Goal: Task Accomplishment & Management: Use online tool/utility

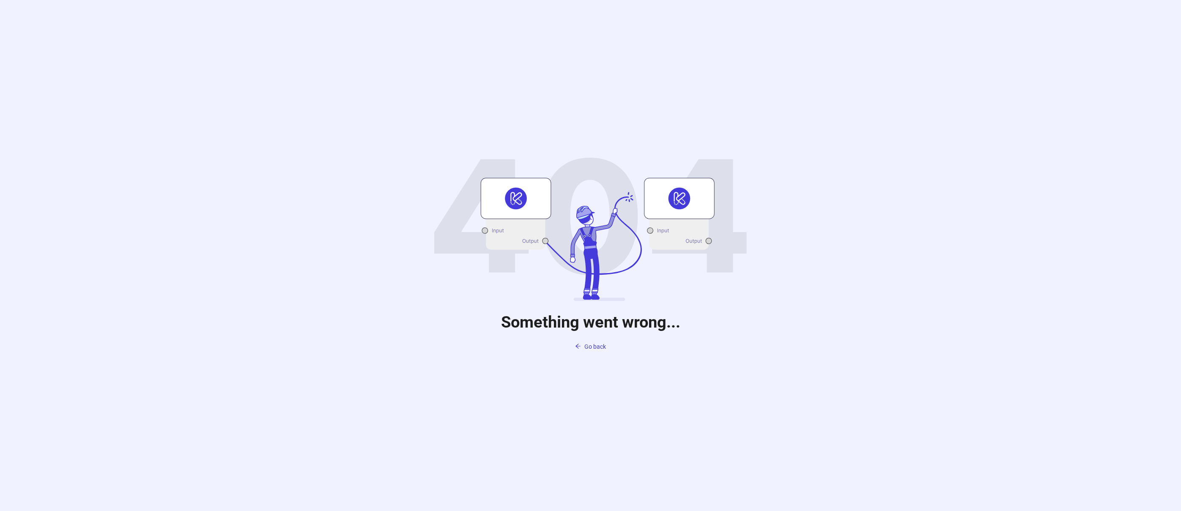
click at [874, 312] on div "Something went wrong... Go back" at bounding box center [590, 255] width 1181 height 511
click at [586, 349] on span "Go back" at bounding box center [595, 346] width 22 height 7
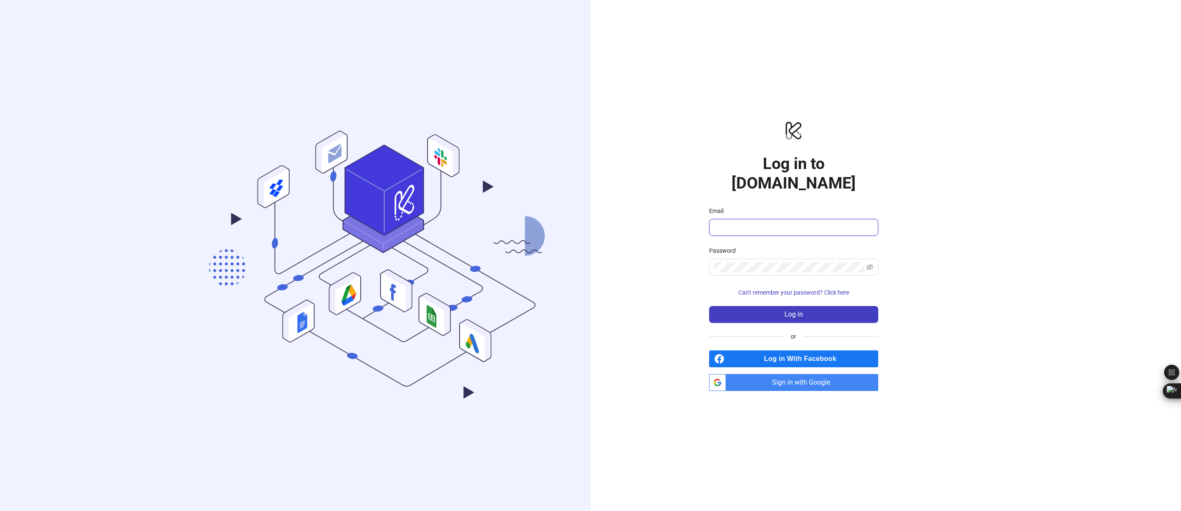
type input "**********"
click at [769, 222] on input "**********" at bounding box center [789, 227] width 151 height 10
drag, startPoint x: 976, startPoint y: 294, endPoint x: 896, endPoint y: 294, distance: 79.5
click at [976, 294] on div "**********" at bounding box center [794, 255] width 406 height 511
click at [836, 306] on button "Log in" at bounding box center [793, 314] width 169 height 17
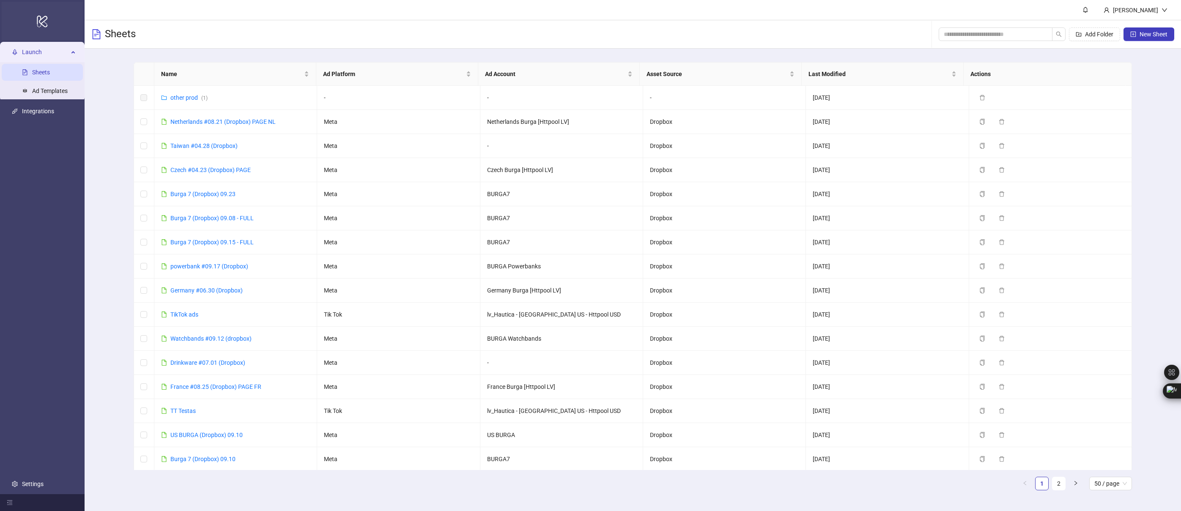
click at [35, 23] on div "logo/logo-mobile" at bounding box center [42, 21] width 81 height 38
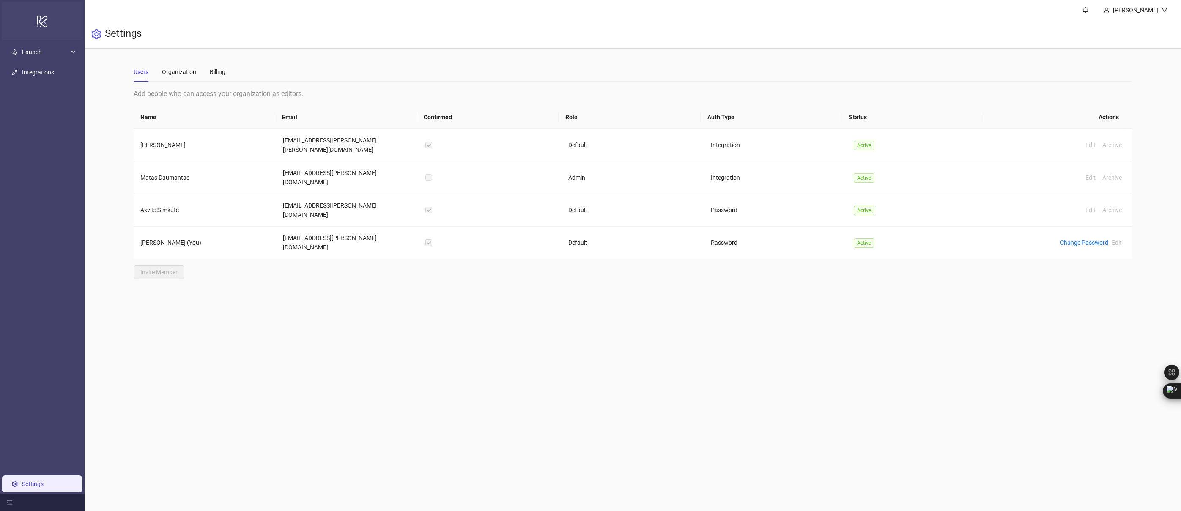
click at [35, 23] on div "logo/logo-mobile" at bounding box center [42, 21] width 81 height 38
click at [48, 47] on span "Launch" at bounding box center [45, 52] width 47 height 17
click at [44, 113] on link "Integrations" at bounding box center [38, 111] width 32 height 7
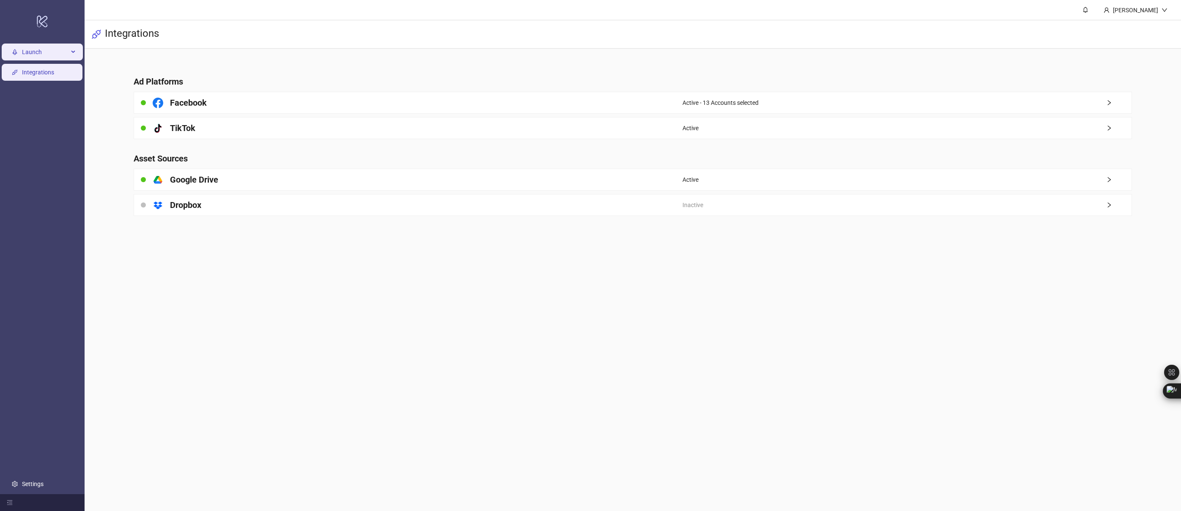
click at [41, 51] on span "Launch" at bounding box center [45, 52] width 47 height 17
click at [50, 71] on link "Sheets" at bounding box center [41, 72] width 18 height 7
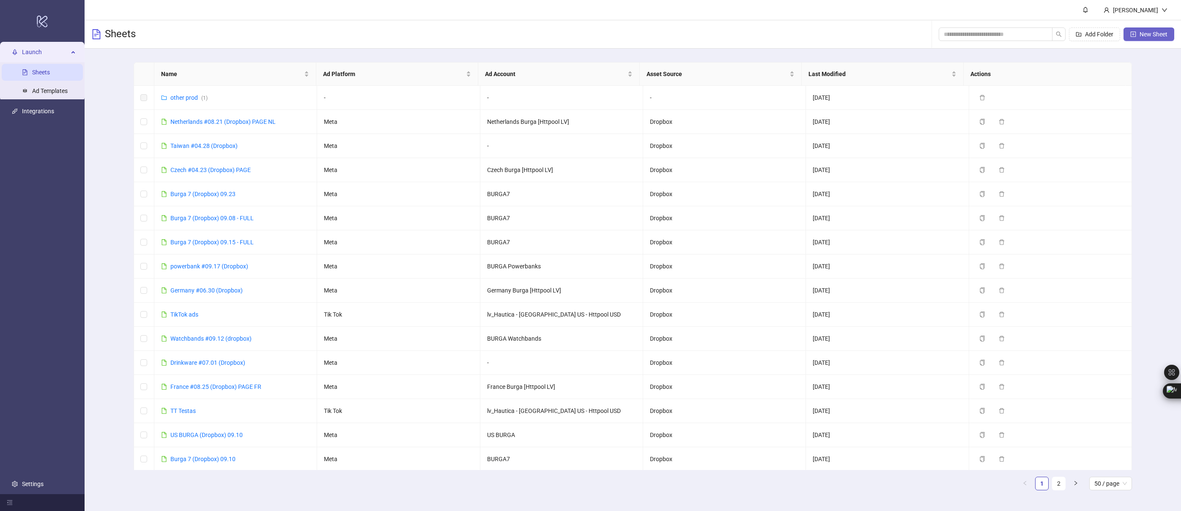
click at [1150, 34] on span "New Sheet" at bounding box center [1153, 34] width 28 height 7
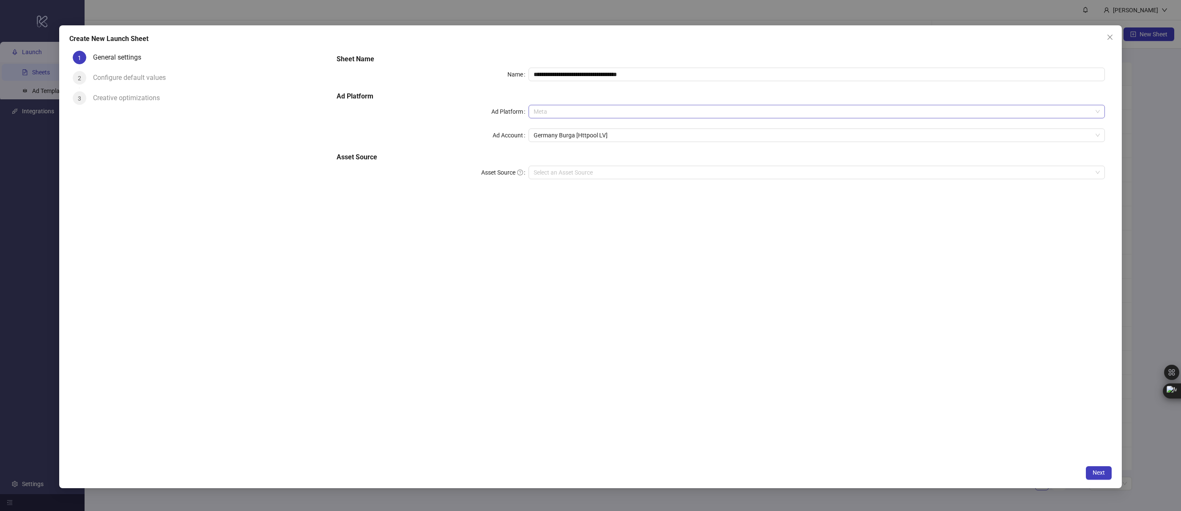
click at [556, 110] on span "Meta" at bounding box center [817, 111] width 566 height 13
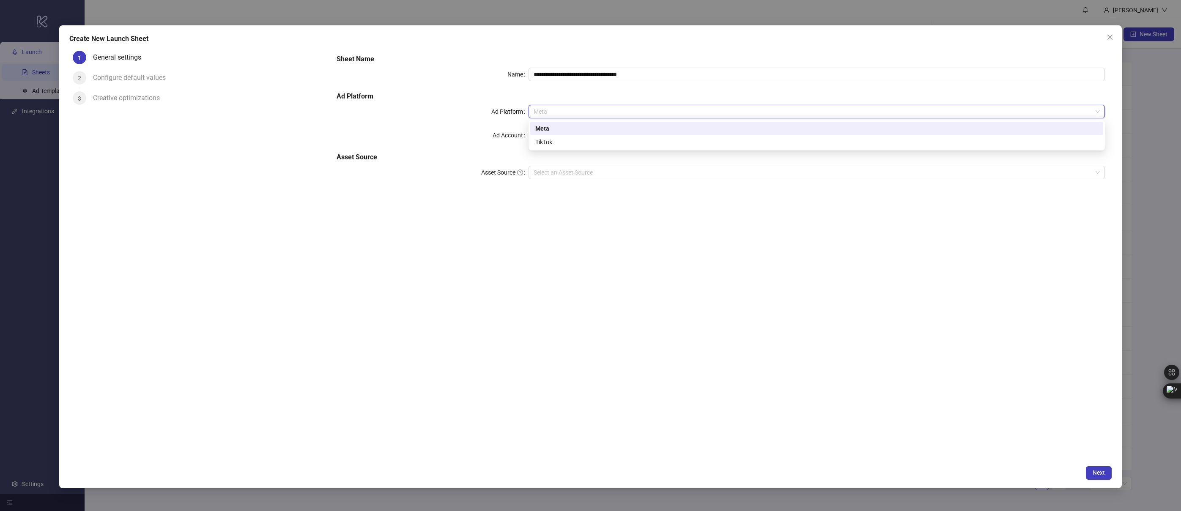
click at [547, 140] on div "TikTok" at bounding box center [816, 141] width 563 height 9
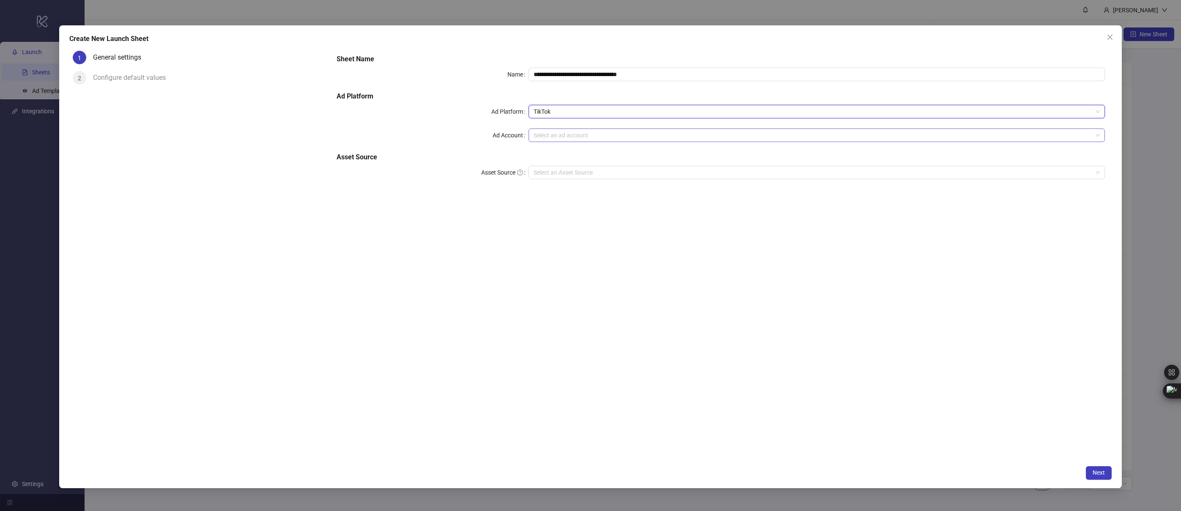
click at [614, 134] on input "Ad Account" at bounding box center [813, 135] width 558 height 13
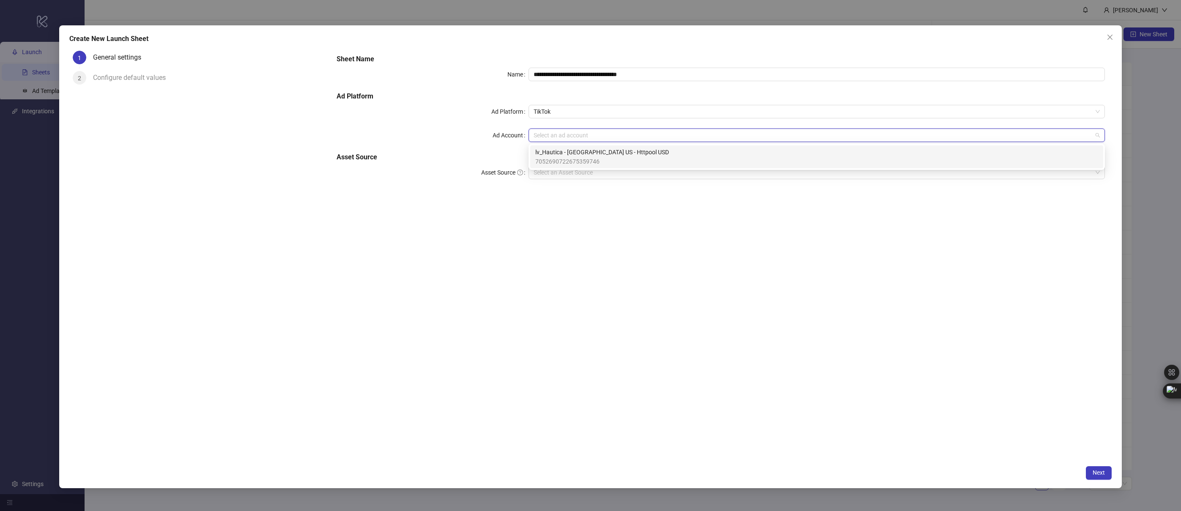
click at [601, 157] on span "7052690722675359746" at bounding box center [602, 161] width 134 height 9
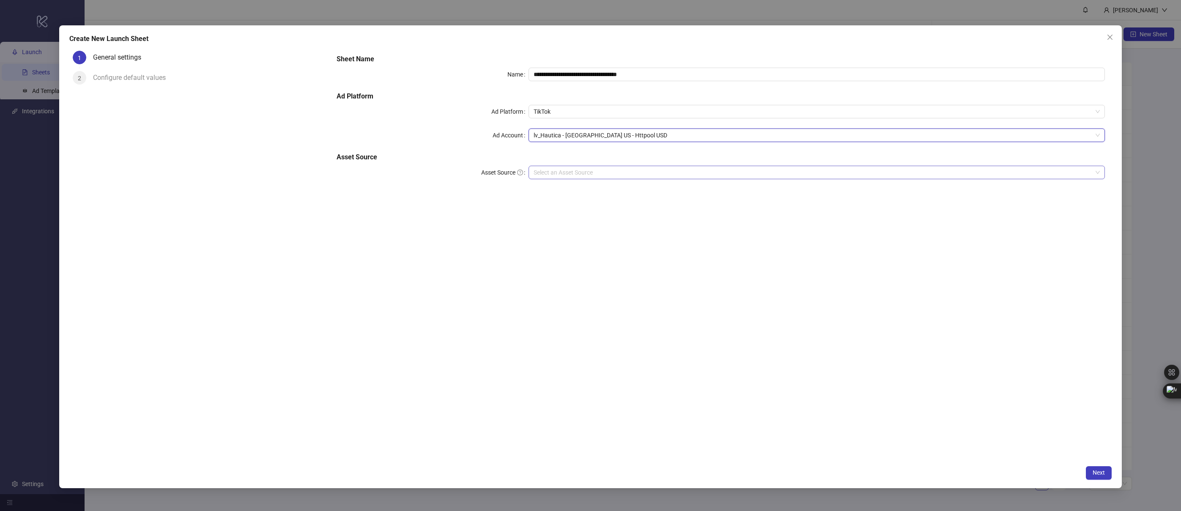
click at [613, 177] on input "Asset Source" at bounding box center [813, 172] width 558 height 13
click at [589, 205] on div "Dropbox" at bounding box center [816, 202] width 563 height 9
click at [642, 234] on div "**********" at bounding box center [721, 253] width 782 height 413
click at [650, 75] on input "**********" at bounding box center [816, 75] width 576 height 14
drag, startPoint x: 581, startPoint y: 69, endPoint x: 468, endPoint y: 62, distance: 113.1
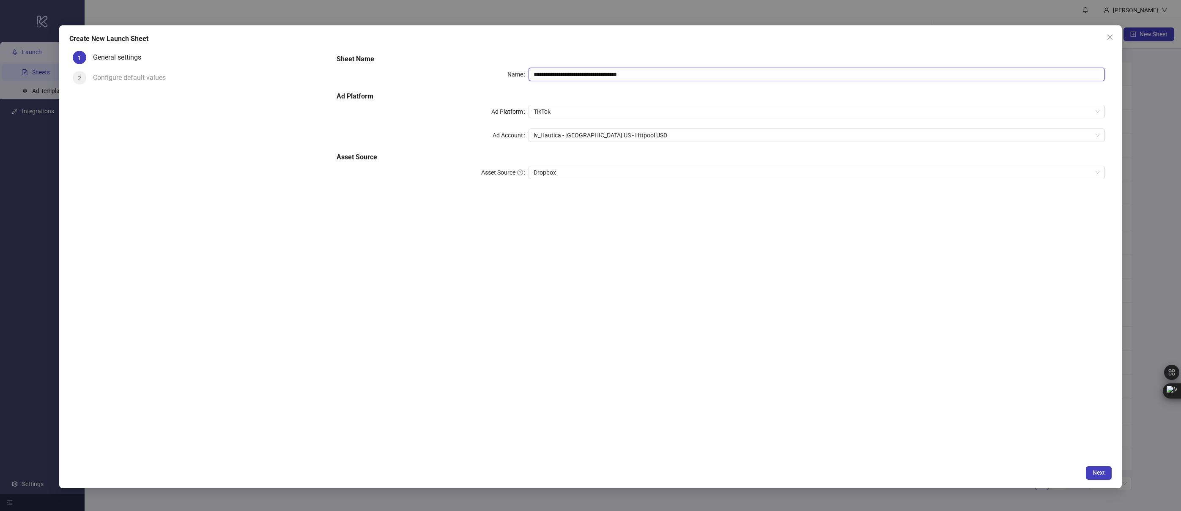
click at [468, 62] on div "**********" at bounding box center [720, 122] width 775 height 142
click at [1116, 40] on span "Close" at bounding box center [1110, 37] width 14 height 7
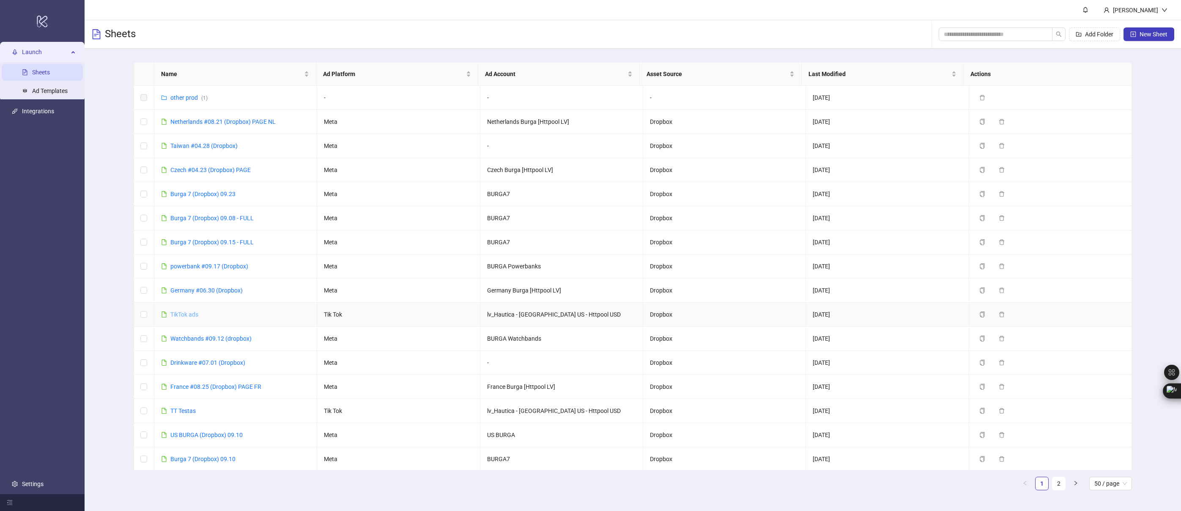
click at [187, 317] on link "TikTok ads" at bounding box center [184, 314] width 28 height 7
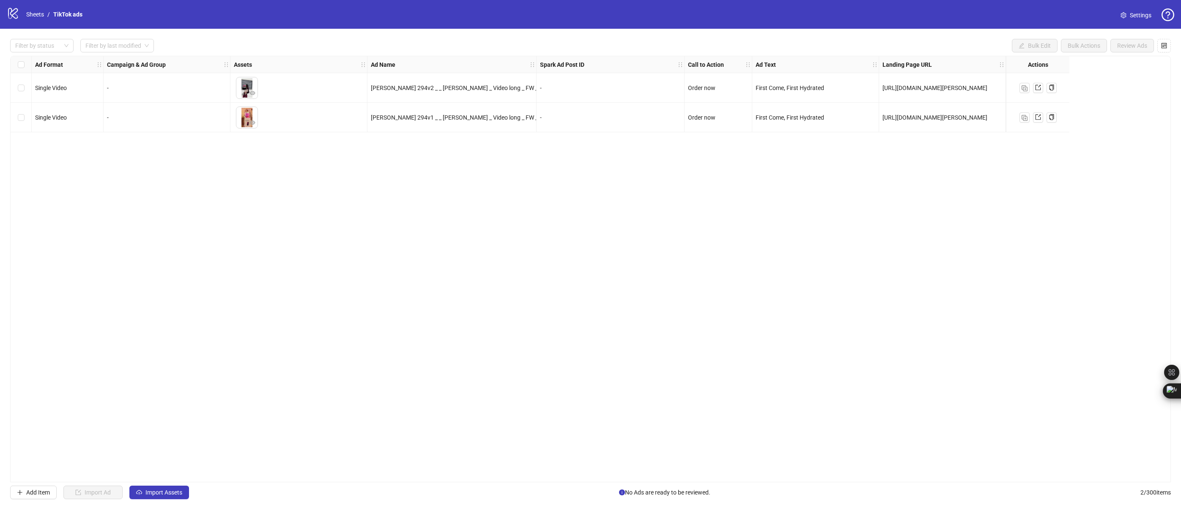
click at [539, 253] on div "Ad Format Campaign & Ad Group Assets Ad Name Spark Ad Post ID Call to Action Ad…" at bounding box center [590, 269] width 1160 height 427
drag, startPoint x: 908, startPoint y: 253, endPoint x: 924, endPoint y: 255, distance: 16.2
click at [925, 256] on div "Ad Format Campaign & Ad Group Assets Ad Name Spark Ad Post ID Call to Action Ad…" at bounding box center [590, 269] width 1160 height 427
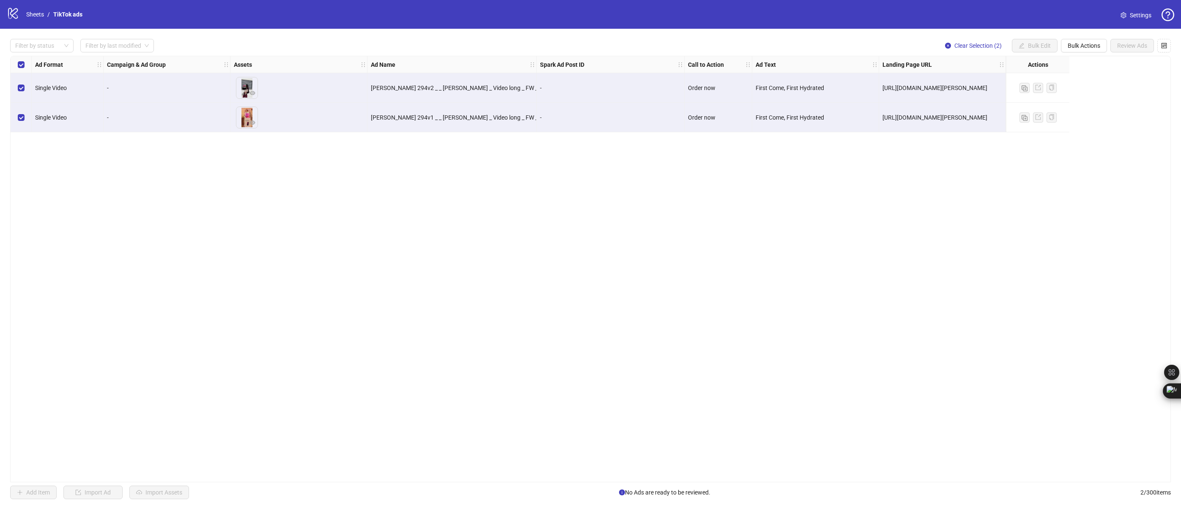
drag, startPoint x: 172, startPoint y: 166, endPoint x: 99, endPoint y: 99, distance: 100.0
click at [172, 166] on div "Ad Format Campaign & Ad Group Assets Ad Name Spark Ad Post ID Call to Action Ad…" at bounding box center [590, 269] width 1160 height 427
click at [26, 70] on div "Select all rows" at bounding box center [21, 64] width 21 height 17
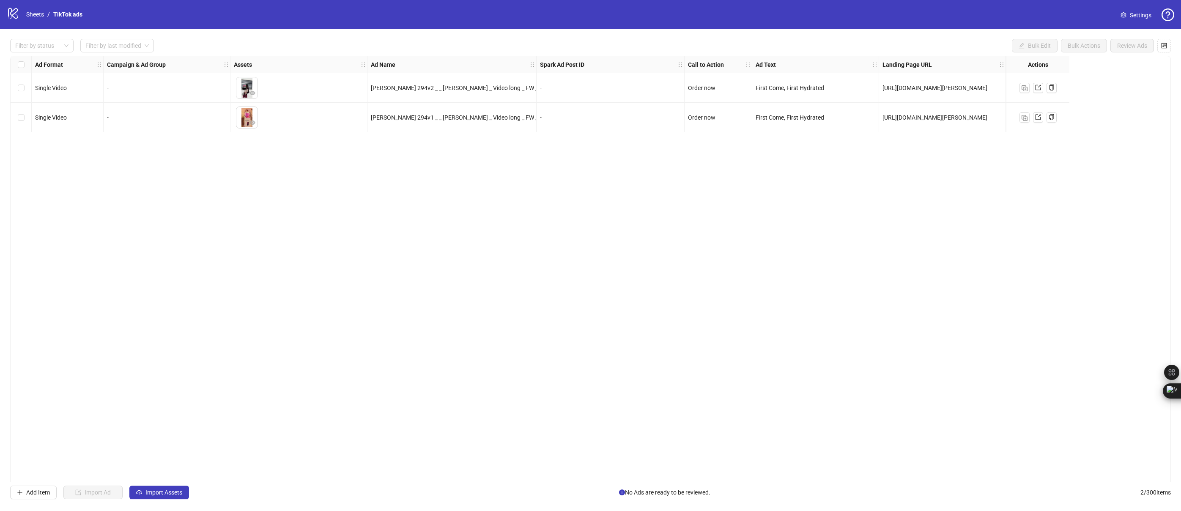
drag, startPoint x: 971, startPoint y: 242, endPoint x: 679, endPoint y: 205, distance: 295.3
click at [971, 243] on div "Ad Format Campaign & Ad Group Assets Ad Name Spark Ad Post ID Call to Action Ad…" at bounding box center [590, 269] width 1160 height 427
click at [234, 92] on div "To pick up a draggable item, press the space bar. While dragging, use the arrow…" at bounding box center [299, 88] width 130 height 26
click at [253, 88] on button "button" at bounding box center [252, 93] width 10 height 10
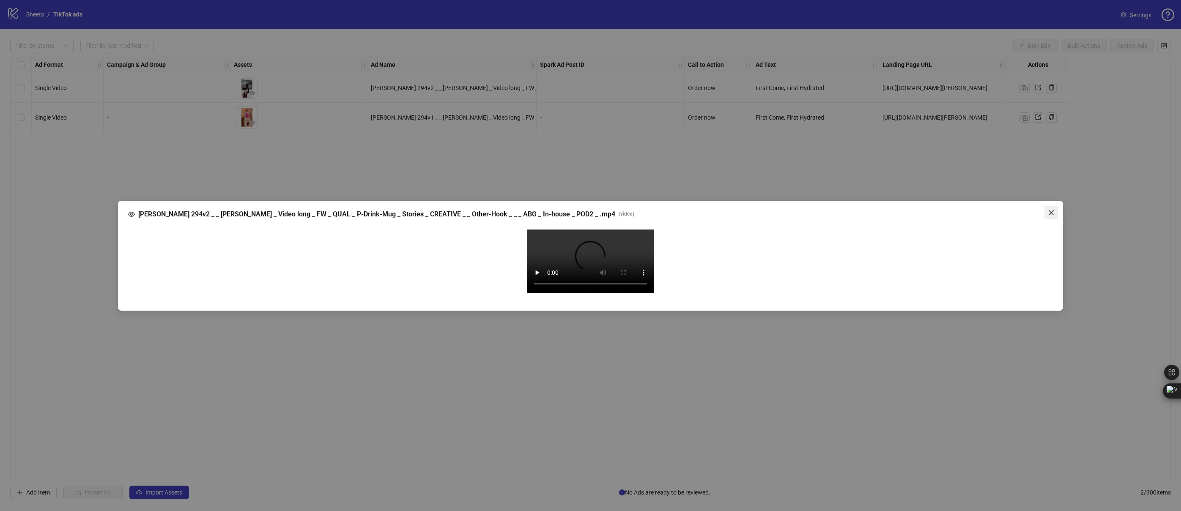
drag, startPoint x: 1039, startPoint y: 63, endPoint x: 1045, endPoint y: 64, distance: 5.6
click at [1039, 209] on div "Julita 294v2 _ _ Paulius _ Video long _ FW _ QUAL _ P-Drink-Mug _ Stories _ CRE…" at bounding box center [590, 214] width 924 height 10
click at [1068, 69] on div "Julita 294v2 _ _ Paulius _ Video long _ FW _ QUAL _ P-Drink-Mug _ Stories _ CRE…" at bounding box center [590, 255] width 1181 height 511
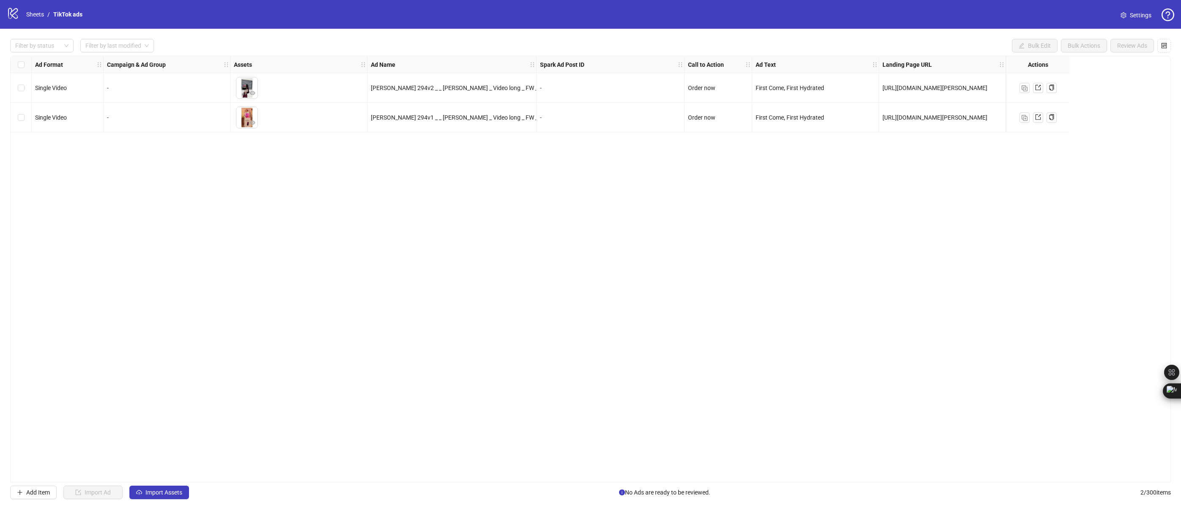
click at [1012, 299] on div "Ad Format Campaign & Ad Group Assets Ad Name Spark Ad Post ID Call to Action Ad…" at bounding box center [590, 269] width 1160 height 427
click at [131, 128] on div "-" at bounding box center [167, 118] width 127 height 30
click at [176, 489] on span "Import Assets" at bounding box center [163, 492] width 37 height 7
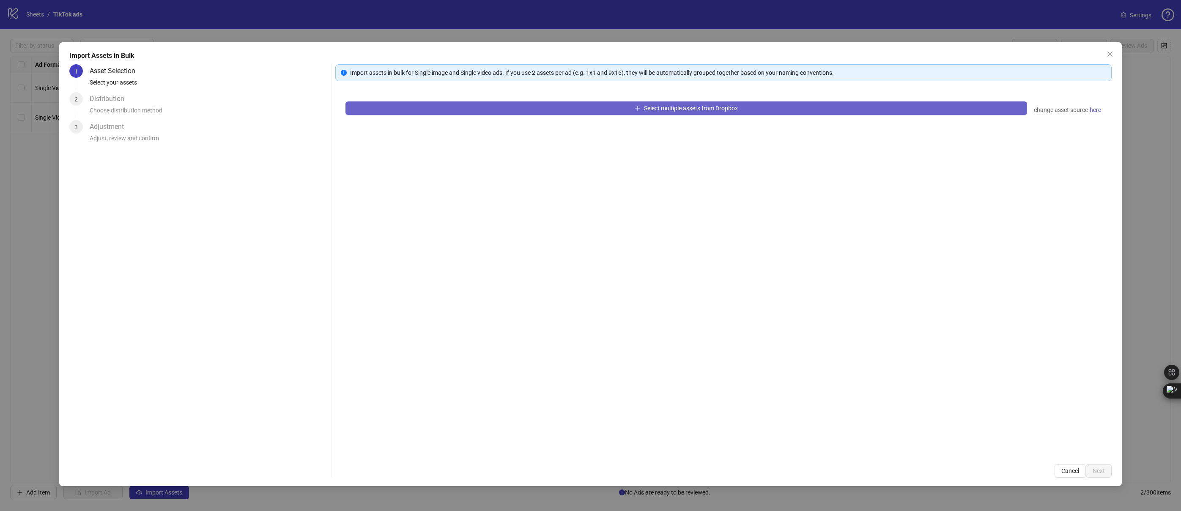
click at [395, 107] on button "Select multiple assets from Dropbox" at bounding box center [686, 108] width 682 height 14
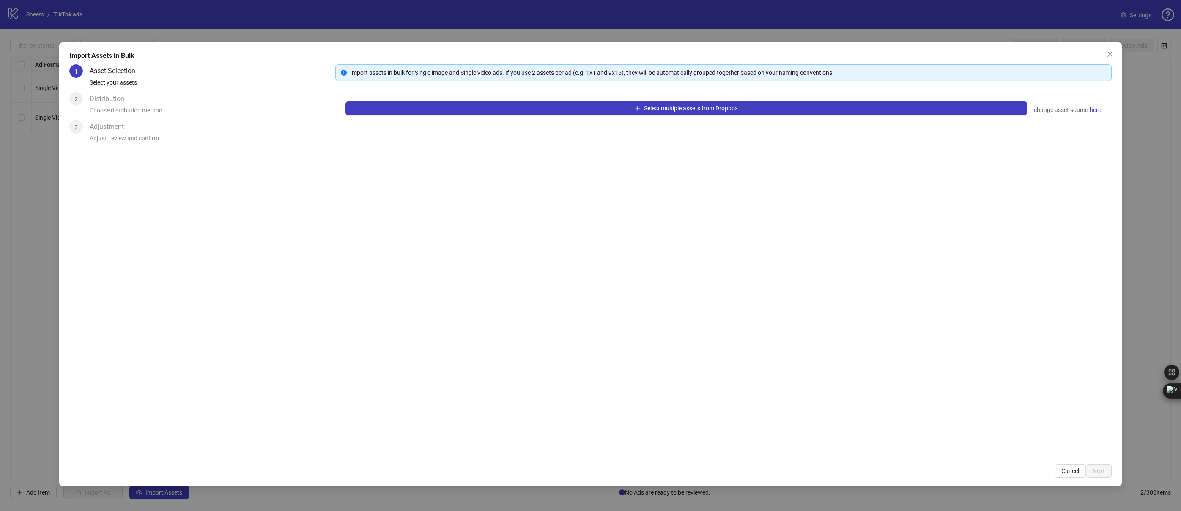
drag, startPoint x: 1, startPoint y: 157, endPoint x: 45, endPoint y: 104, distance: 69.1
click at [1, 157] on div "Import Assets in Bulk 1 Asset Selection Select your assets 2 Distribution Choos…" at bounding box center [590, 255] width 1181 height 511
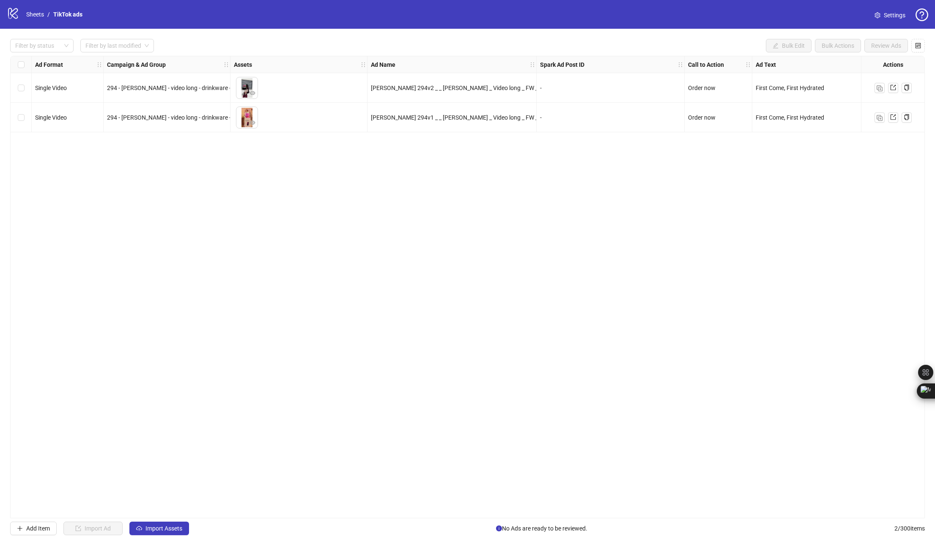
click at [408, 333] on div "Ad Format Campaign & Ad Group Assets Ad Name Spark Ad Post ID Call to Action Ad…" at bounding box center [467, 287] width 914 height 462
click at [27, 68] on div "Select all rows" at bounding box center [21, 64] width 21 height 17
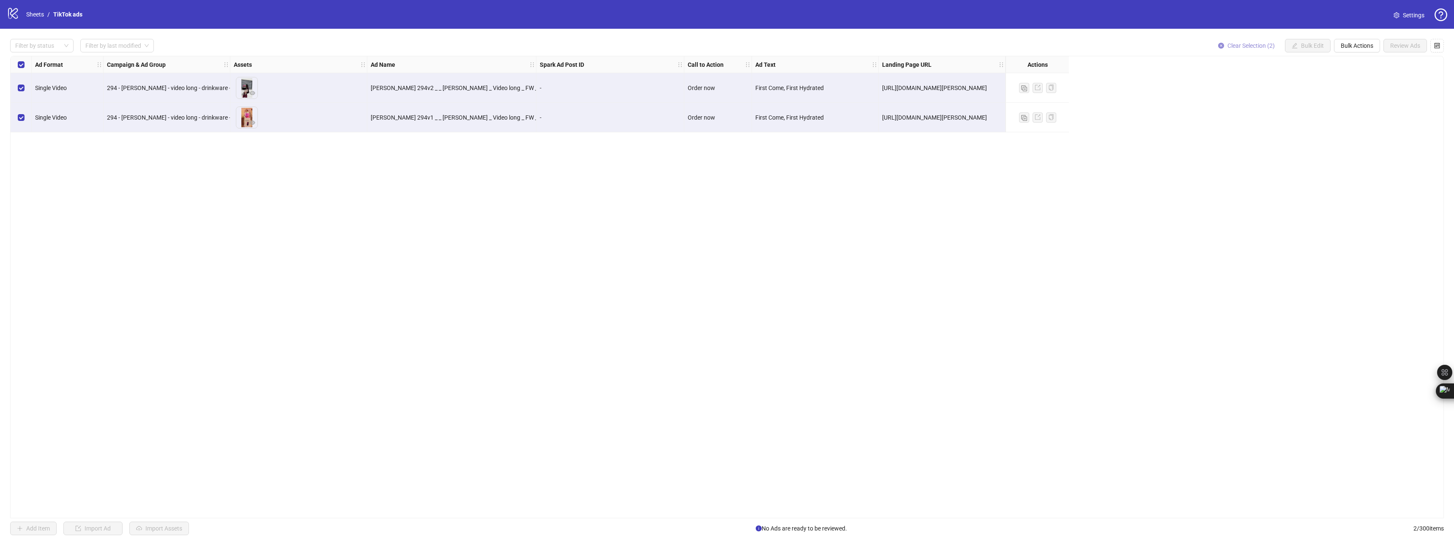
click at [1180, 51] on button "Clear Selection (2)" at bounding box center [1247, 46] width 70 height 14
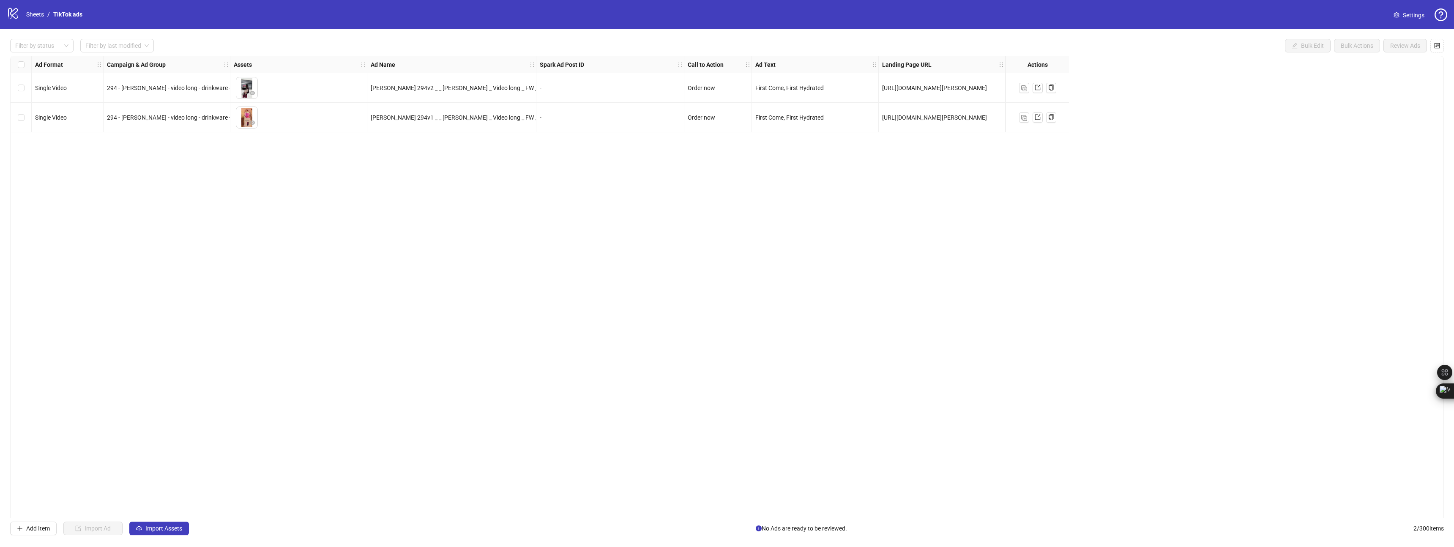
click at [240, 227] on div "Ad Format Campaign & Ad Group Assets Ad Name Spark Ad Post ID Call to Action Ad…" at bounding box center [727, 287] width 1434 height 462
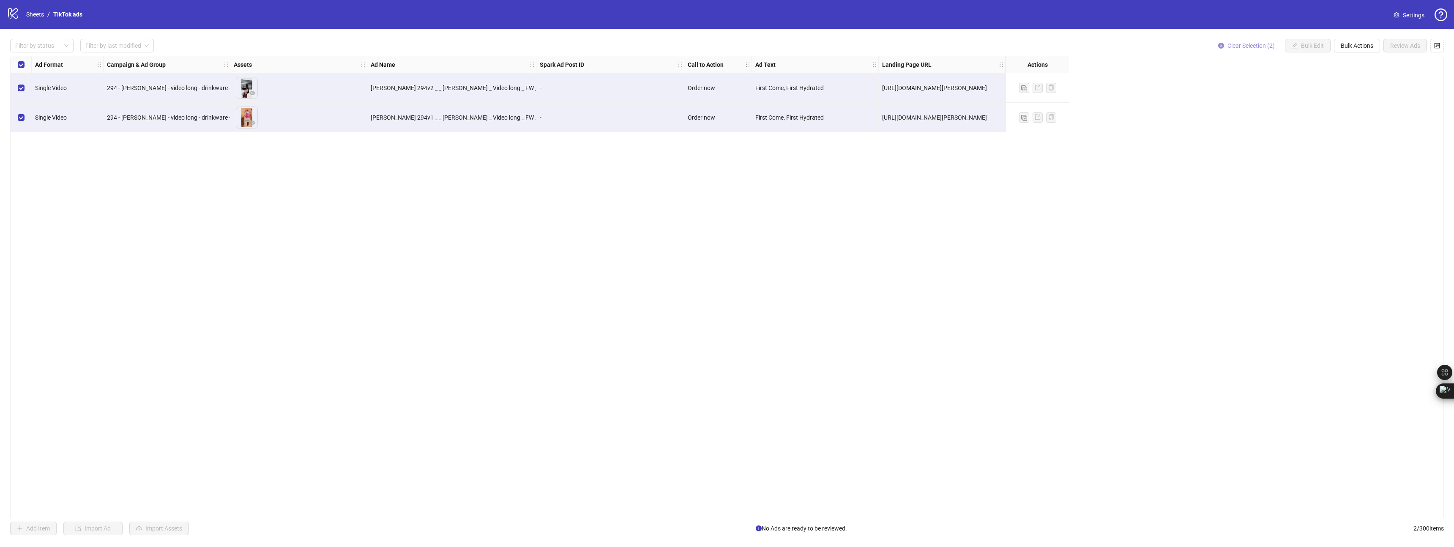
click at [1180, 38] on div "Filter by status Filter by last modified Clear Selection (2) Bulk Edit Bulk Act…" at bounding box center [727, 287] width 1454 height 517
click at [1180, 44] on span "Clear Selection (2)" at bounding box center [1251, 45] width 47 height 7
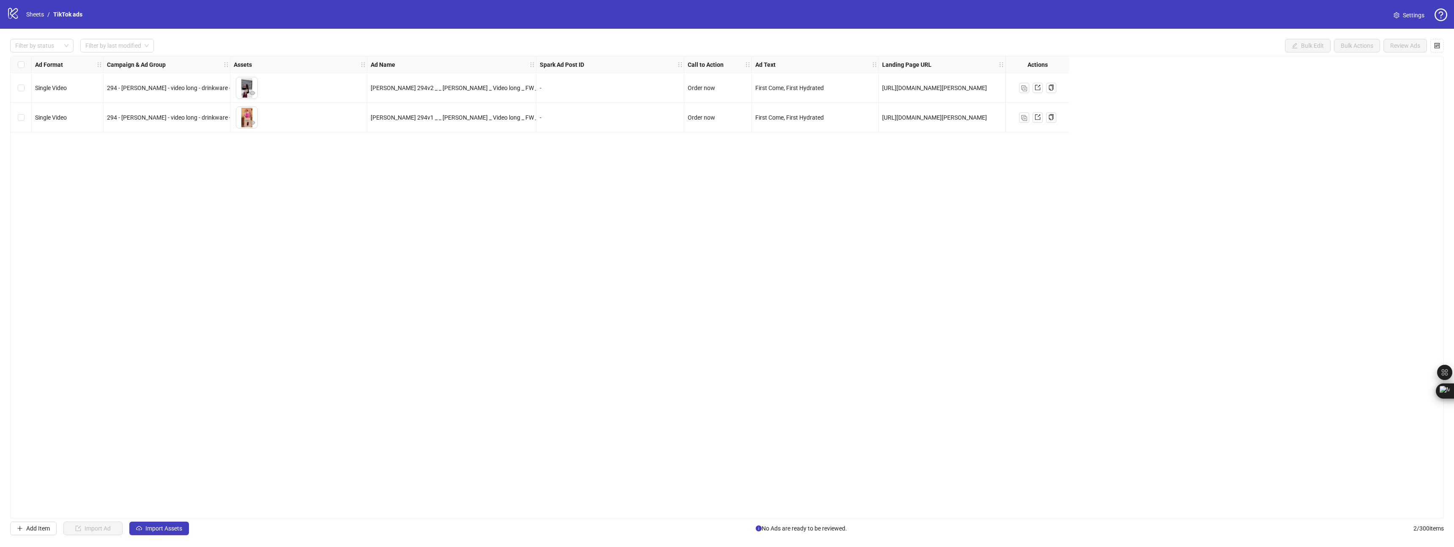
click at [1180, 209] on div "Ad Format Campaign & Ad Group Assets Ad Name Spark Ad Post ID Call to Action Ad…" at bounding box center [727, 287] width 1434 height 462
drag, startPoint x: 174, startPoint y: 537, endPoint x: 171, endPoint y: 531, distance: 6.6
click at [174, 511] on div "Filter by status Filter by last modified Bulk Edit Bulk Actions Review Ads Ad F…" at bounding box center [727, 287] width 1454 height 517
click at [170, 511] on span "Import Assets" at bounding box center [163, 528] width 37 height 7
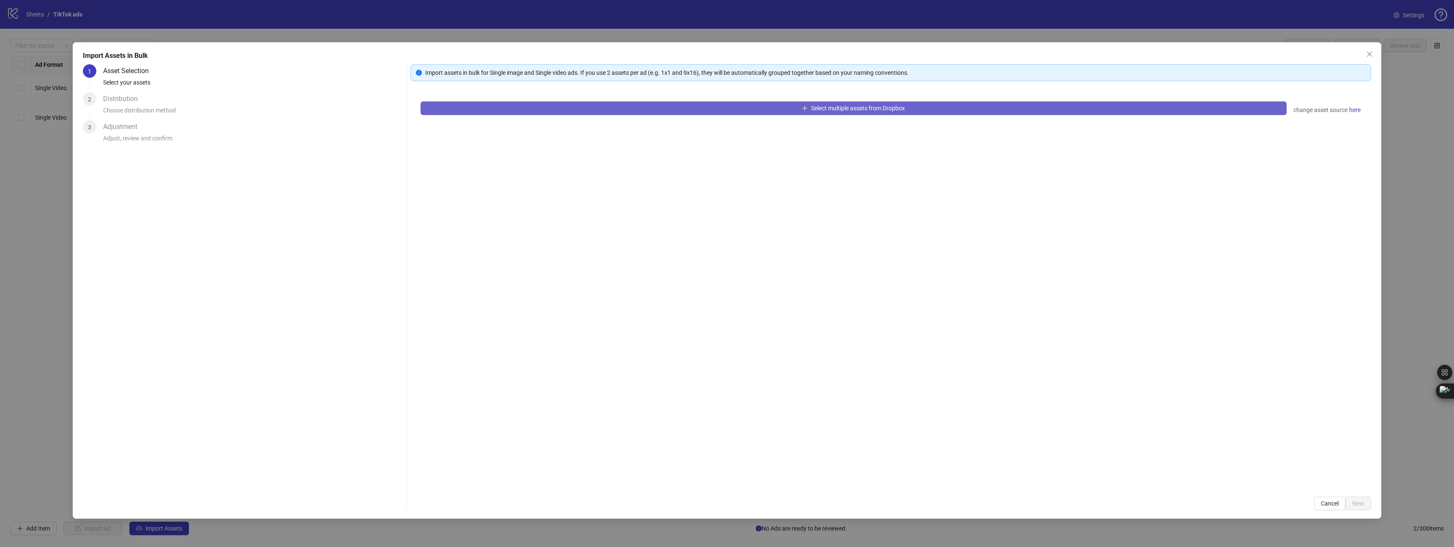
click at [581, 105] on button "Select multiple assets from Dropbox" at bounding box center [854, 108] width 866 height 14
click at [765, 108] on button "Select multiple assets from Dropbox" at bounding box center [854, 108] width 866 height 14
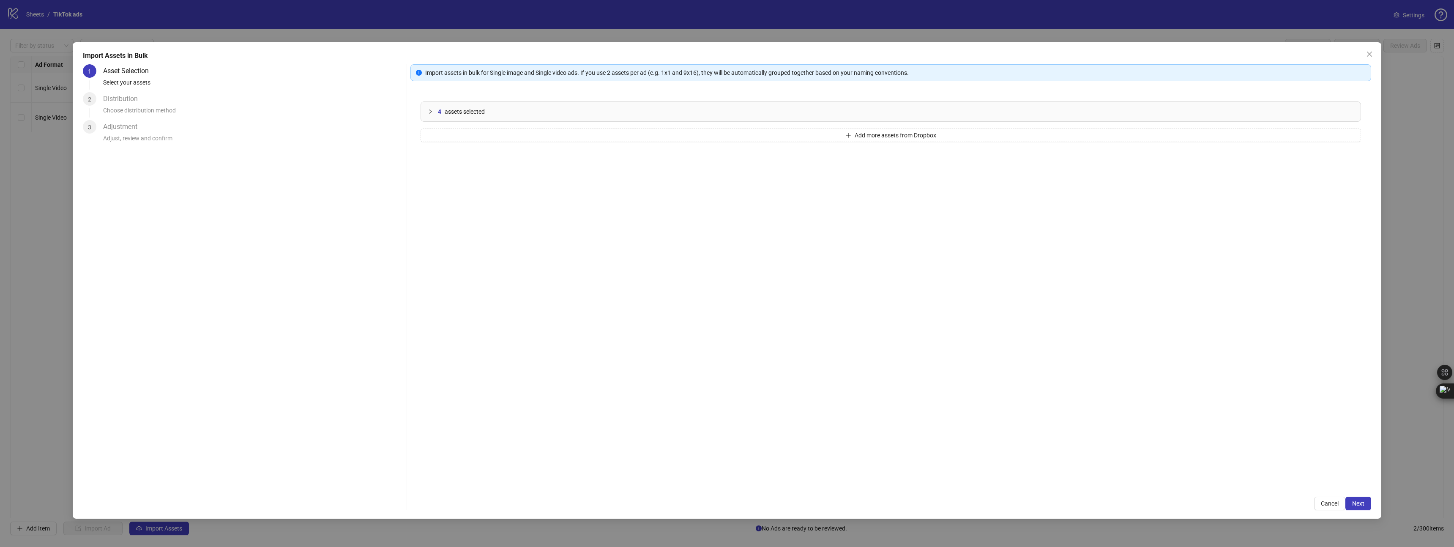
click at [789, 109] on div "4 assets selected" at bounding box center [896, 111] width 916 height 9
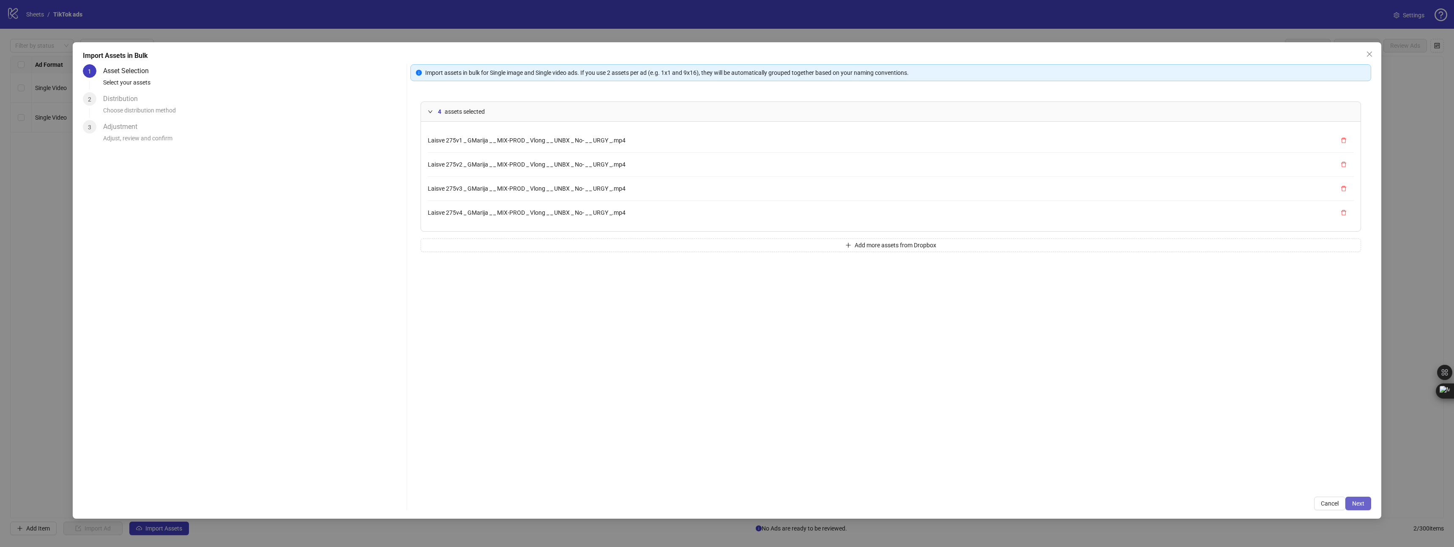
click at [1180, 501] on button "Next" at bounding box center [1359, 504] width 26 height 14
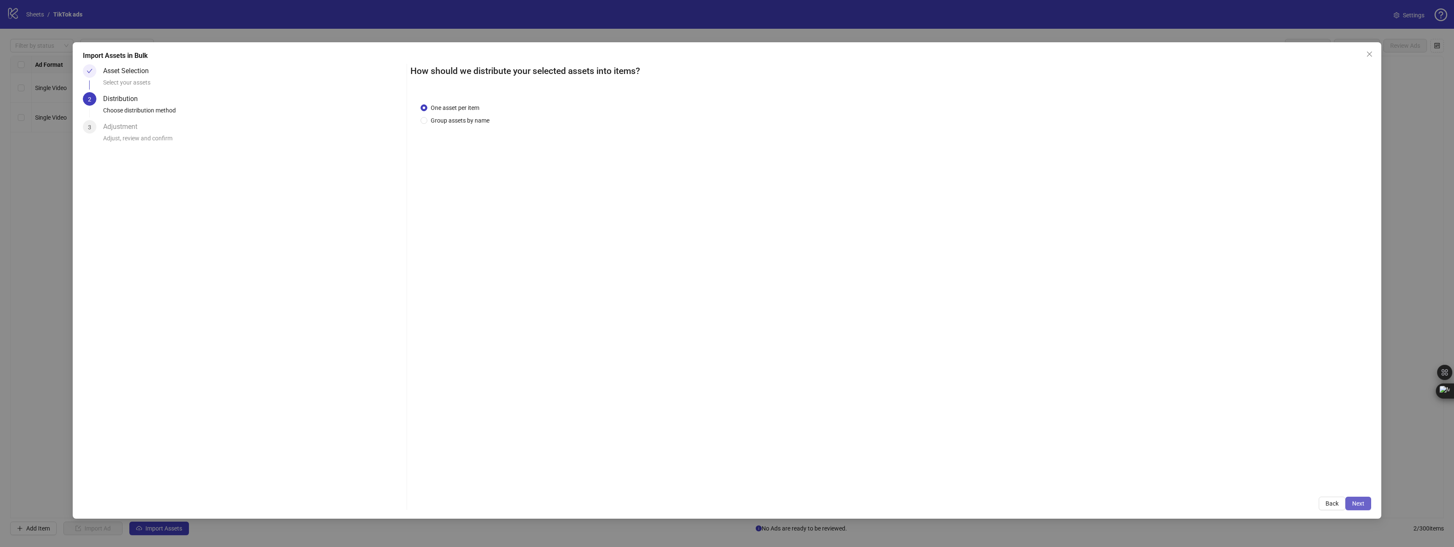
click at [1180, 501] on span "Next" at bounding box center [1358, 503] width 12 height 7
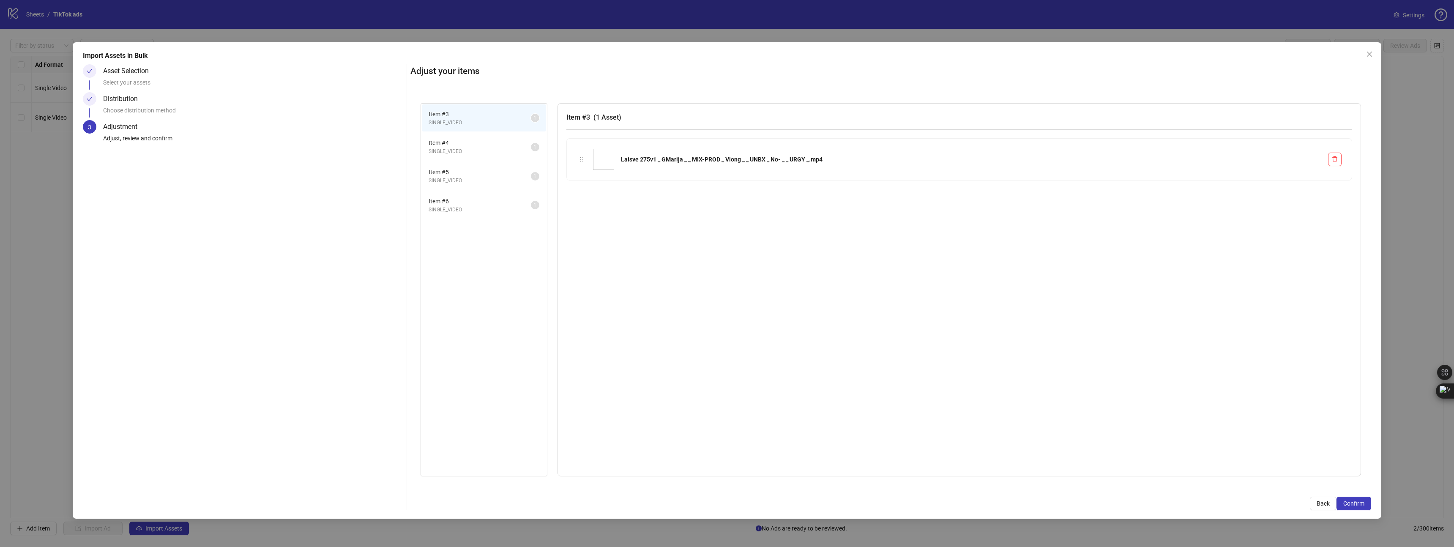
click at [479, 147] on span "Item # 4" at bounding box center [480, 142] width 102 height 9
click at [486, 183] on span "SINGLE_VIDEO" at bounding box center [480, 181] width 102 height 8
click at [487, 206] on span "SINGLE_VIDEO" at bounding box center [480, 210] width 102 height 8
click at [1180, 501] on span "Confirm" at bounding box center [1354, 503] width 21 height 7
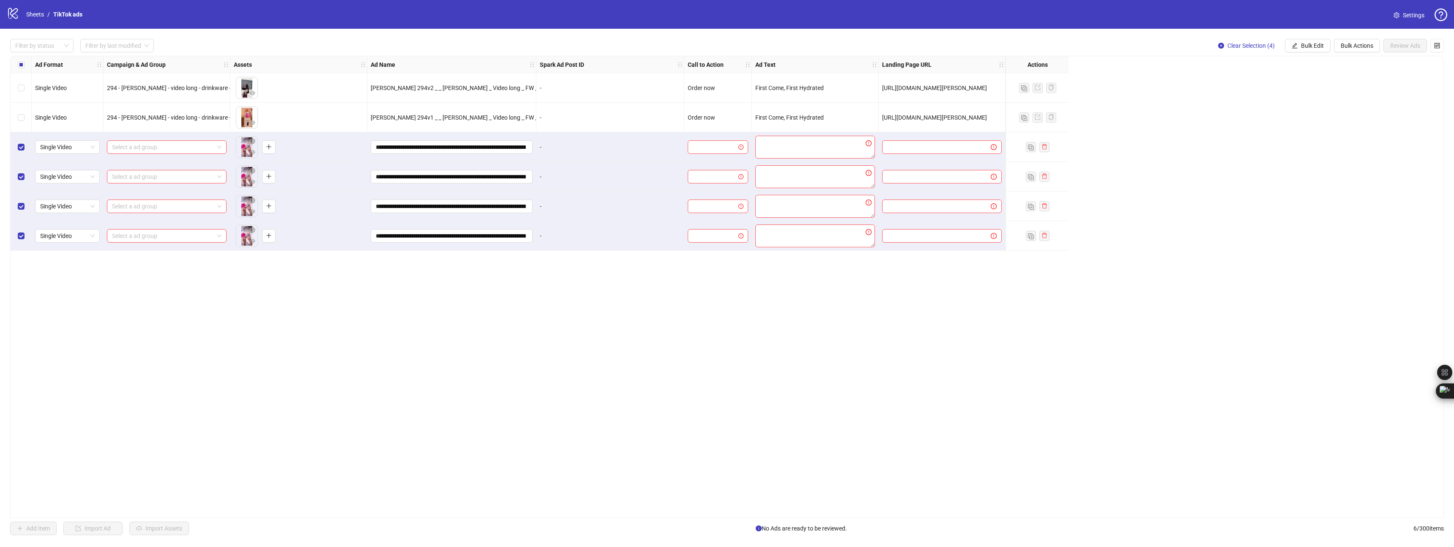
click at [156, 156] on div "Select a ad group" at bounding box center [167, 147] width 127 height 30
click at [150, 146] on input "search" at bounding box center [163, 147] width 102 height 13
type input "*"
click at [538, 394] on div "Ad Format Campaign & Ad Group Assets Ad Name Spark Ad Post ID Call to Action Ad…" at bounding box center [727, 287] width 1434 height 462
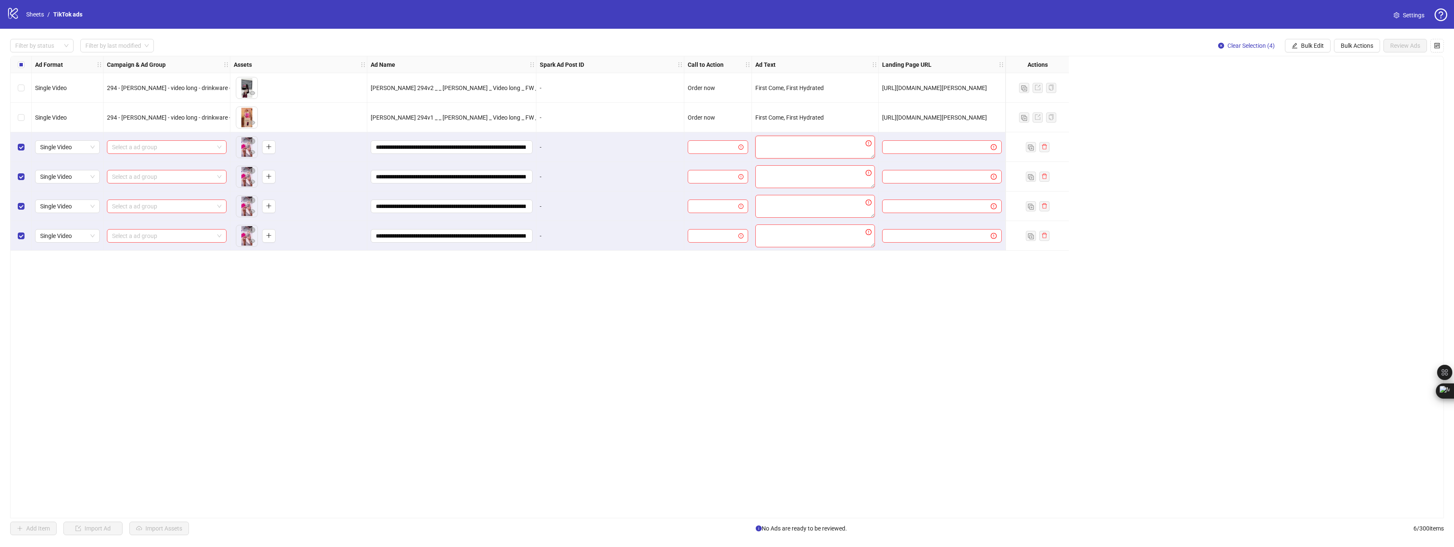
click at [801, 150] on textarea at bounding box center [815, 147] width 120 height 23
drag, startPoint x: 723, startPoint y: 118, endPoint x: 688, endPoint y: 115, distance: 34.9
click at [688, 115] on div "Order now" at bounding box center [718, 117] width 60 height 9
click at [710, 152] on input "search" at bounding box center [714, 147] width 43 height 13
paste input "**********"
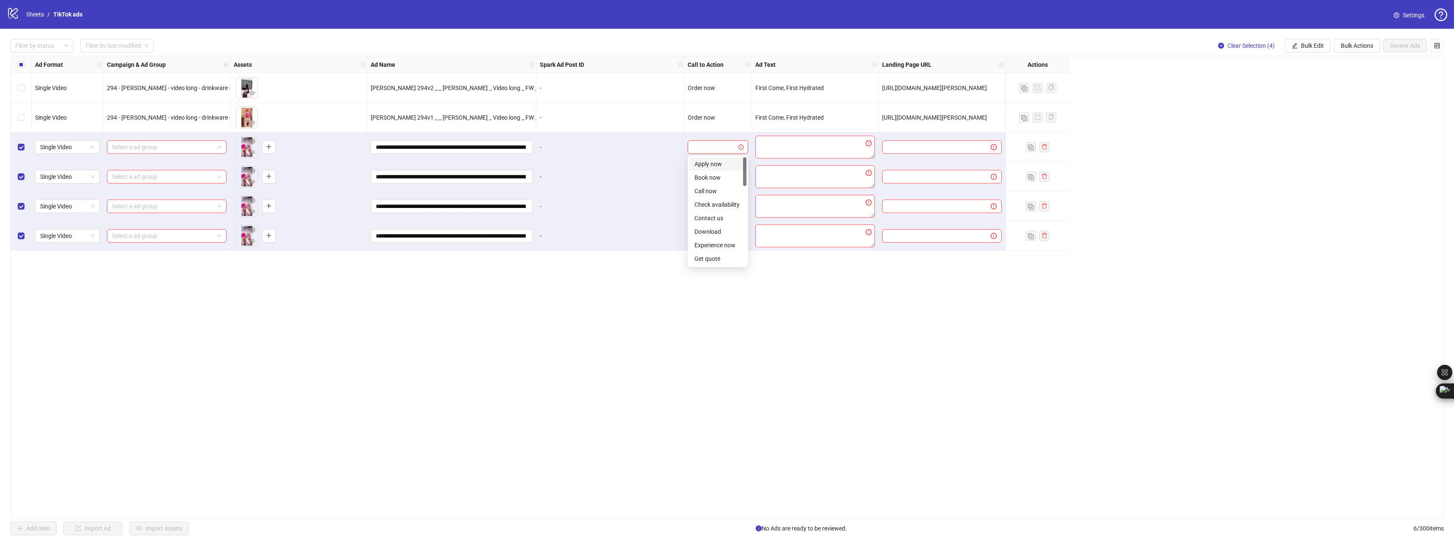
type input "**********"
drag, startPoint x: 791, startPoint y: 312, endPoint x: 786, endPoint y: 304, distance: 9.7
click at [791, 312] on div "Ad Format Campaign & Ad Group Assets Ad Name Spark Ad Post ID Call to Action Ad…" at bounding box center [727, 287] width 1434 height 462
click at [719, 151] on input "search" at bounding box center [714, 147] width 43 height 13
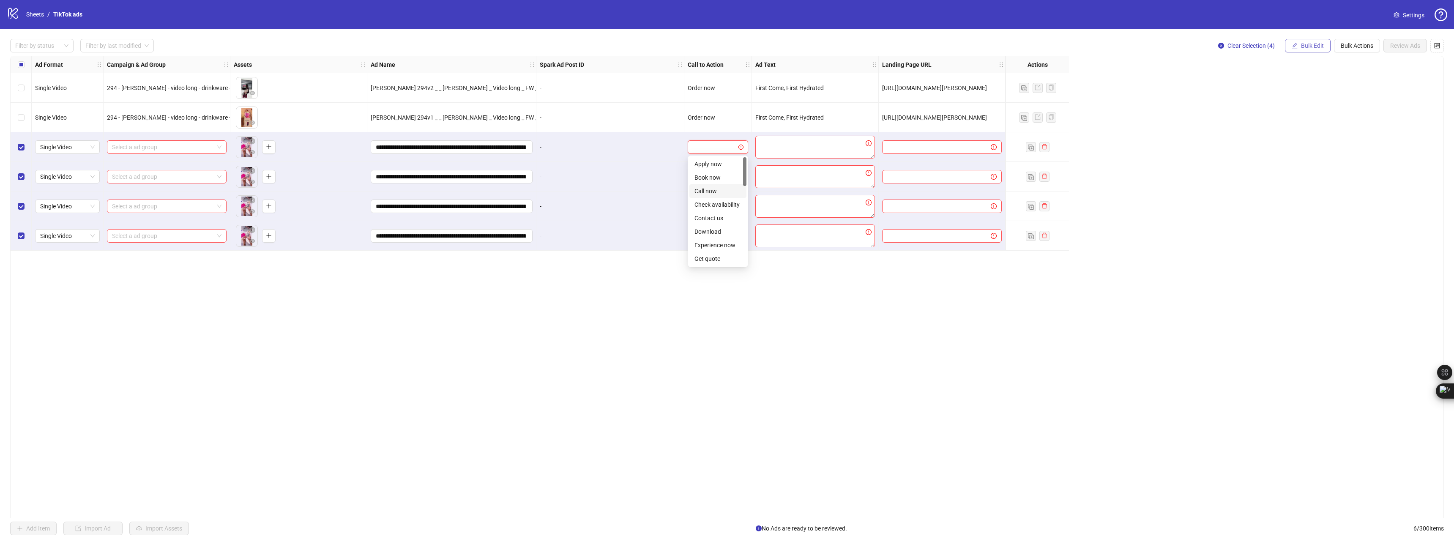
click at [1180, 48] on span "Bulk Edit" at bounding box center [1312, 45] width 23 height 7
click at [722, 151] on input "search" at bounding box center [714, 147] width 43 height 13
click at [839, 320] on div "Ad Format Campaign & Ad Group Assets Ad Name Spark Ad Post ID Call to Action Ad…" at bounding box center [727, 287] width 1434 height 462
click at [787, 137] on textarea at bounding box center [815, 147] width 120 height 23
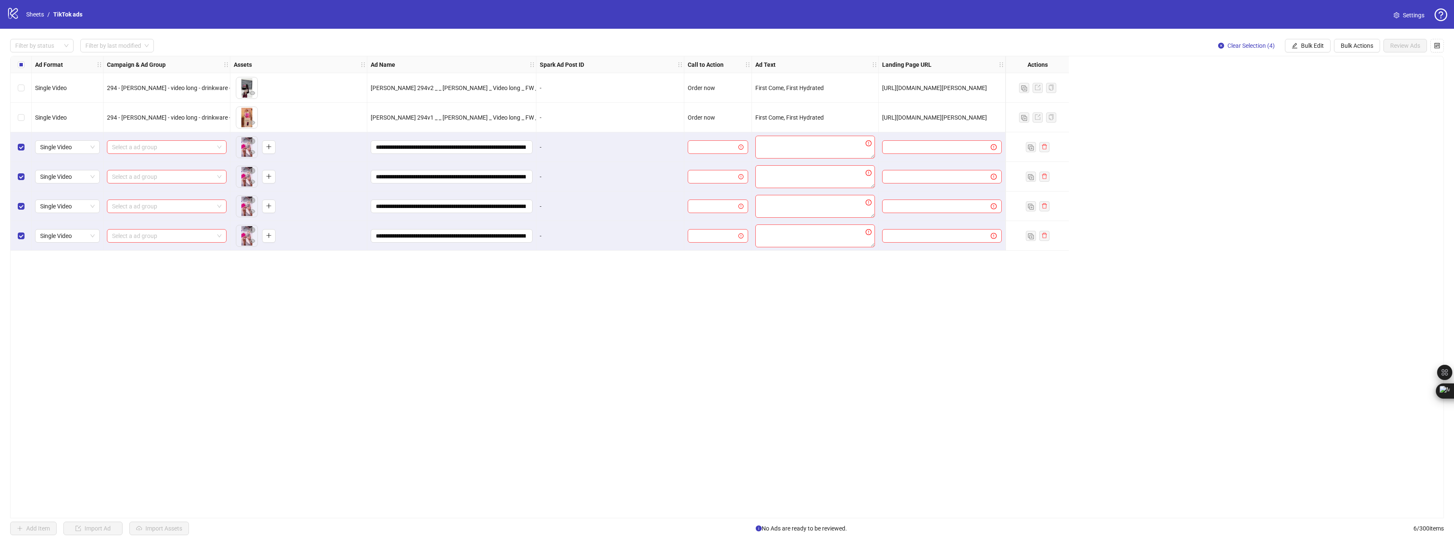
click at [947, 117] on span "[URL][DOMAIN_NAME][PERSON_NAME]" at bounding box center [934, 117] width 105 height 7
click at [955, 156] on div at bounding box center [942, 147] width 127 height 30
click at [952, 150] on input "text" at bounding box center [933, 146] width 92 height 9
click at [194, 361] on div "Ad Format Campaign & Ad Group Assets Ad Name Spark Ad Post ID Call to Action Ad…" at bounding box center [727, 287] width 1434 height 462
click at [78, 143] on span "Single Video" at bounding box center [67, 147] width 55 height 13
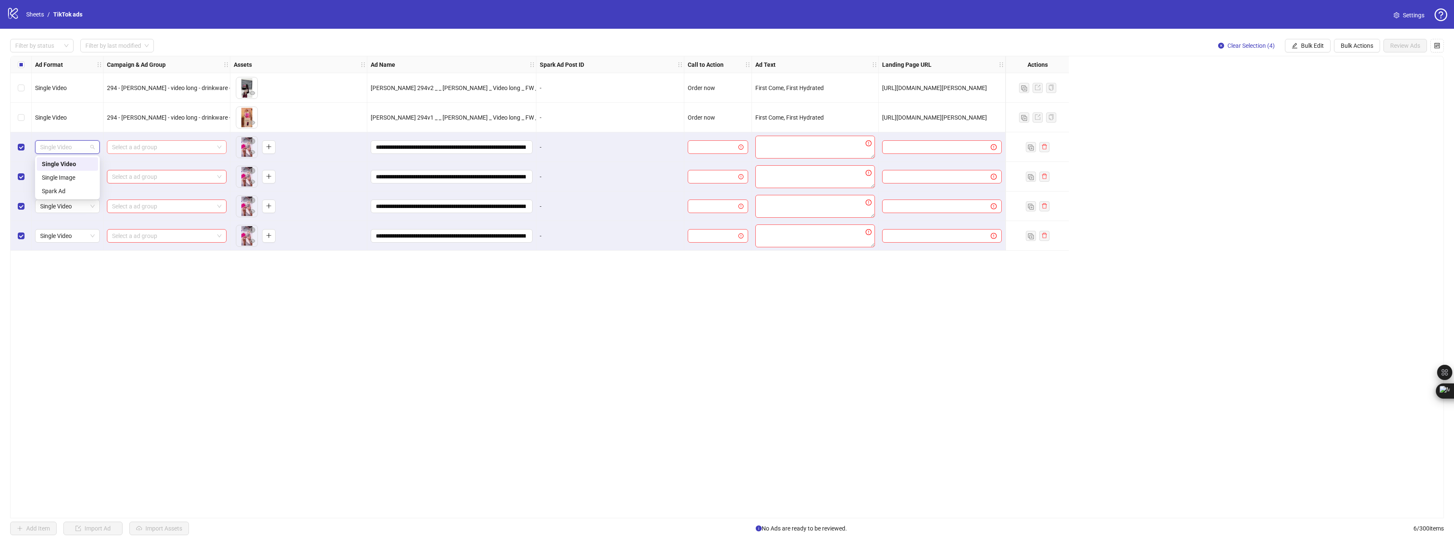
click at [161, 147] on input "search" at bounding box center [163, 147] width 102 height 13
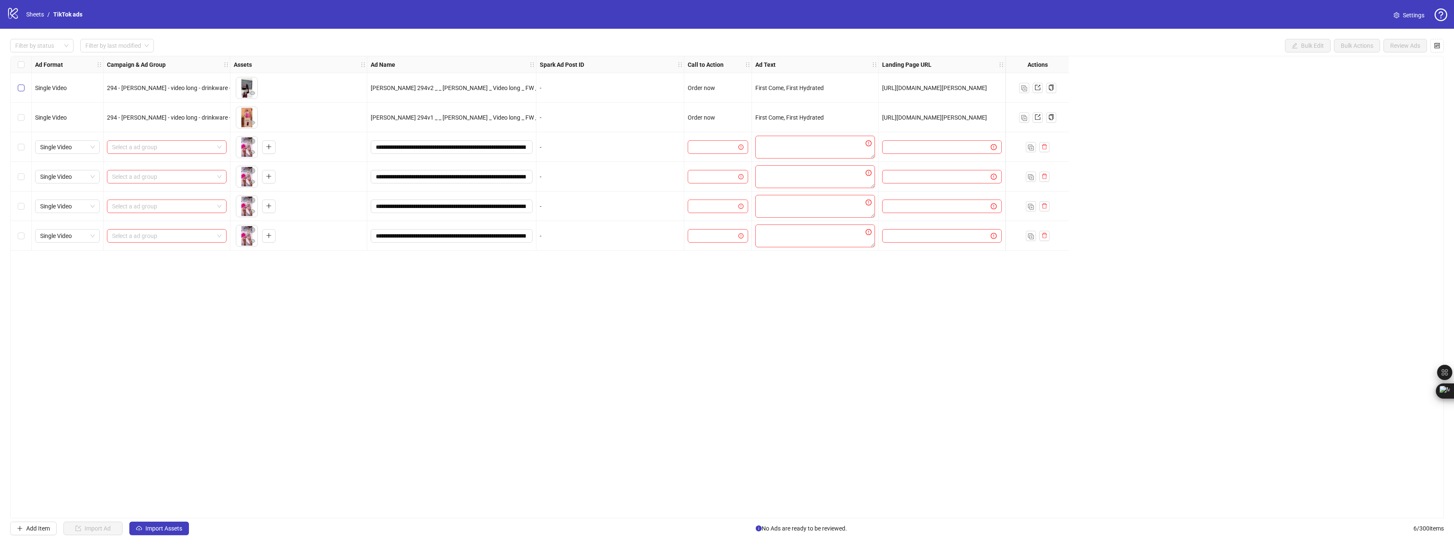
click at [21, 85] on label "Select row 1" at bounding box center [21, 87] width 7 height 9
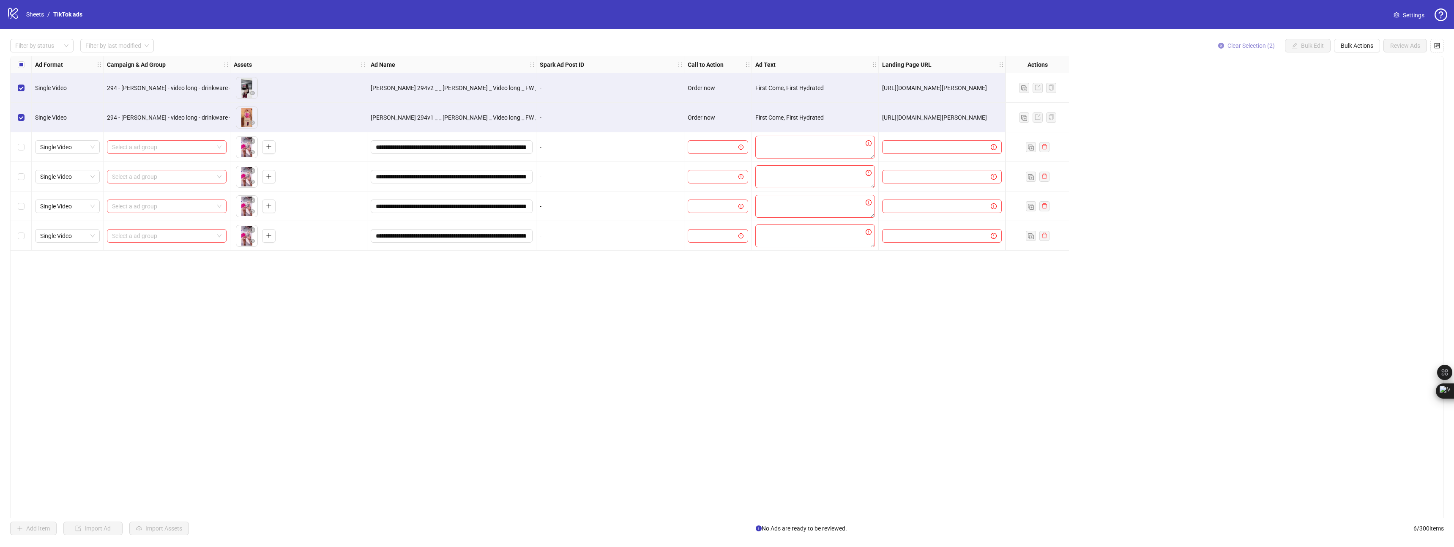
click at [1180, 49] on button "Clear Selection (2)" at bounding box center [1247, 46] width 70 height 14
click at [1180, 47] on button "button" at bounding box center [1438, 46] width 14 height 14
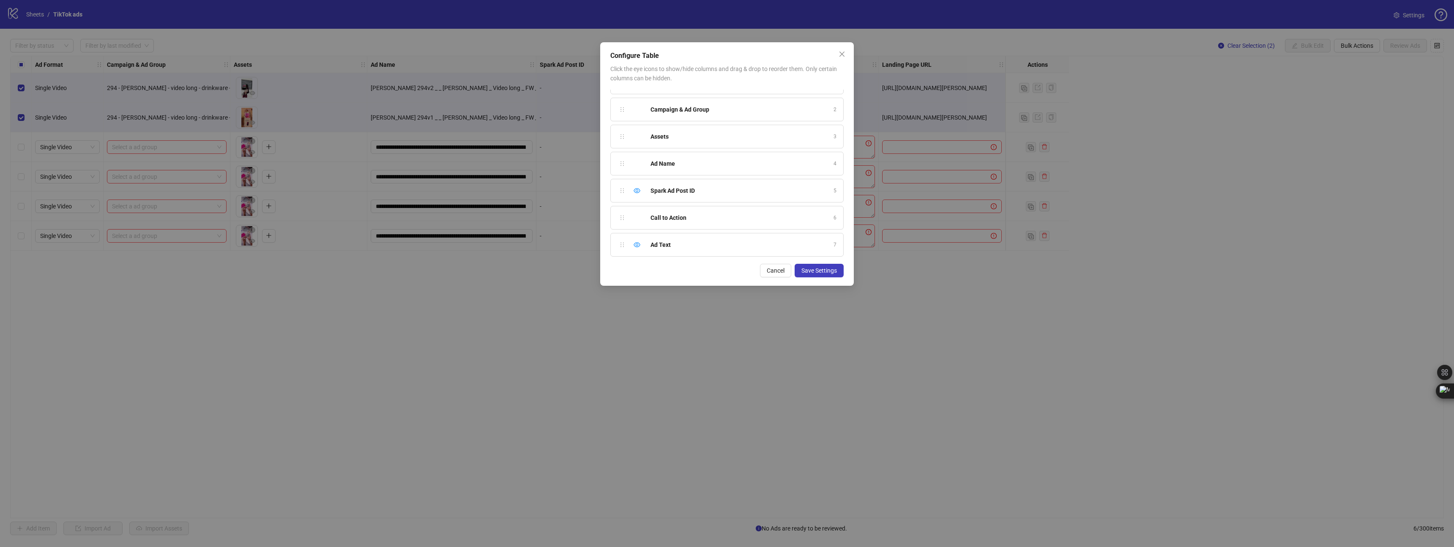
scroll to position [47, 0]
click at [769, 274] on button "Cancel" at bounding box center [775, 271] width 31 height 14
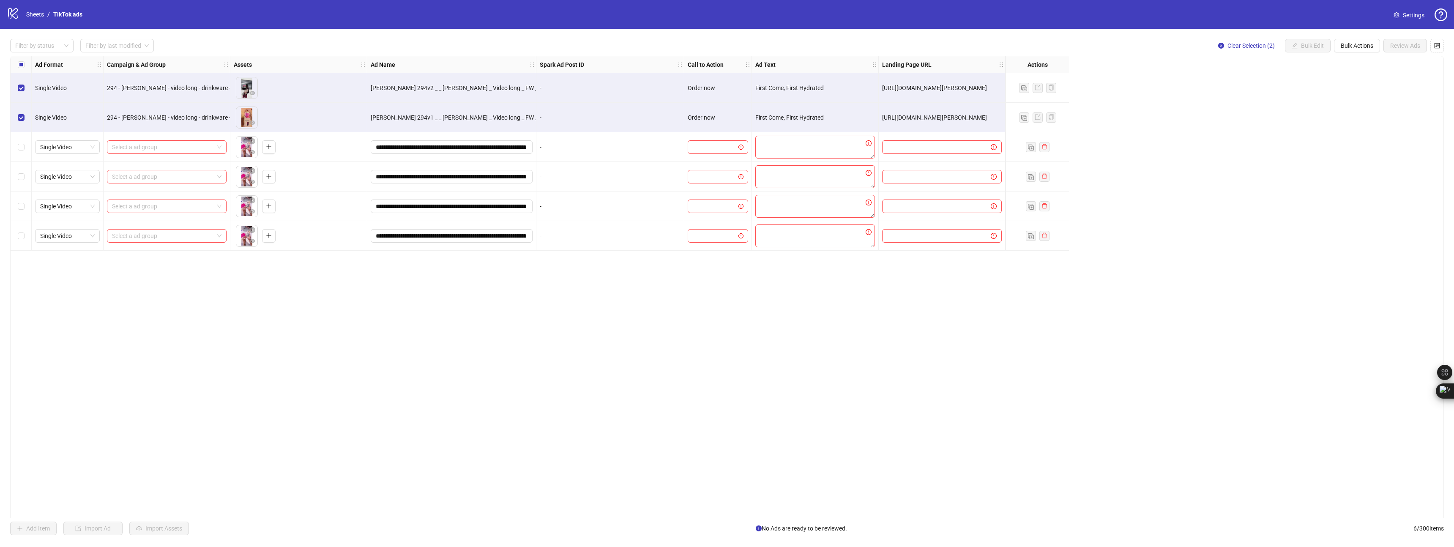
click at [1157, 259] on div "Ad Format Campaign & Ad Group Assets Ad Name Spark Ad Post ID Call to Action Ad…" at bounding box center [727, 287] width 1434 height 462
click at [15, 68] on div "Select all rows" at bounding box center [21, 64] width 21 height 17
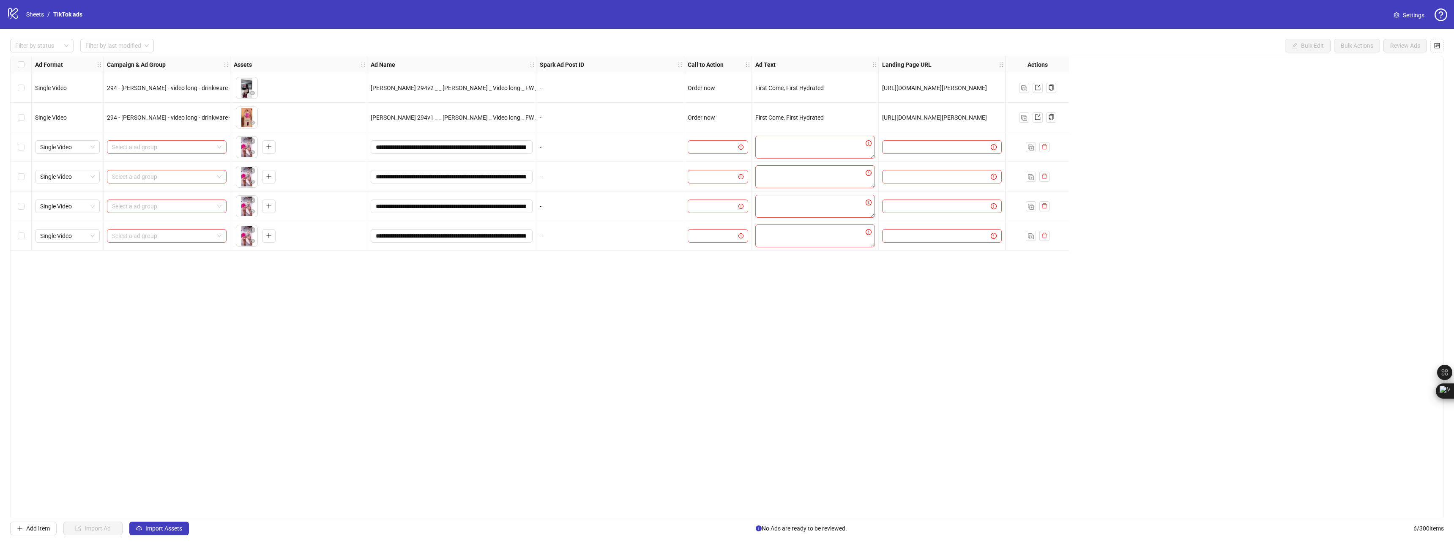
click at [231, 339] on div "Ad Format Campaign & Ad Group Assets Ad Name Spark Ad Post ID Call to Action Ad…" at bounding box center [727, 287] width 1434 height 462
click at [137, 148] on input "search" at bounding box center [163, 147] width 102 height 13
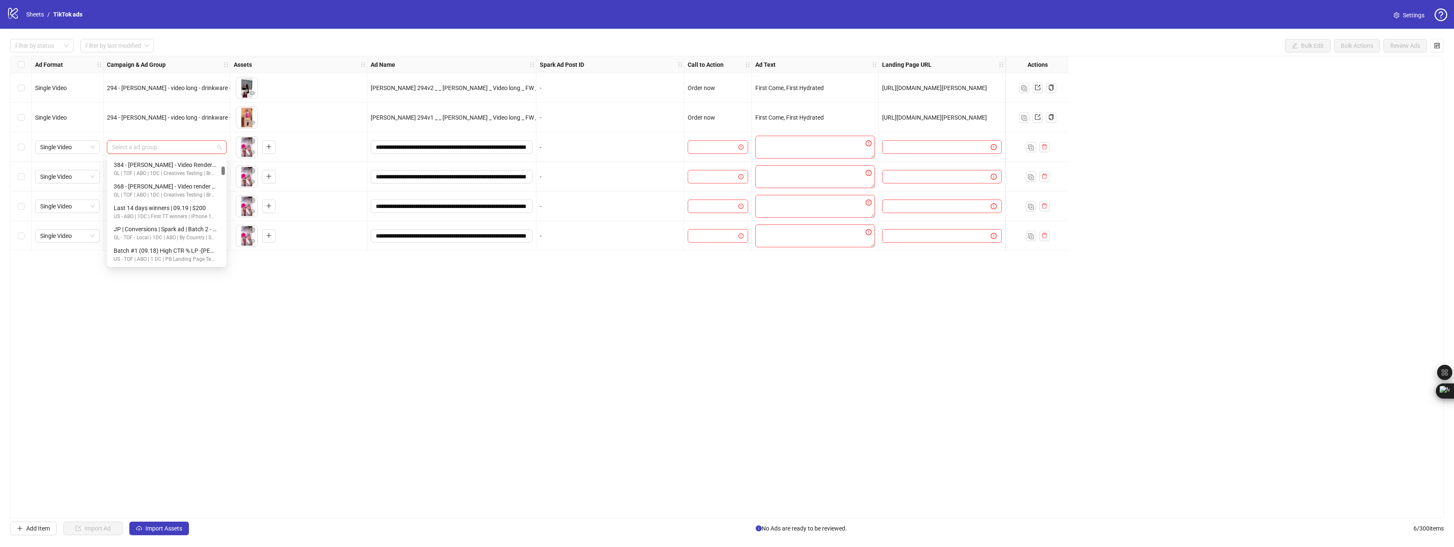
drag, startPoint x: 224, startPoint y: 250, endPoint x: 211, endPoint y: 172, distance: 79.3
click at [211, 172] on div "367 - Antanas - Video render - Iphone - Iphone17 - POD1 2025.09.19 GL | TOF | A…" at bounding box center [167, 211] width 116 height 108
click at [168, 148] on input "search" at bounding box center [163, 147] width 102 height 13
type input "*"
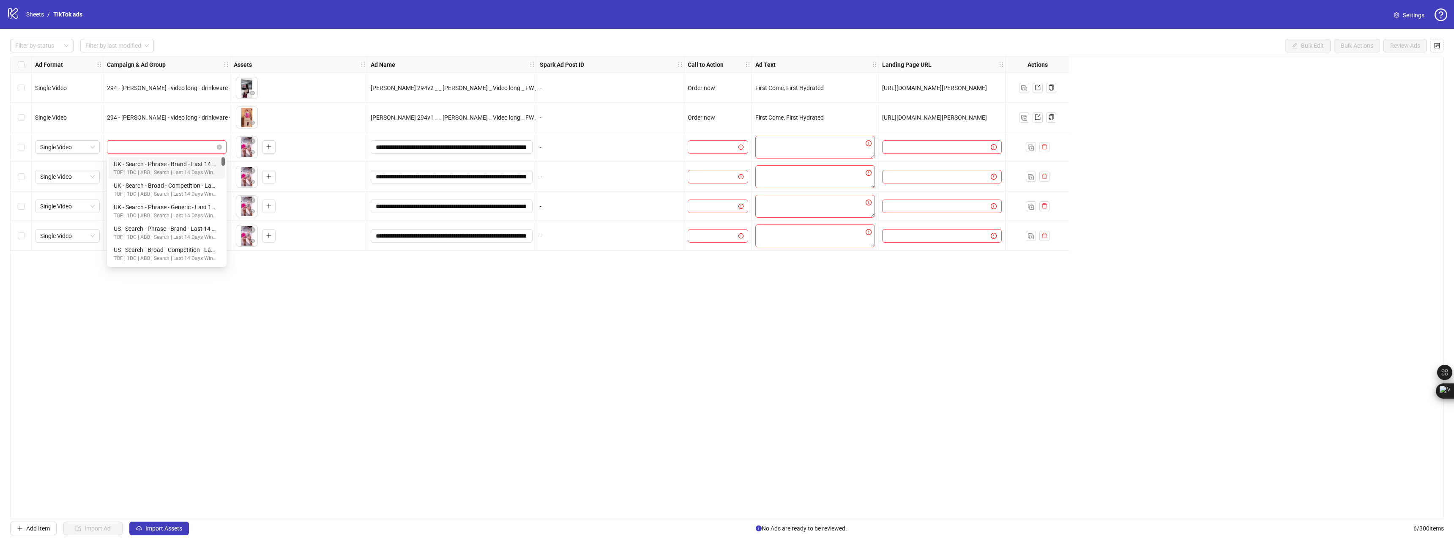
scroll to position [8, 0]
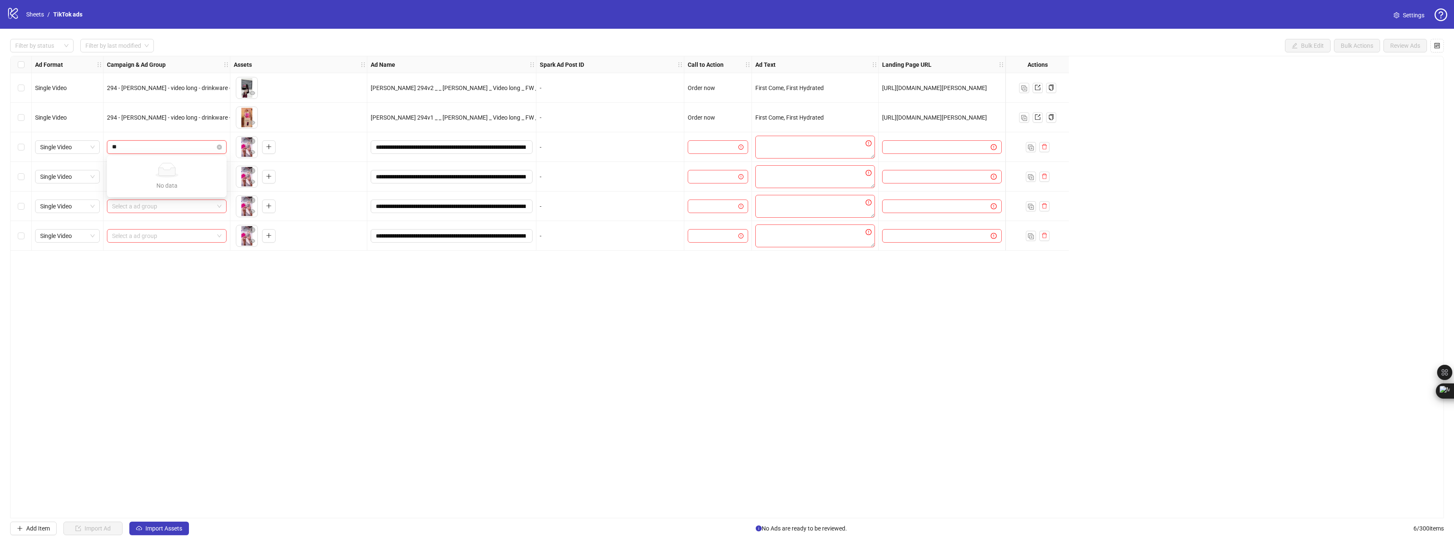
type input "*"
type input "******"
click at [151, 149] on input "search" at bounding box center [163, 147] width 102 height 13
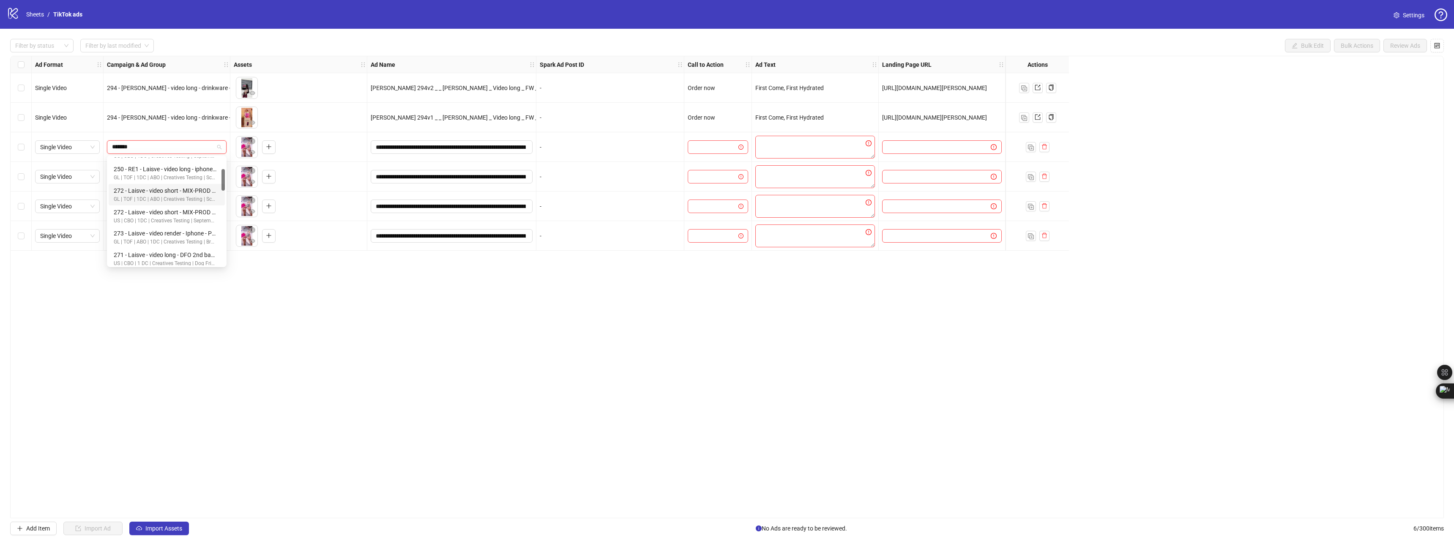
scroll to position [0, 0]
type input "******"
click at [408, 363] on div "Ad Format Campaign & Ad Group Assets Ad Name Spark Ad Post ID Call to Action Ad…" at bounding box center [727, 287] width 1434 height 462
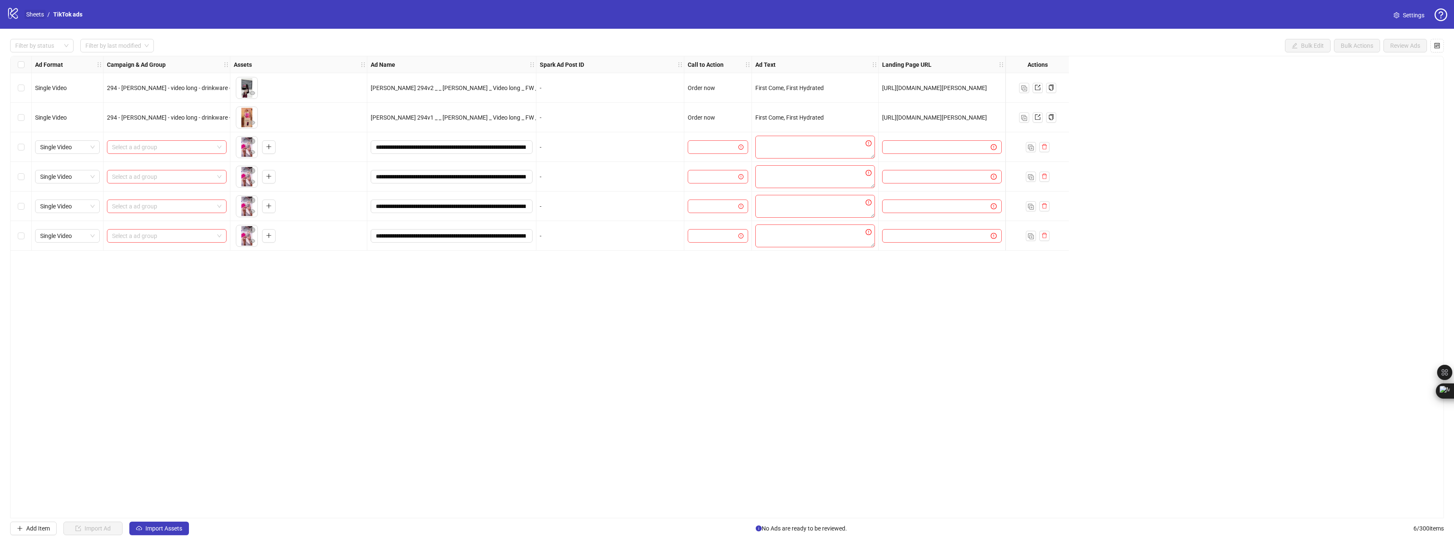
click at [31, 17] on link "Sheets" at bounding box center [35, 14] width 21 height 9
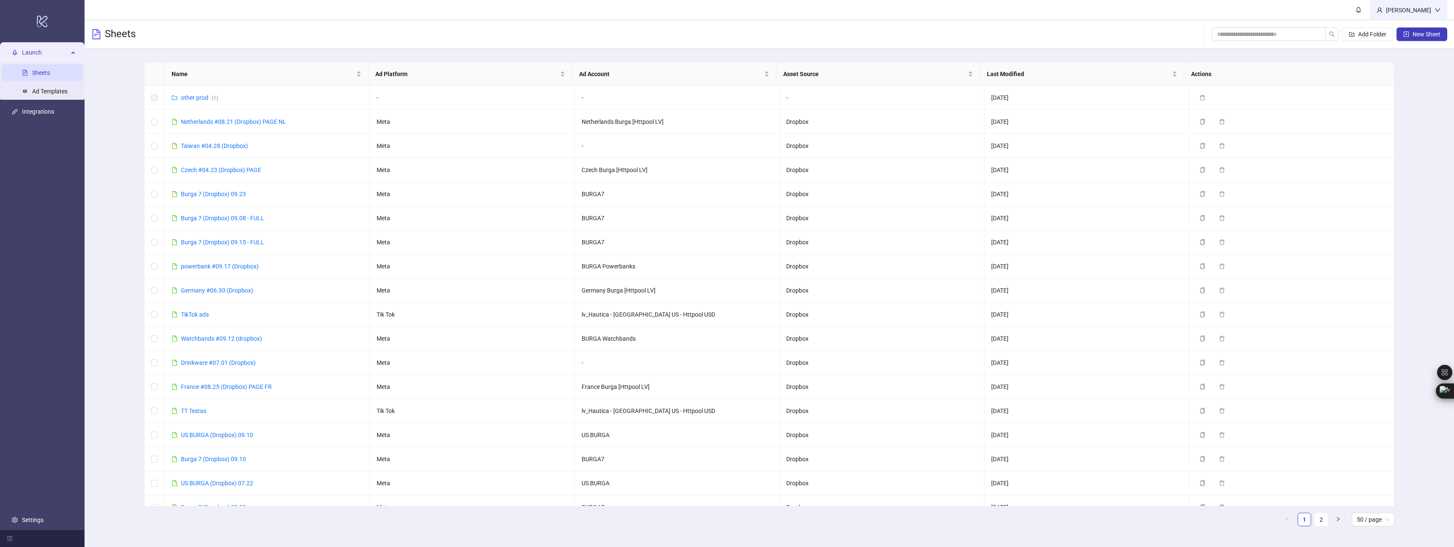
click at [1180, 1] on div "[PERSON_NAME]" at bounding box center [1408, 10] width 77 height 20
click at [48, 112] on link "Integrations" at bounding box center [38, 111] width 32 height 7
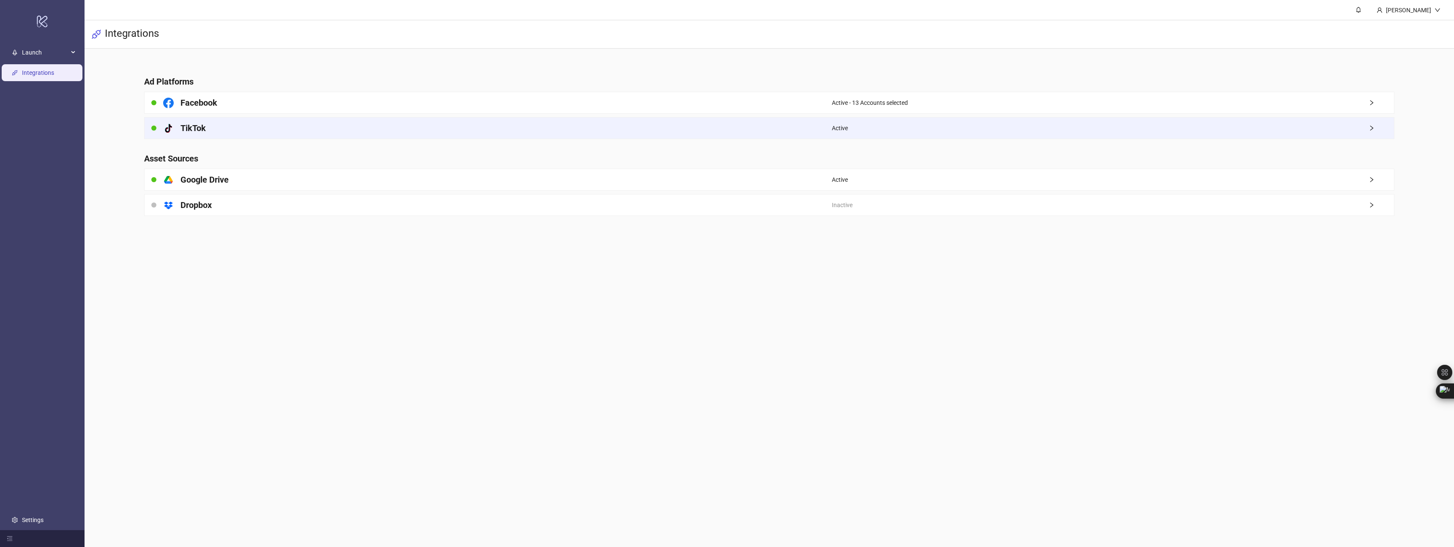
click at [187, 127] on h4 "TikTok" at bounding box center [193, 128] width 25 height 12
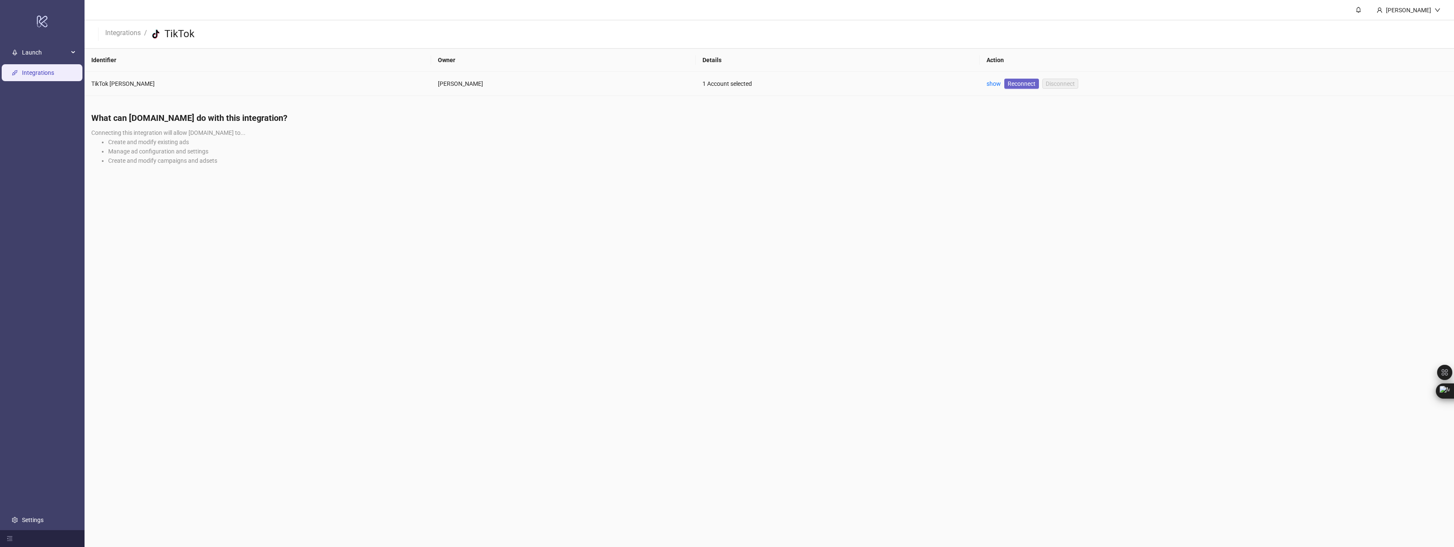
click at [1008, 87] on span "Reconnect" at bounding box center [1022, 83] width 28 height 9
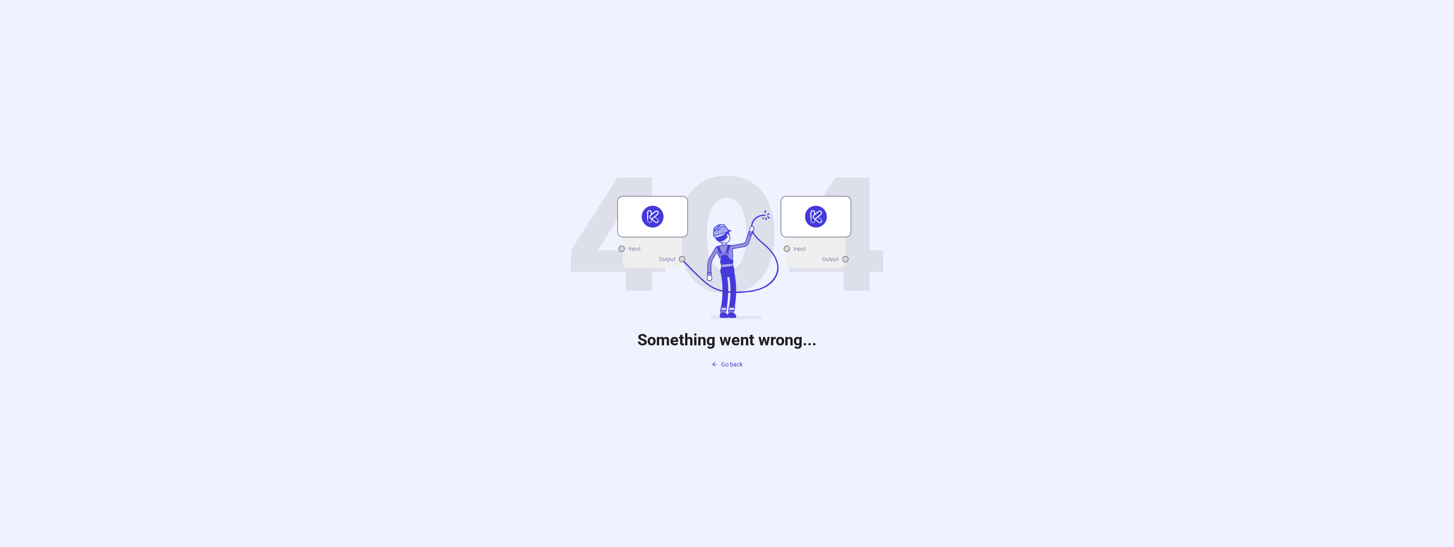
click at [679, 125] on div "Something went wrong... Go back" at bounding box center [727, 273] width 1454 height 547
click at [732, 367] on span "Go back" at bounding box center [732, 364] width 22 height 7
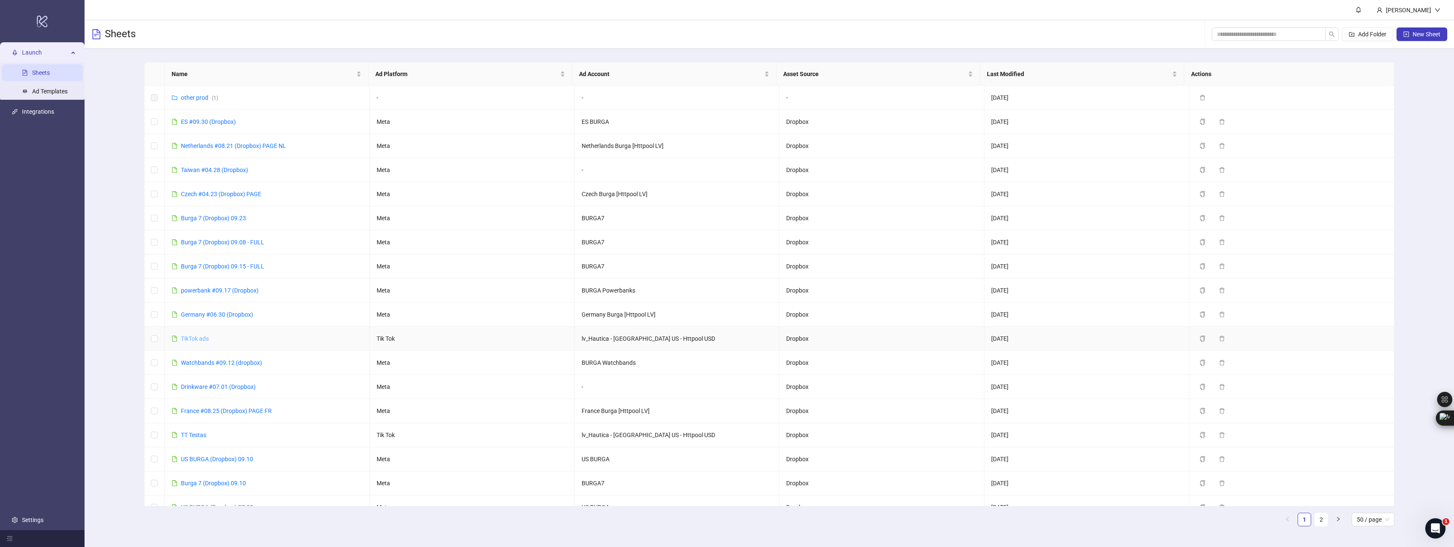
click at [187, 339] on link "TikTok ads" at bounding box center [195, 338] width 28 height 7
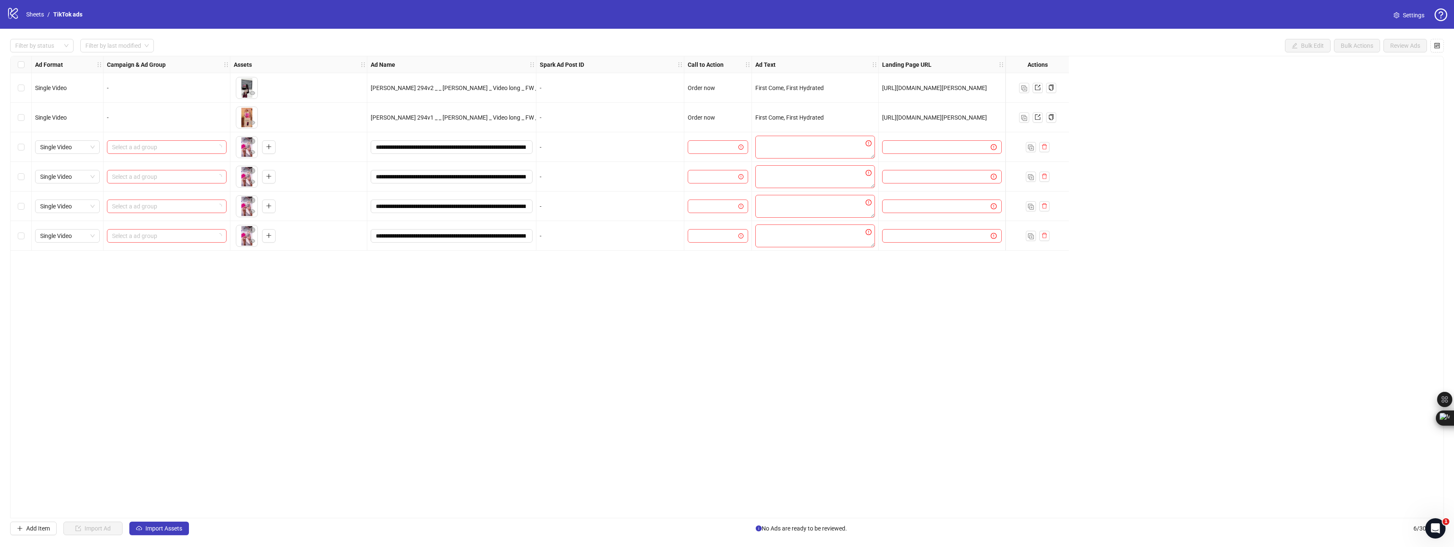
click at [377, 312] on div "Ad Format Campaign & Ad Group Assets Ad Name Spark Ad Post ID Call to Action Ad…" at bounding box center [727, 287] width 1434 height 462
click at [182, 153] on input "search" at bounding box center [163, 147] width 102 height 13
click at [156, 147] on input "search" at bounding box center [163, 147] width 102 height 13
type input "*"
type input "*****"
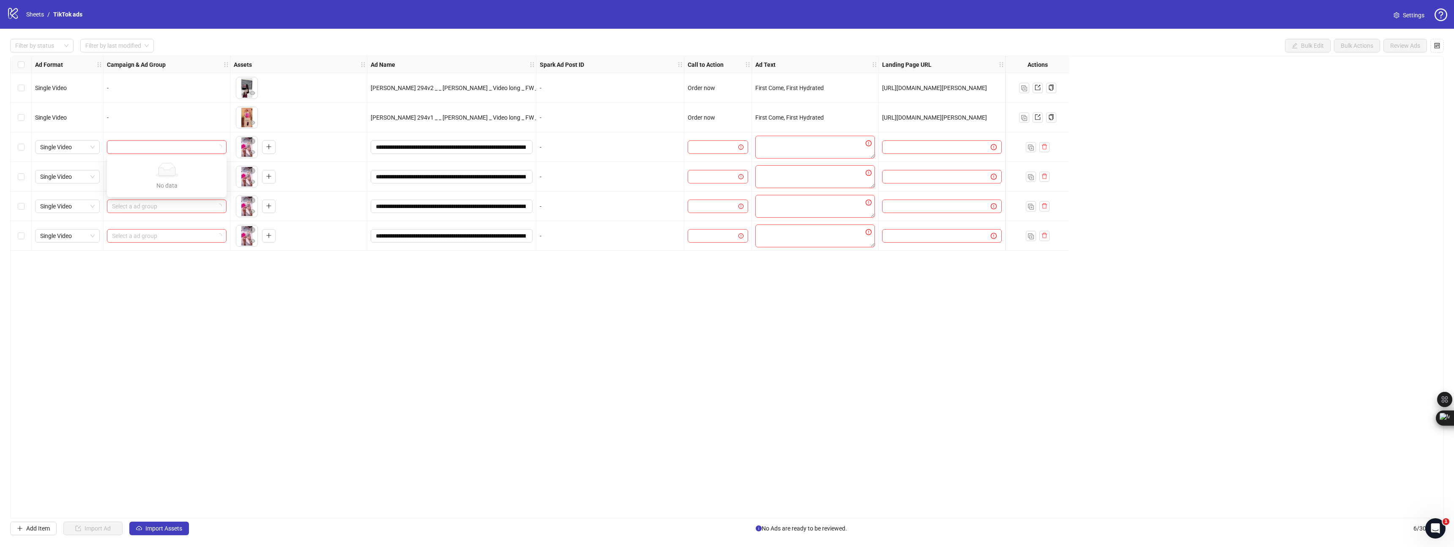
click at [248, 351] on div "Ad Format Campaign & Ad Group Assets Ad Name Spark Ad Post ID Call to Action Ad…" at bounding box center [727, 287] width 1434 height 462
click at [174, 148] on input "search" at bounding box center [163, 147] width 102 height 13
click at [175, 148] on input "search" at bounding box center [163, 147] width 102 height 13
click at [181, 147] on input "search" at bounding box center [163, 147] width 102 height 13
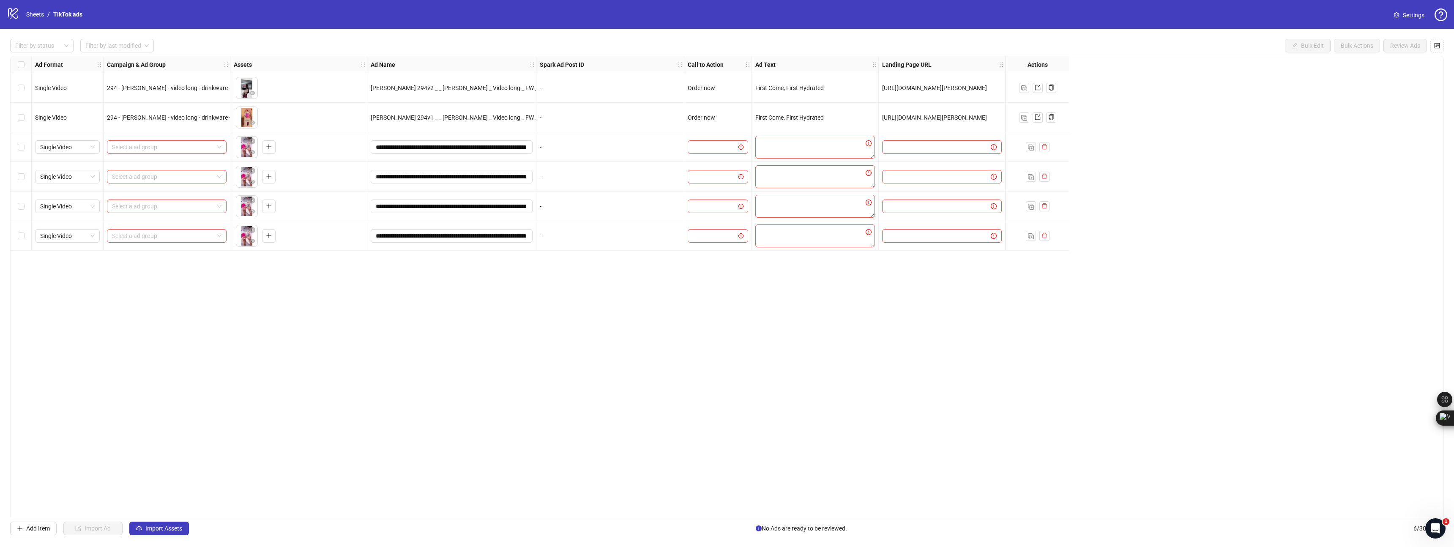
click at [151, 146] on input "search" at bounding box center [163, 147] width 102 height 13
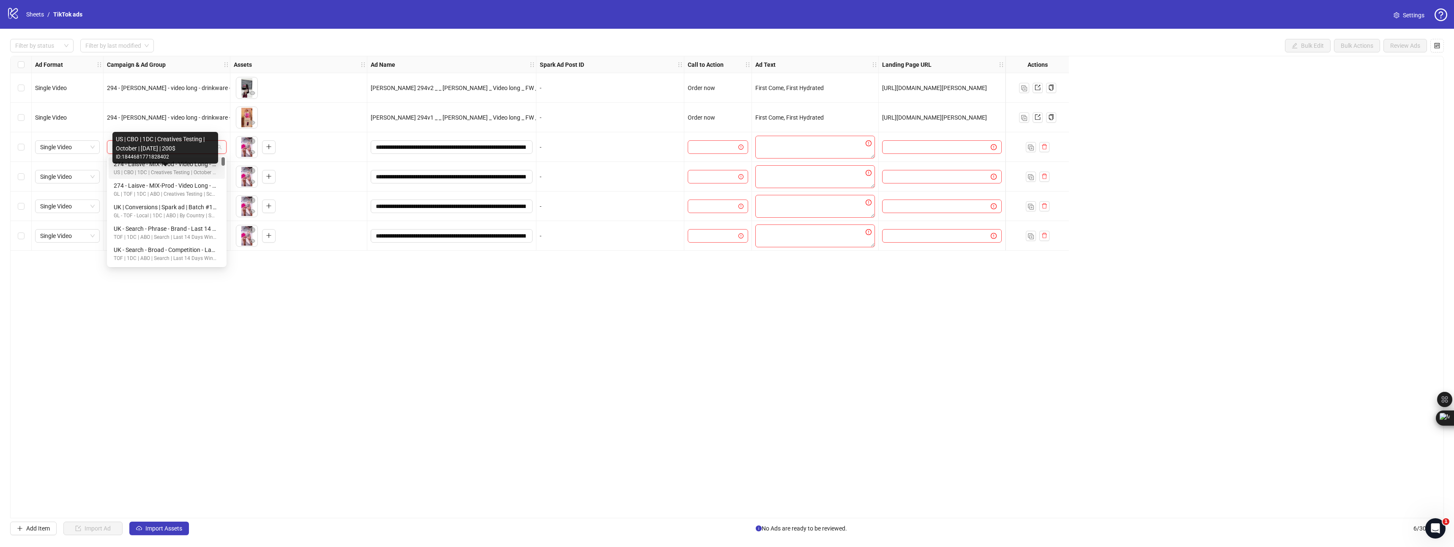
click at [145, 172] on div "US | CBO | 1DC | Creatives Testing | October | 2025.10.05 | 200$" at bounding box center [165, 173] width 103 height 8
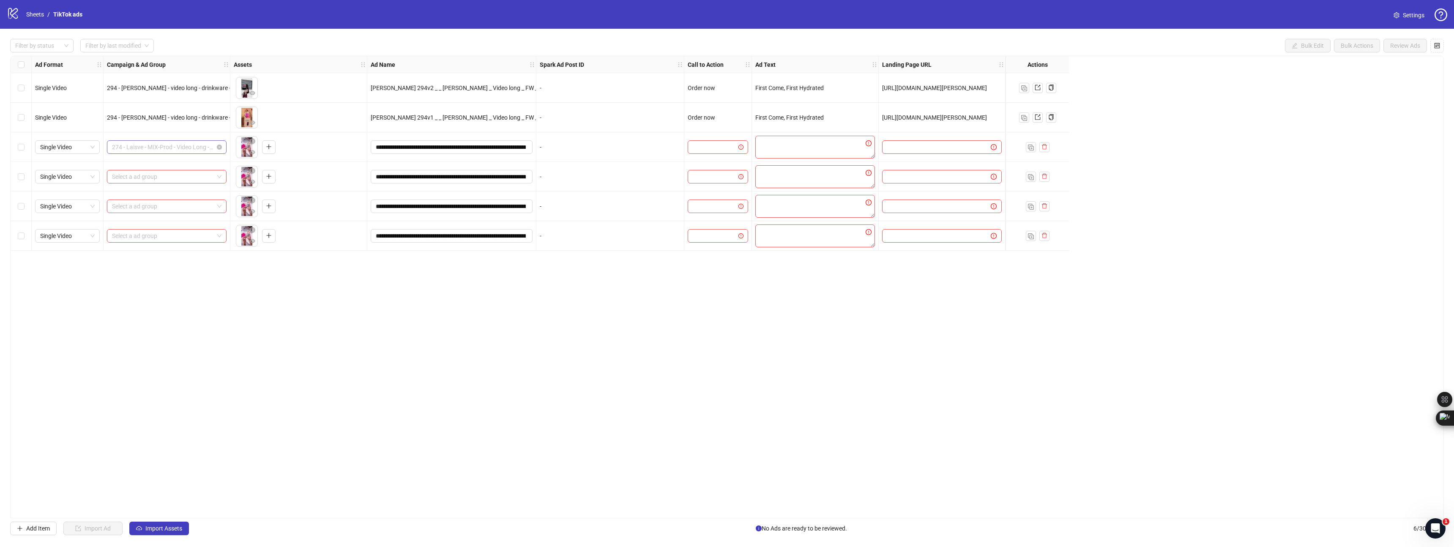
click at [166, 150] on span "274 - Laisve - MIX-Prod - Video Long - Bundle1 - CREATIVE 2025.10.05" at bounding box center [166, 147] width 109 height 13
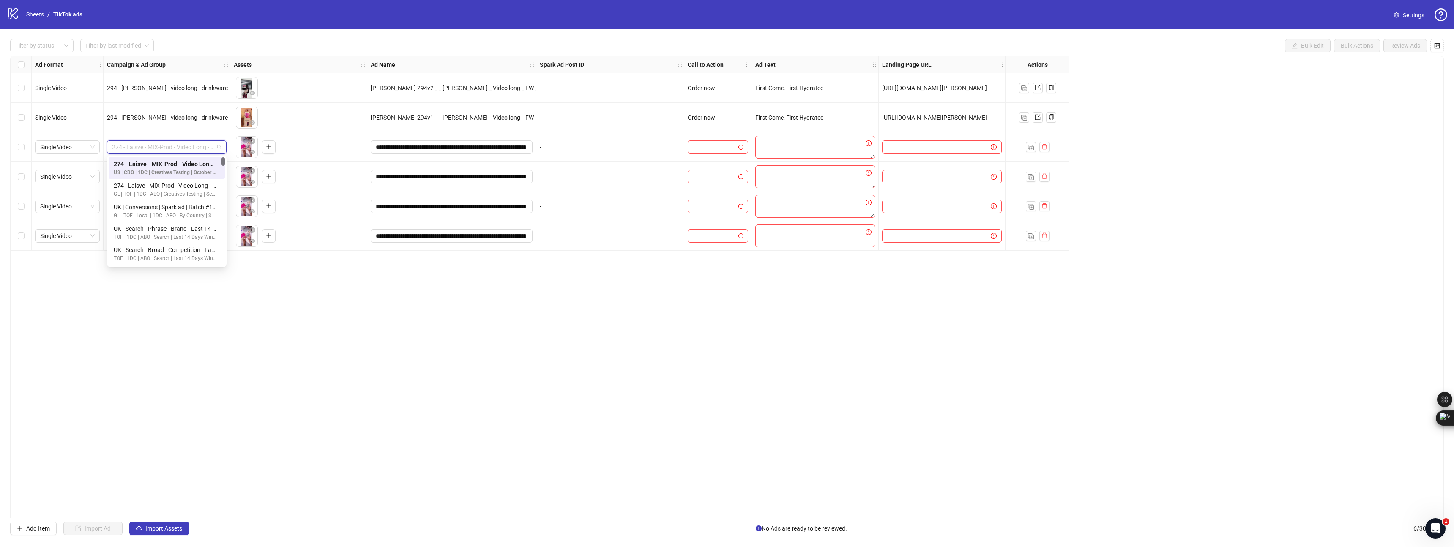
click at [158, 163] on div "274 - Laisve - MIX-Prod - Video Long - Bundle1 - CREATIVE 2025.10.05" at bounding box center [165, 163] width 103 height 9
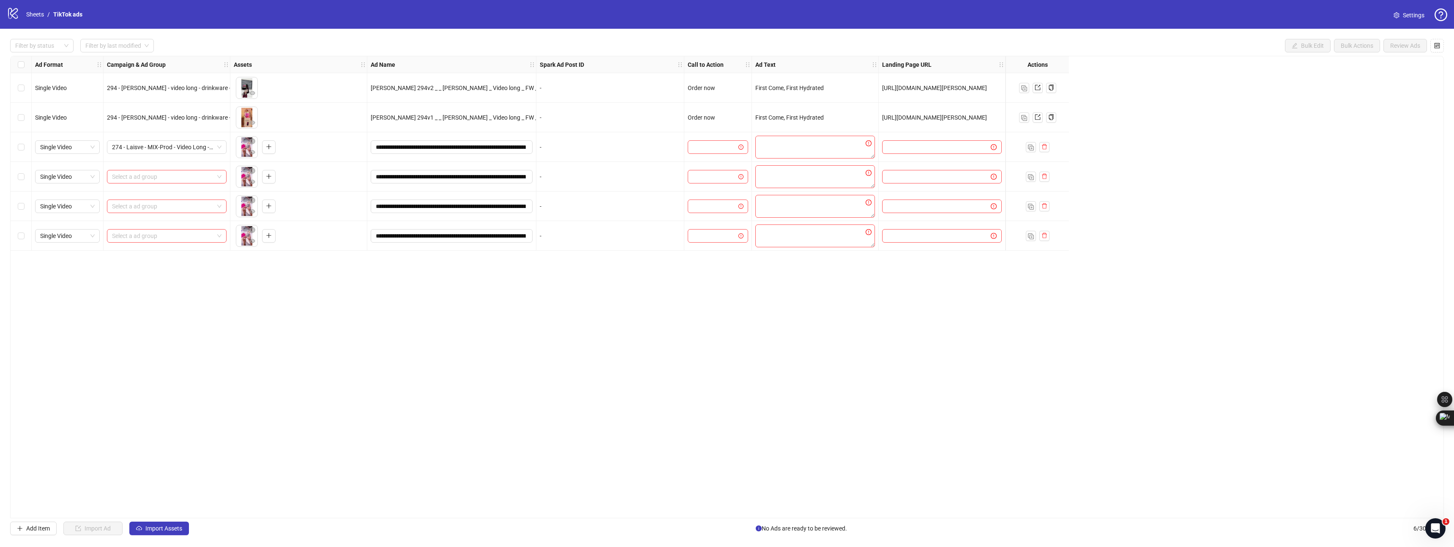
drag, startPoint x: 1243, startPoint y: 300, endPoint x: 1237, endPoint y: 304, distance: 6.8
click at [1239, 304] on div "Ad Format Campaign & Ad Group Assets Ad Name Spark Ad Post ID Call to Action Ad…" at bounding box center [727, 287] width 1434 height 462
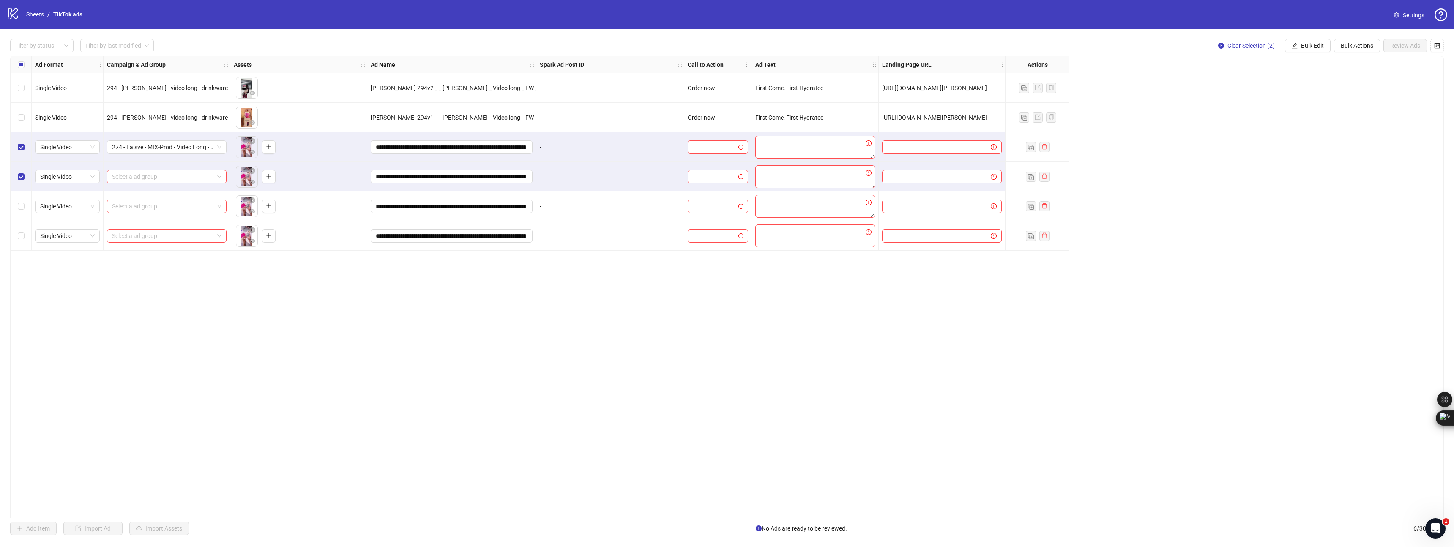
click at [16, 206] on div "Select row 5" at bounding box center [21, 207] width 21 height 30
click at [22, 231] on div "Select row 6" at bounding box center [21, 236] width 21 height 30
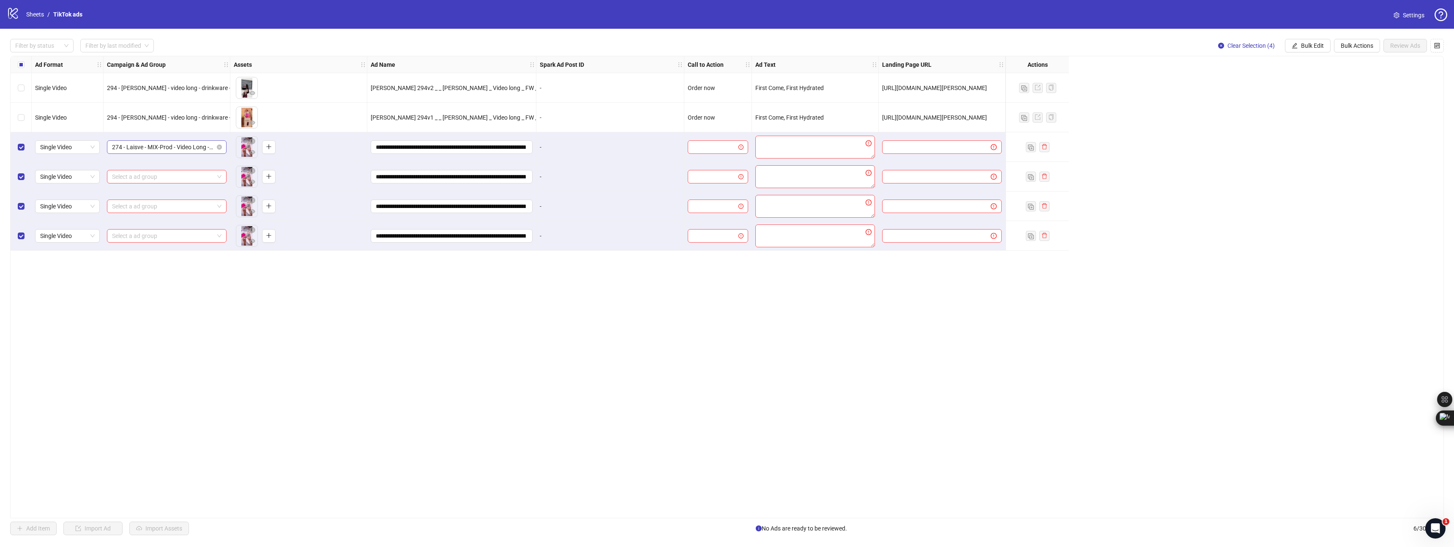
click at [164, 148] on span "274 - Laisve - MIX-Prod - Video Long - Bundle1 - CREATIVE 2025.10.05" at bounding box center [166, 147] width 109 height 13
click at [161, 167] on div "274 - Laisve - MIX-Prod - Video Long - Bundle1 - CREATIVE 2025.10.05" at bounding box center [165, 163] width 103 height 9
click at [1323, 48] on button "Bulk Edit" at bounding box center [1308, 46] width 46 height 14
click at [1317, 75] on span "Campaign & Ad Group" at bounding box center [1320, 75] width 58 height 9
click at [1341, 106] on icon "check" at bounding box center [1343, 104] width 6 height 6
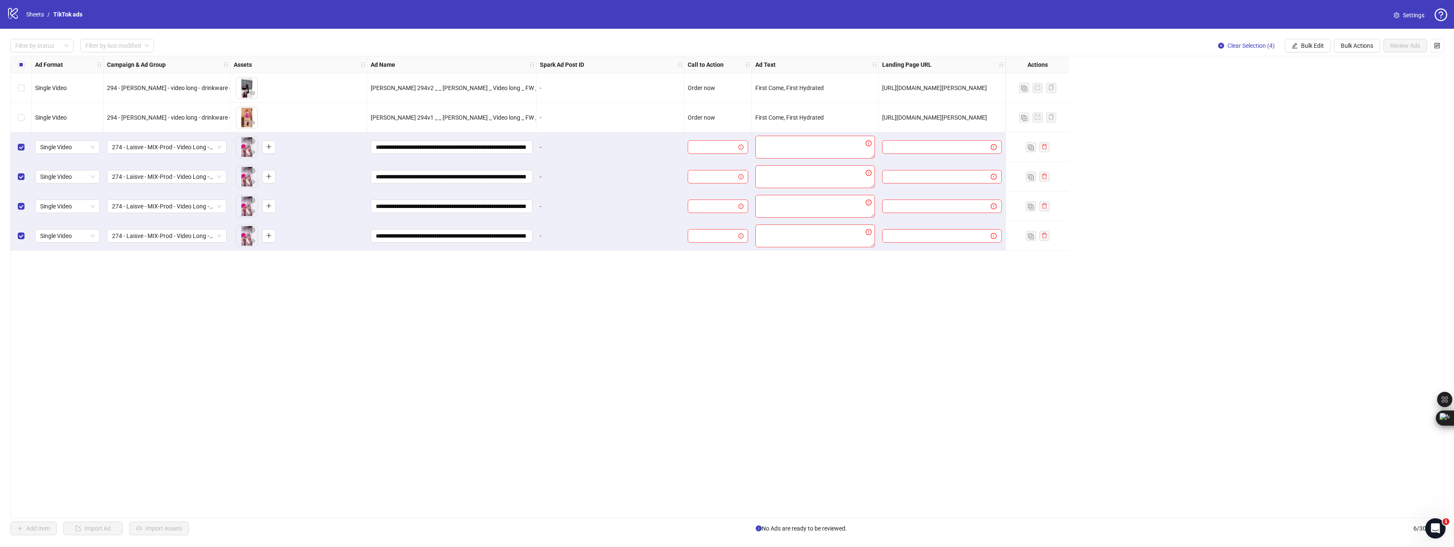
click at [200, 290] on div "Ad Format Campaign & Ad Group Assets Ad Name Spark Ad Post ID Call to Action Ad…" at bounding box center [727, 287] width 1434 height 462
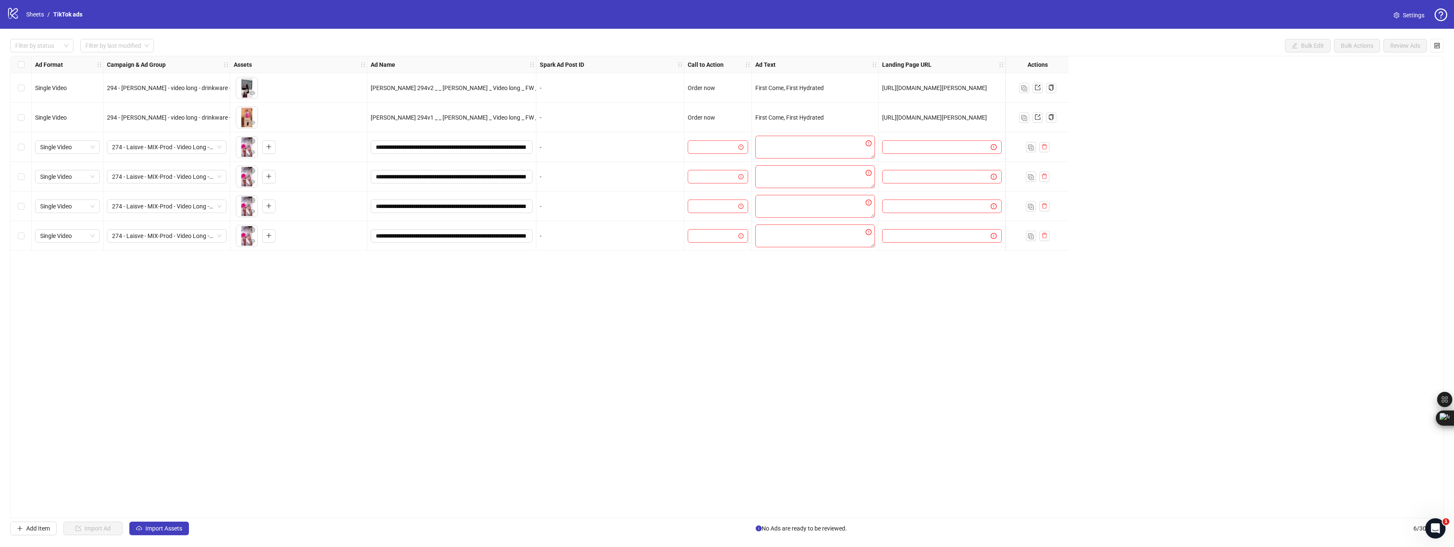
click at [208, 315] on div "Ad Format Campaign & Ad Group Assets Ad Name Spark Ad Post ID Call to Action Ad…" at bounding box center [727, 287] width 1434 height 462
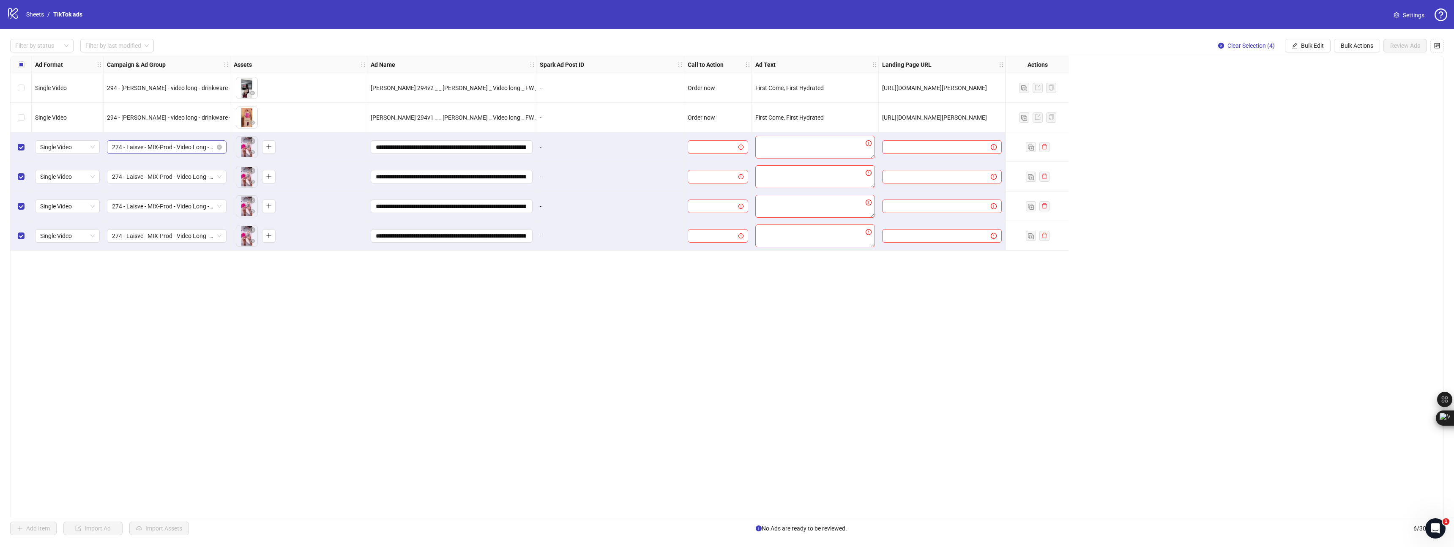
click at [170, 151] on span "274 - Laisve - MIX-Prod - Video Long - Bundle1 - CREATIVE 2025.10.05" at bounding box center [166, 147] width 109 height 13
click at [1311, 45] on span "Bulk Edit" at bounding box center [1312, 45] width 23 height 7
click at [1327, 80] on span "Campaign & Ad Group" at bounding box center [1320, 75] width 58 height 9
click at [1393, 85] on div "Ad Format Campaign & Ad Group Assets Ad Name Spark Ad Post ID Call to Action Ad…" at bounding box center [727, 287] width 1434 height 462
click at [1442, 46] on button "button" at bounding box center [1438, 46] width 14 height 14
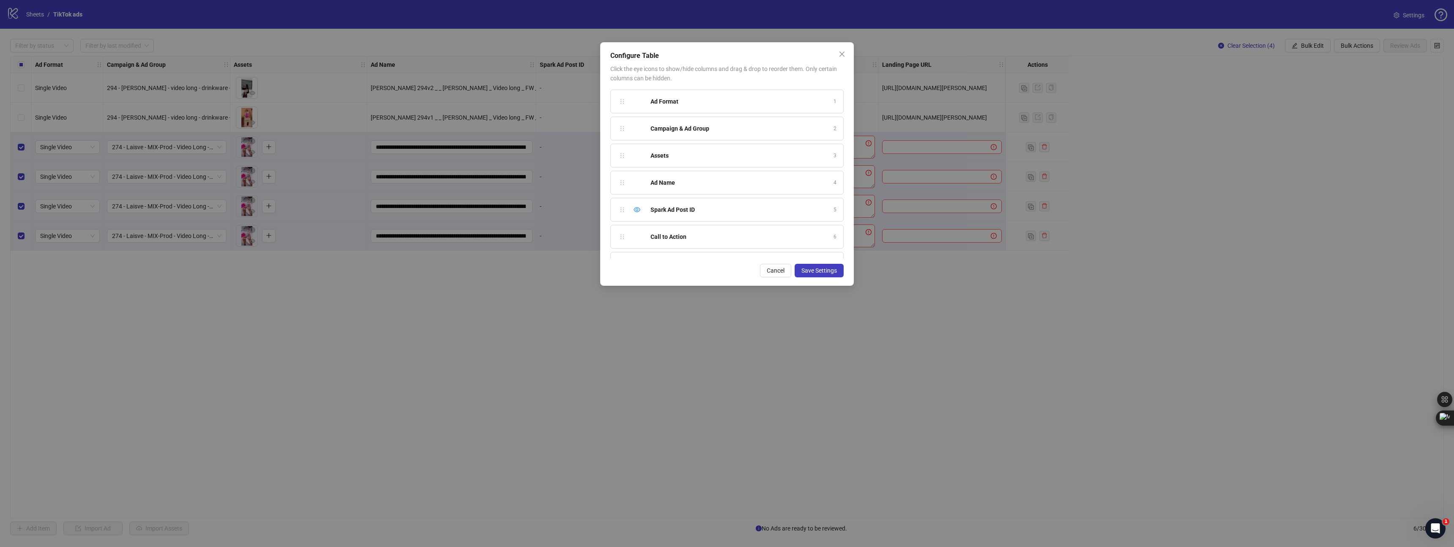
click at [675, 183] on strong "Ad Name" at bounding box center [663, 182] width 25 height 7
click at [675, 183] on div "Ad Name" at bounding box center [740, 182] width 178 height 9
click at [775, 274] on button "Cancel" at bounding box center [775, 271] width 31 height 14
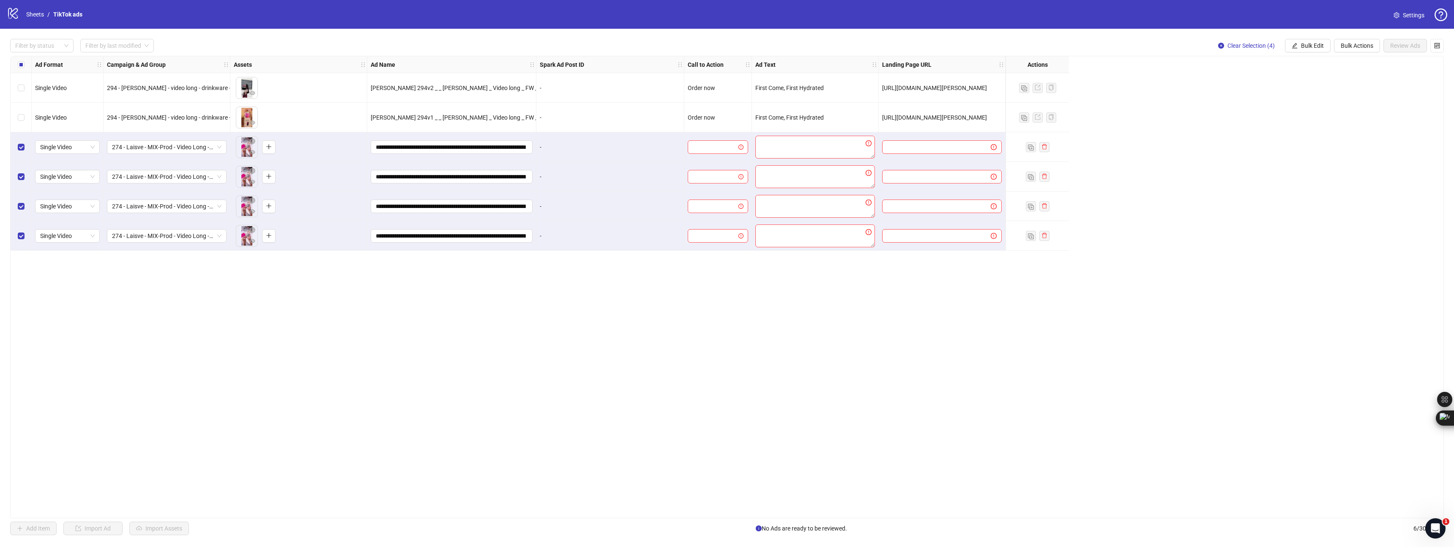
click at [872, 351] on div "Ad Format Campaign & Ad Group Assets Ad Name Spark Ad Post ID Call to Action Ad…" at bounding box center [727, 287] width 1434 height 462
click at [96, 56] on div "Single Video 294 - Julita - video long - drinkware - POD2 2025.09.21 To pick up…" at bounding box center [529, 56] width 1037 height 0
click at [772, 155] on textarea at bounding box center [815, 147] width 120 height 23
click at [728, 149] on input "search" at bounding box center [714, 147] width 43 height 13
click at [1291, 349] on div "Ad Format Campaign & Ad Group Assets Ad Name Spark Ad Post ID Call to Action Ad…" at bounding box center [727, 287] width 1434 height 462
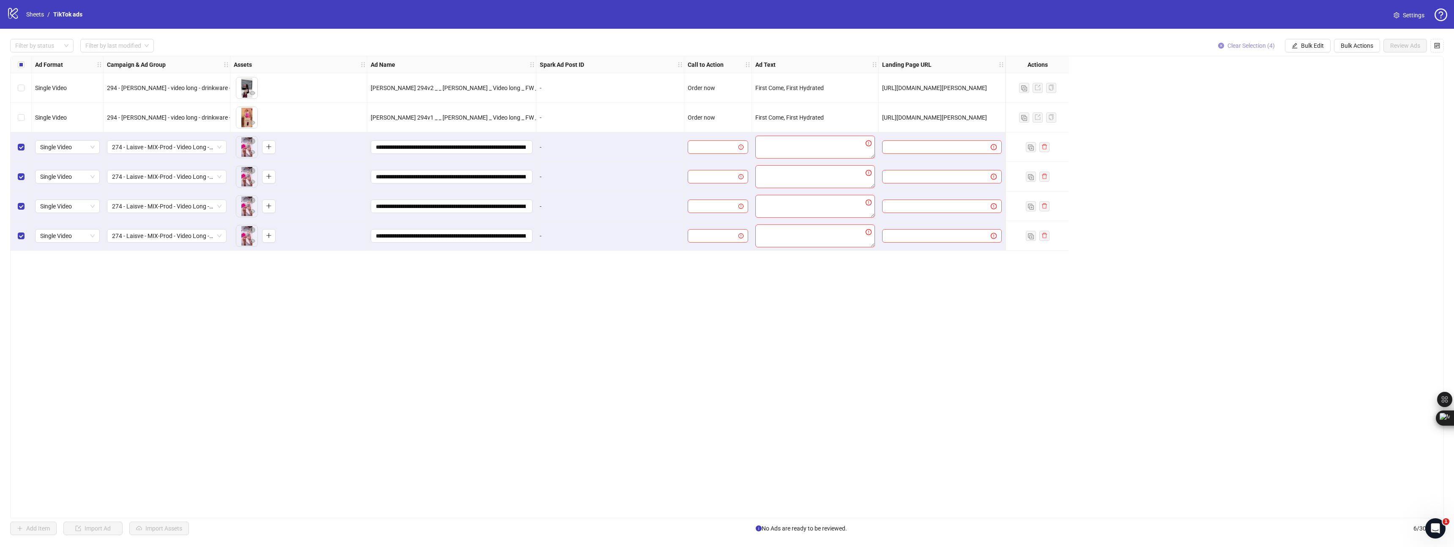
click at [1250, 48] on span "Clear Selection (4)" at bounding box center [1251, 45] width 47 height 7
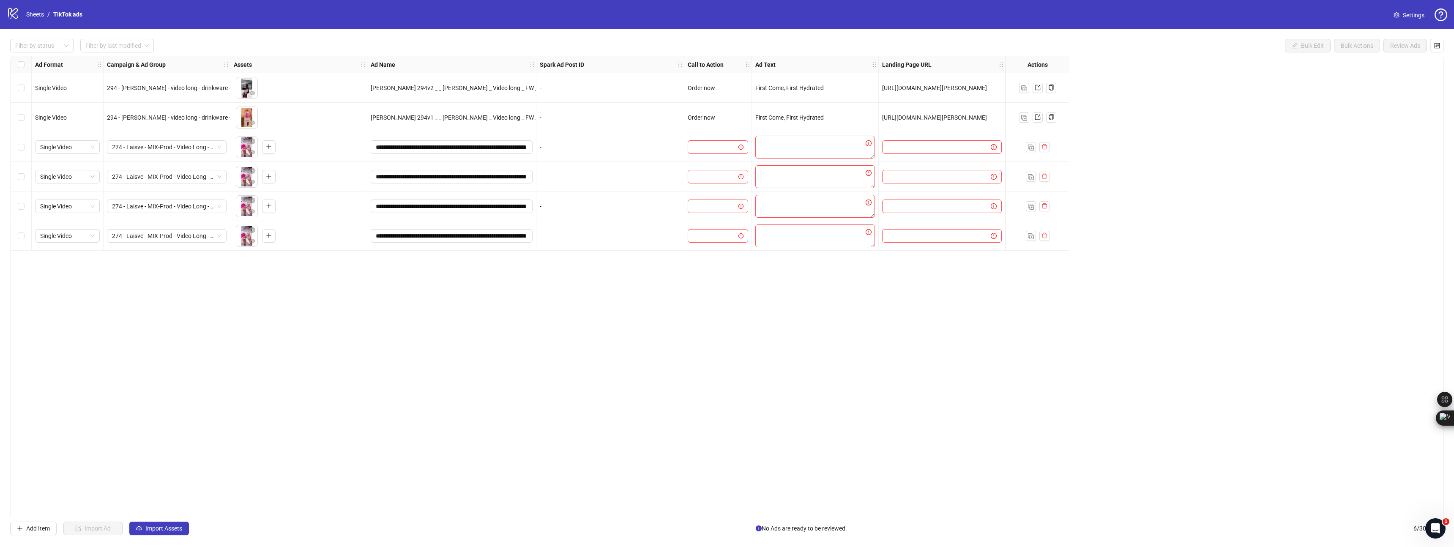
drag, startPoint x: 1261, startPoint y: 224, endPoint x: 1252, endPoint y: 222, distance: 9.5
click at [1260, 224] on div "Ad Format Campaign & Ad Group Assets Ad Name Spark Ad Post ID Call to Action Ad…" at bounding box center [727, 287] width 1434 height 462
click at [42, 527] on span "Add Item" at bounding box center [38, 528] width 24 height 7
click at [163, 532] on button "Import Assets" at bounding box center [159, 529] width 60 height 14
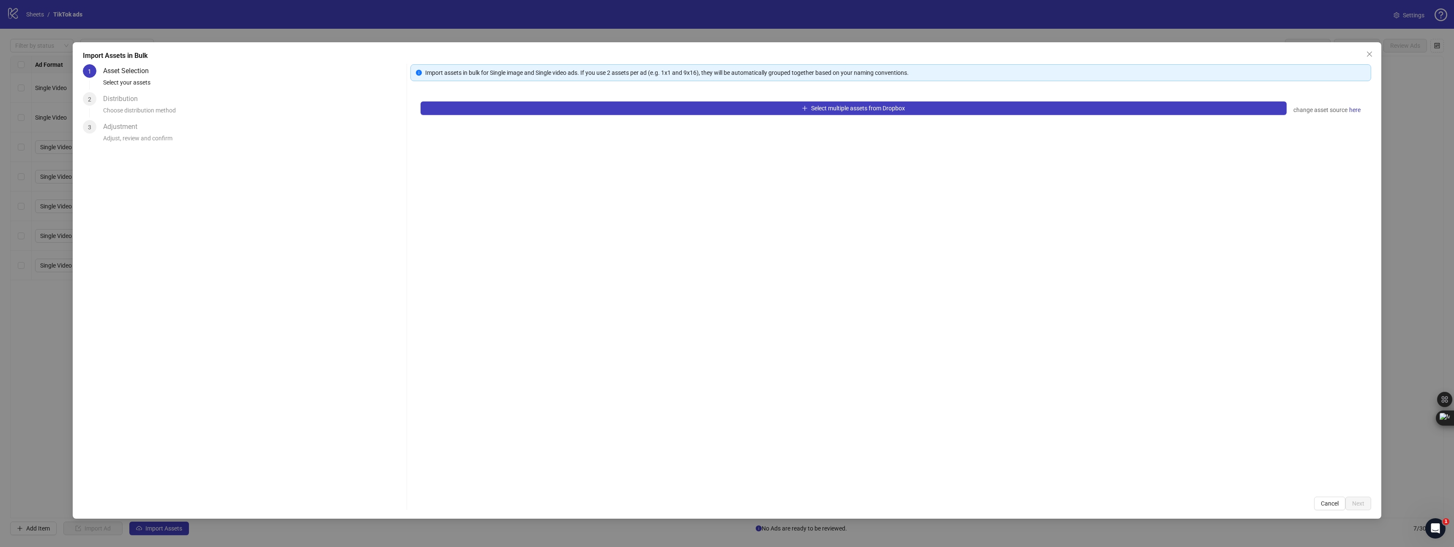
click at [56, 47] on div "Import Assets in Bulk 1 Asset Selection Select your assets 2 Distribution Choos…" at bounding box center [727, 273] width 1454 height 547
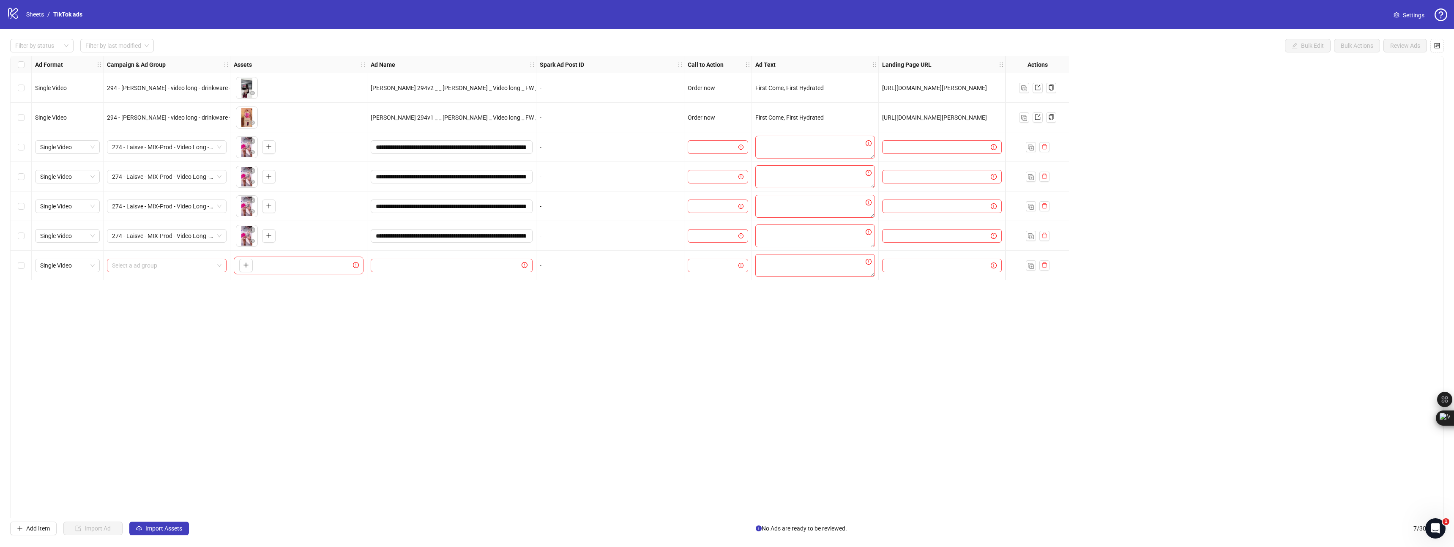
click at [1414, 66] on div "Ad Format Campaign & Ad Group Assets Ad Name Spark Ad Post ID Call to Action Ad…" at bounding box center [727, 287] width 1434 height 462
click at [55, 23] on div "logo/logo-mobile Sheets / TikTok ads Settings" at bounding box center [727, 14] width 1454 height 29
click at [59, 16] on link "TikTok ads" at bounding box center [68, 14] width 33 height 9
click at [35, 21] on div "logo/logo-mobile Sheets / TikTok ads" at bounding box center [46, 14] width 79 height 15
click at [31, 16] on link "Sheets" at bounding box center [35, 14] width 21 height 9
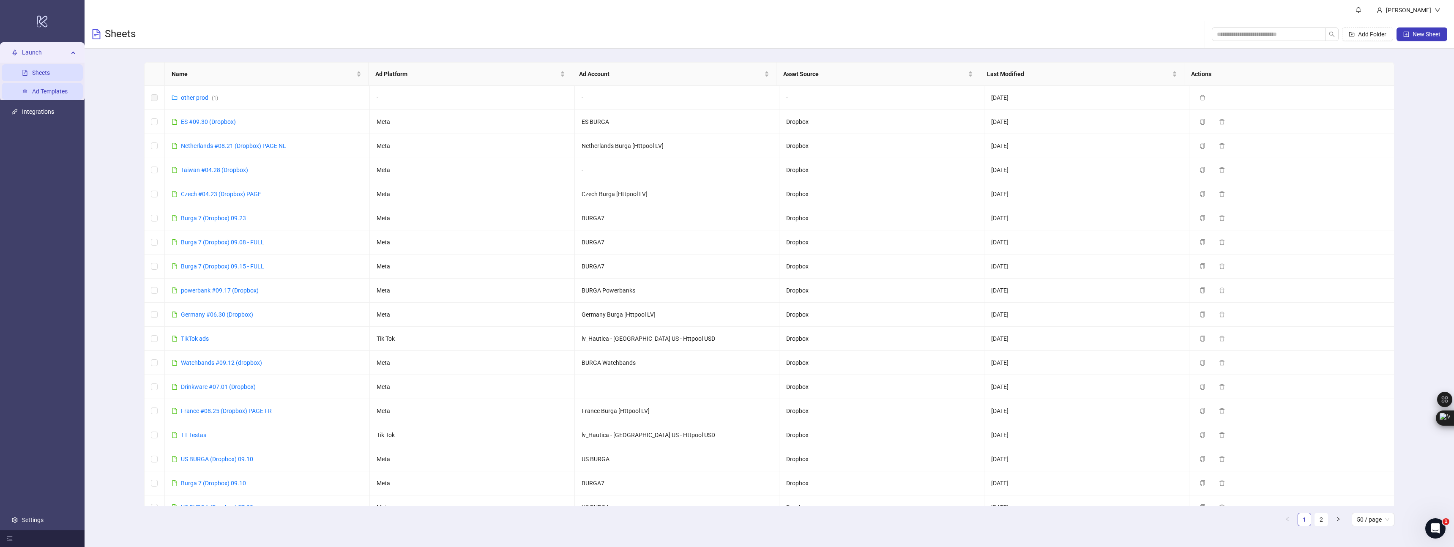
click at [32, 93] on link "Ad Templates" at bounding box center [50, 91] width 36 height 7
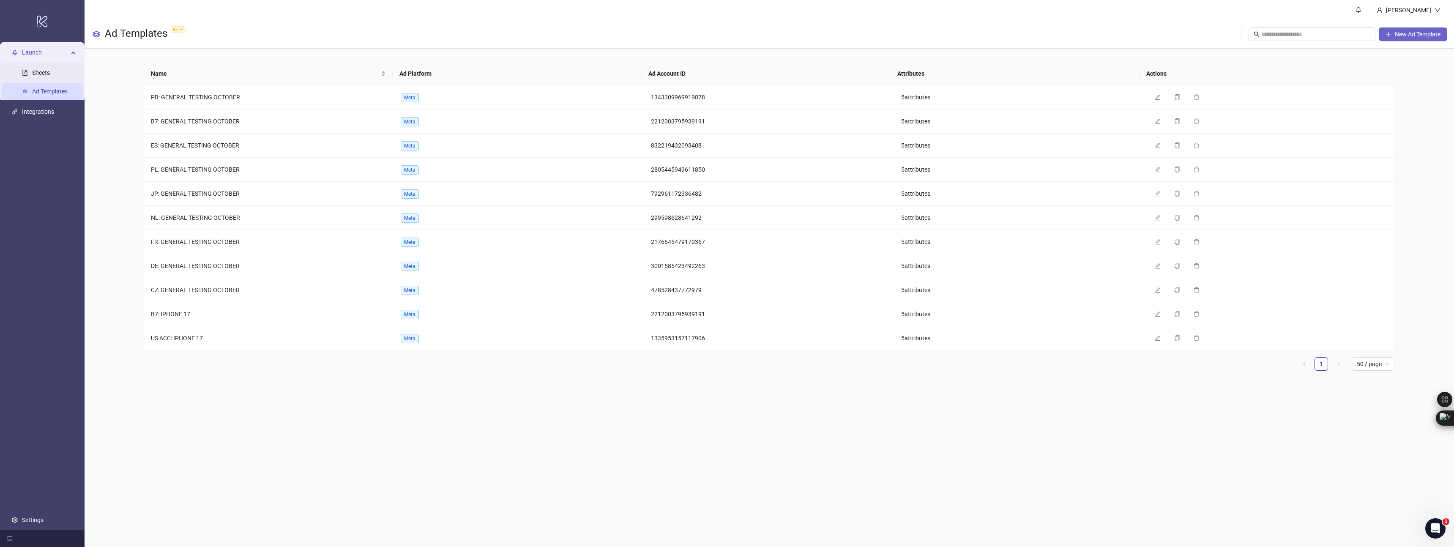
click at [1423, 33] on span "New Ad Template" at bounding box center [1418, 34] width 46 height 7
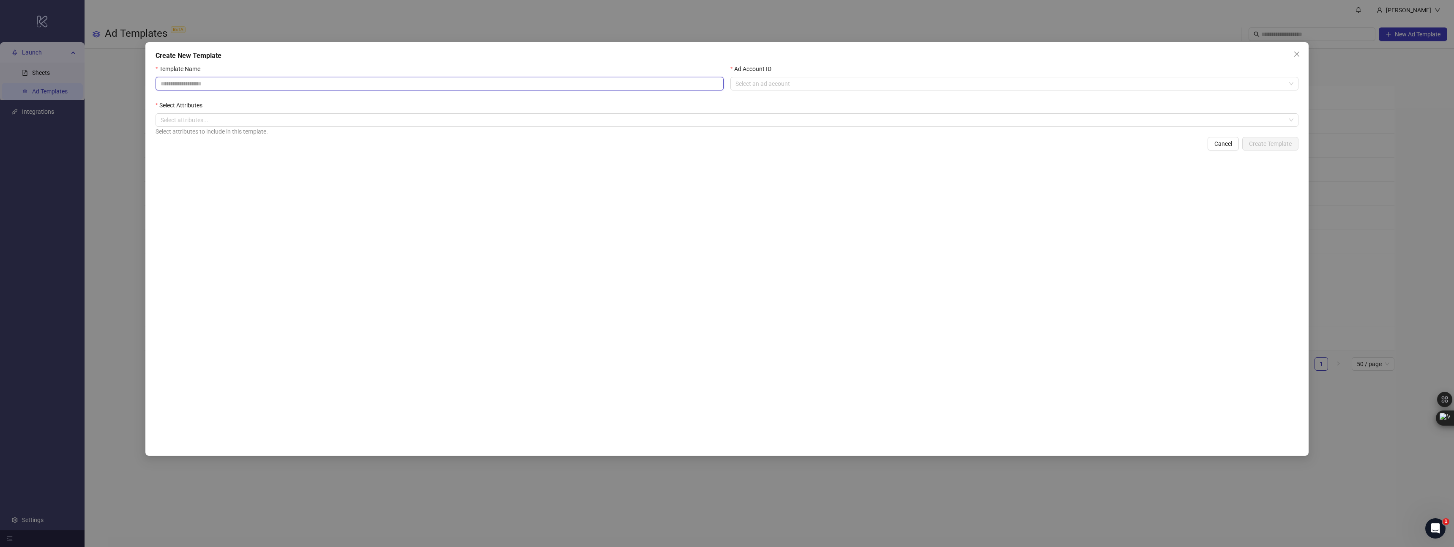
click at [277, 78] on input "Template Name" at bounding box center [440, 84] width 568 height 14
type input "*********"
click at [777, 88] on input "Ad Account ID" at bounding box center [1011, 83] width 550 height 13
click at [608, 148] on div "Cancel Create Template" at bounding box center [727, 144] width 1143 height 14
click at [790, 84] on input "Ad Account ID" at bounding box center [1011, 83] width 550 height 13
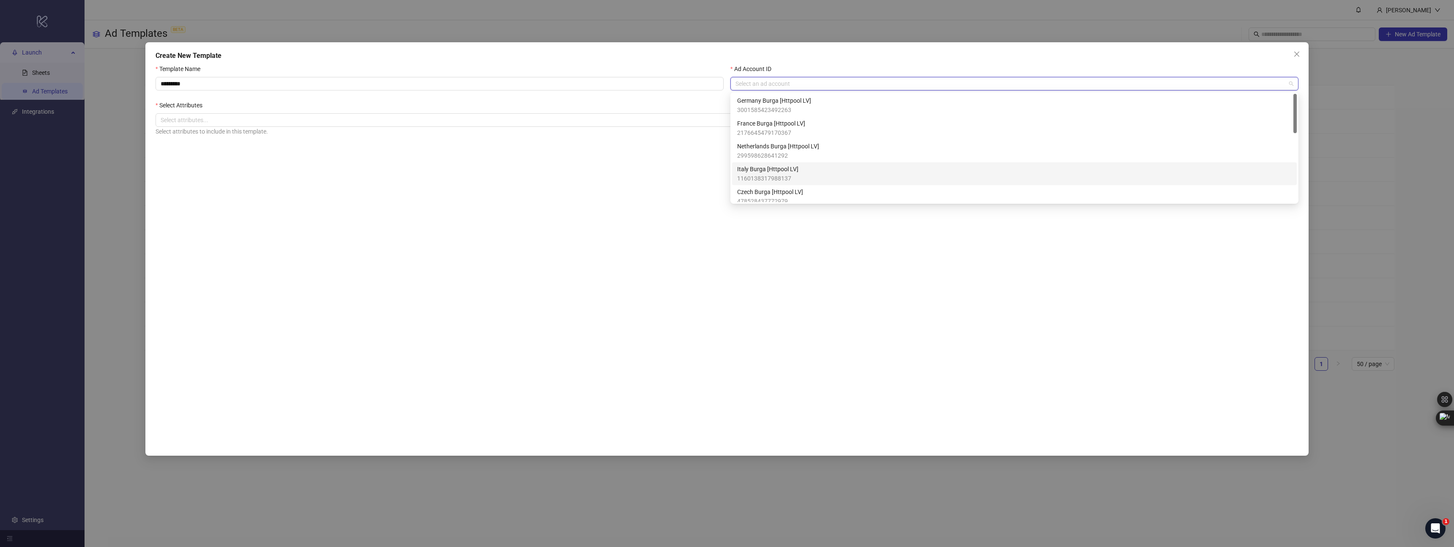
drag, startPoint x: 631, startPoint y: 182, endPoint x: 645, endPoint y: 180, distance: 14.6
click at [631, 182] on div "Template Name ********* Ad Account ID Select an ad account Select Attributes Se…" at bounding box center [727, 255] width 1143 height 383
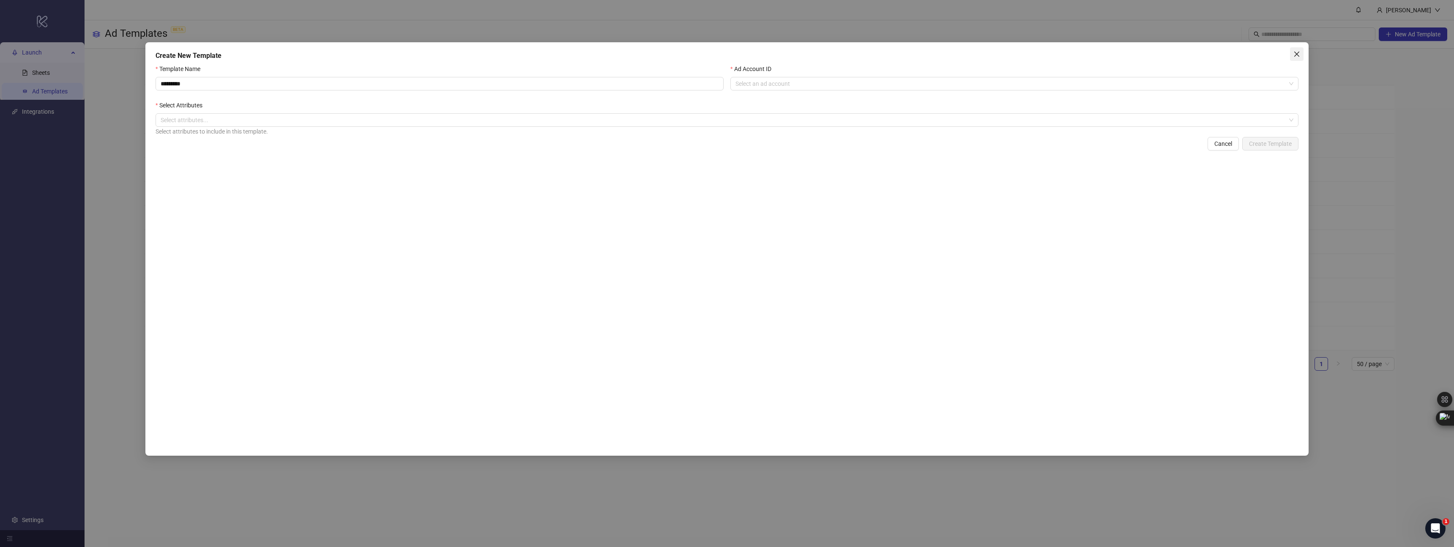
click at [1292, 48] on button "Close" at bounding box center [1297, 54] width 14 height 14
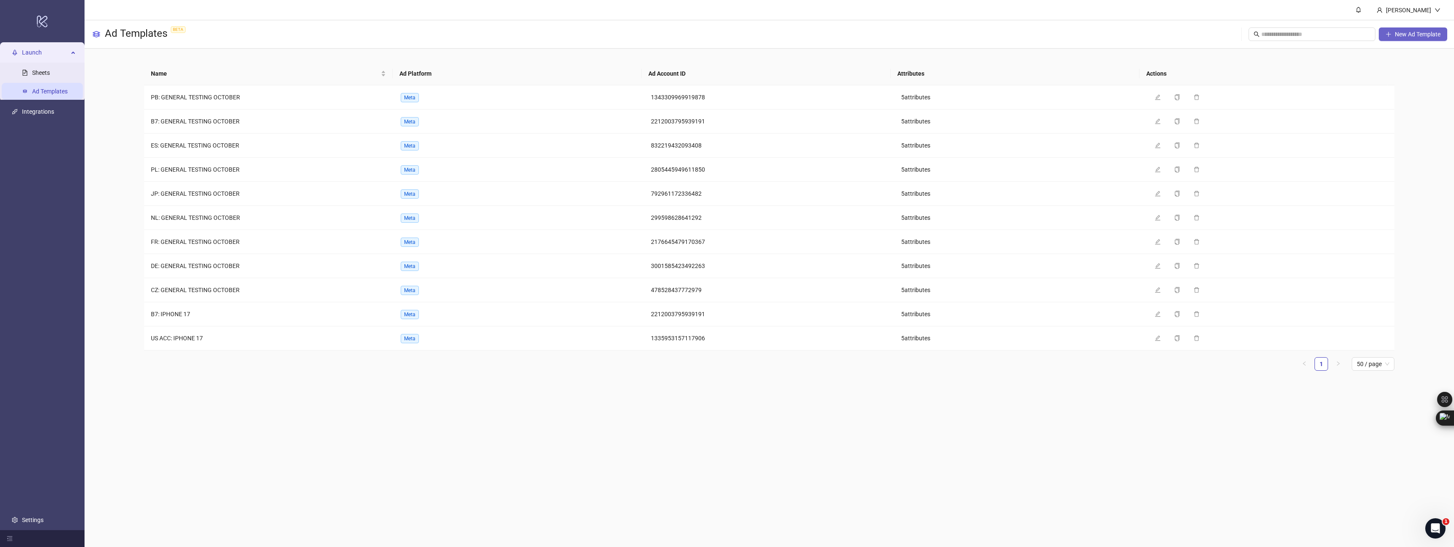
click at [1403, 33] on span "New Ad Template" at bounding box center [1418, 34] width 46 height 7
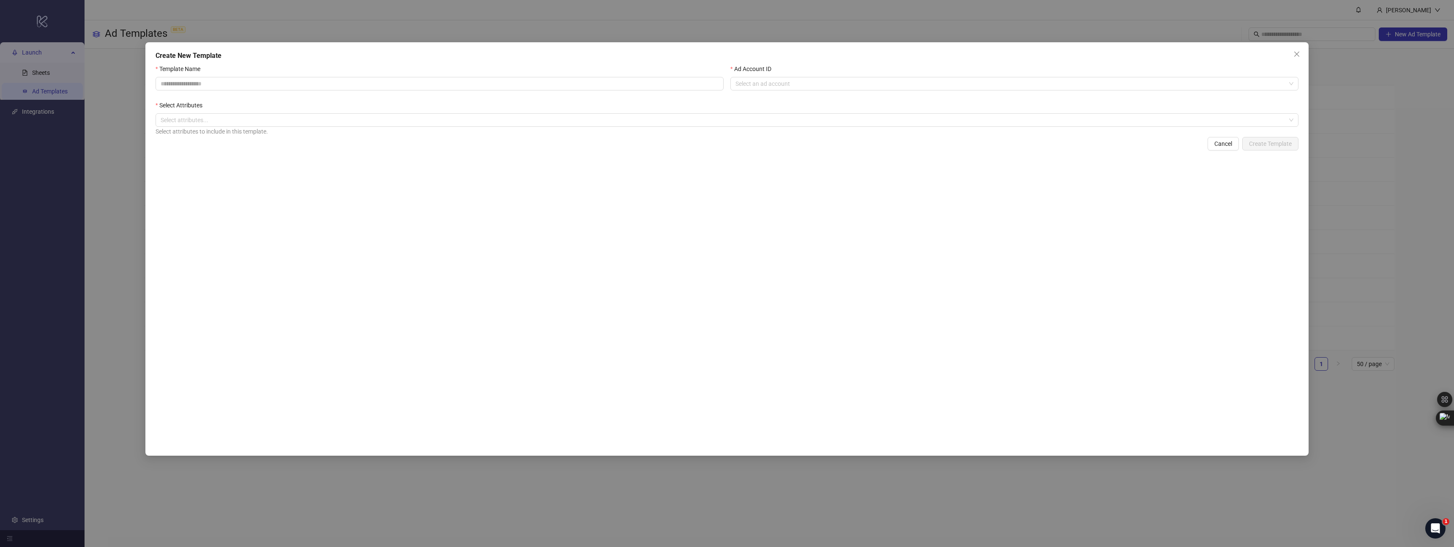
click at [376, 133] on div "Select attributes to include in this template." at bounding box center [727, 131] width 1143 height 9
click at [341, 117] on div at bounding box center [722, 120] width 1131 height 12
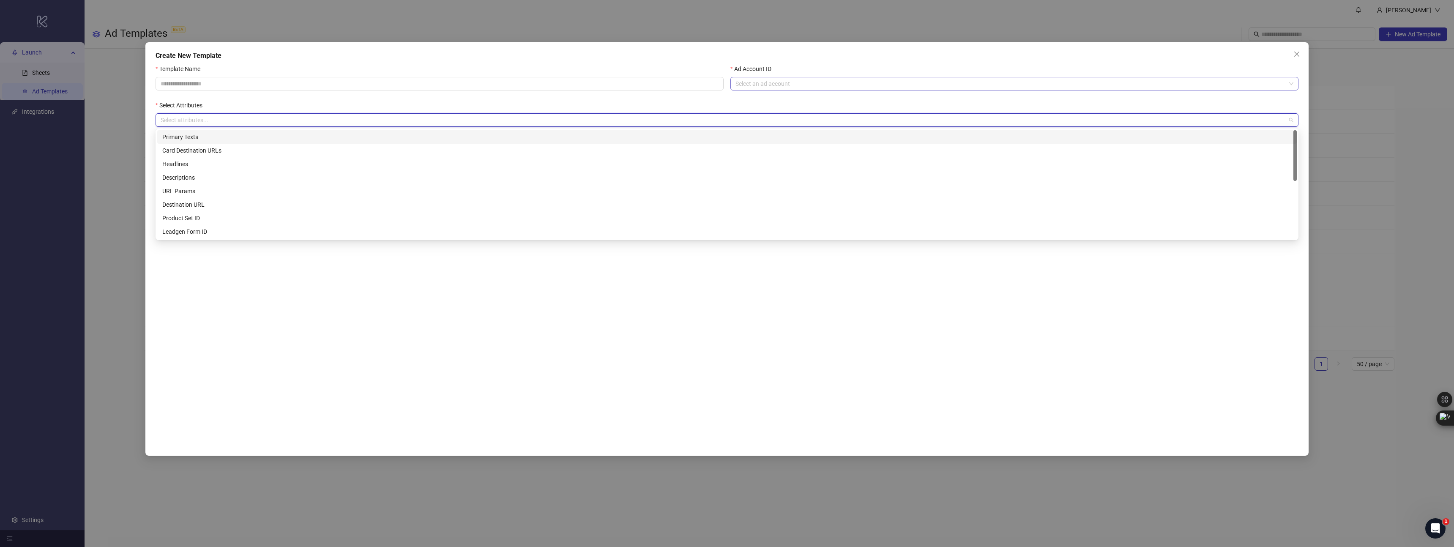
click at [772, 79] on input "Ad Account ID" at bounding box center [1011, 83] width 550 height 13
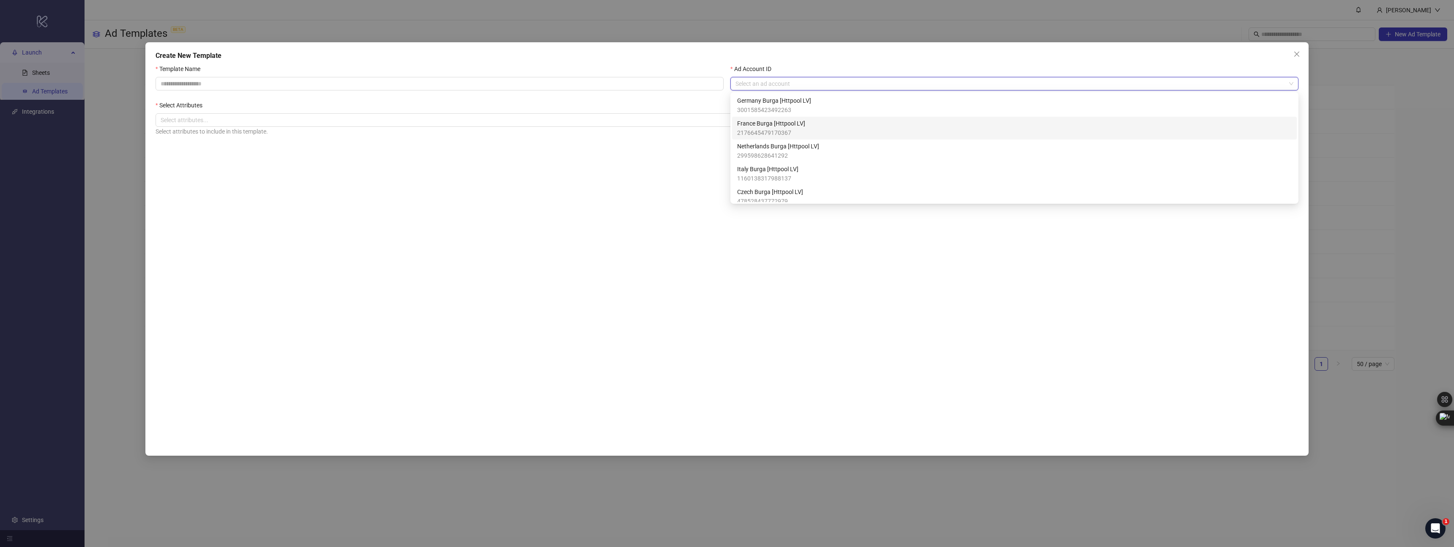
click at [465, 215] on div "Template Name Ad Account ID Select an ad account Select Attributes Select attri…" at bounding box center [727, 255] width 1143 height 383
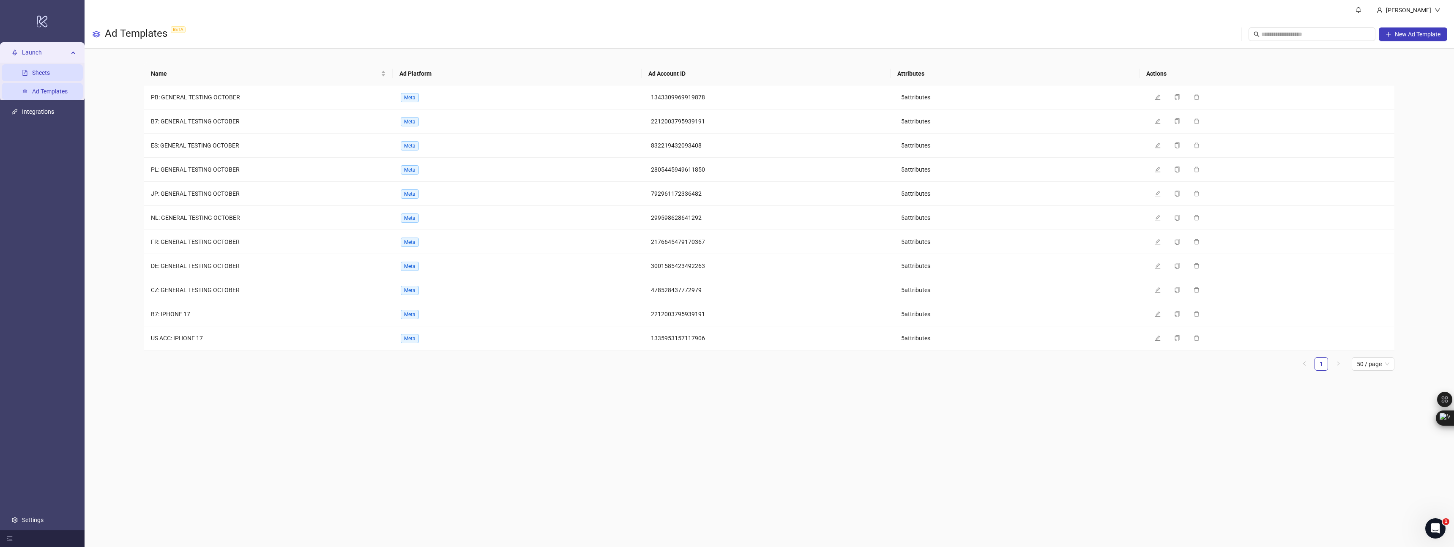
click at [32, 74] on link "Sheets" at bounding box center [41, 72] width 18 height 7
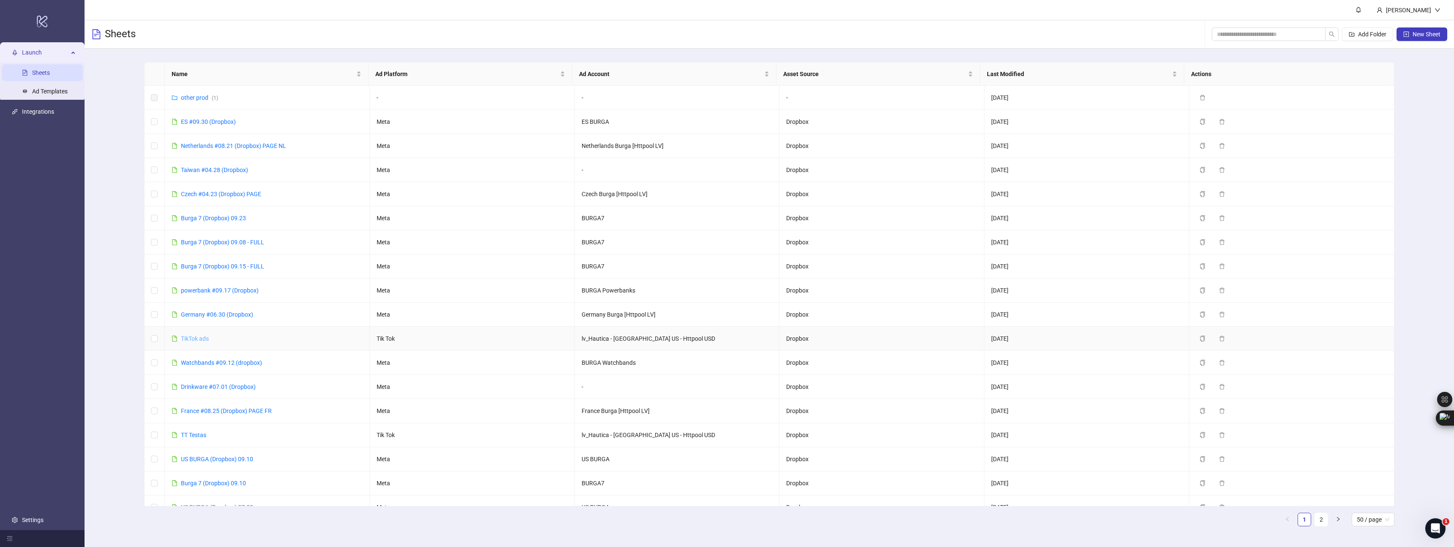
click at [196, 340] on link "TikTok ads" at bounding box center [195, 338] width 28 height 7
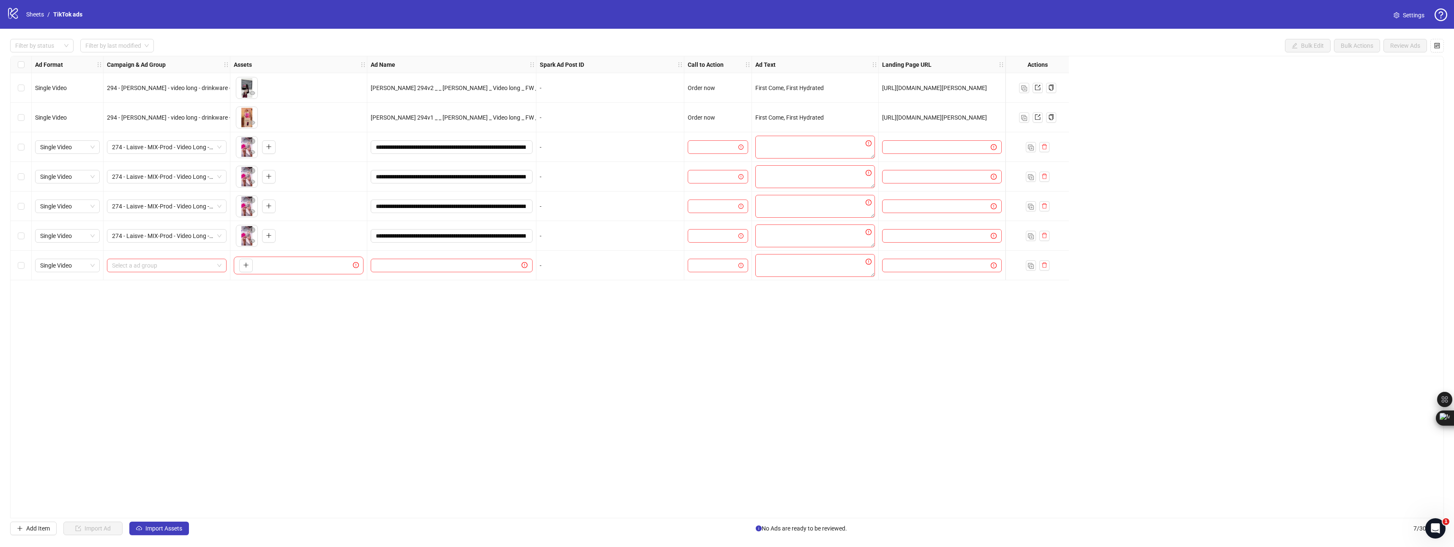
click at [770, 414] on div "Ad Format Campaign & Ad Group Assets Ad Name Spark Ad Post ID Call to Action Ad…" at bounding box center [727, 287] width 1434 height 462
click at [172, 153] on div "274 - Laisve - MIX-Prod - Video Long - Bundle1 - CREATIVE 2025.10.05" at bounding box center [167, 147] width 120 height 14
type input "*"
click at [627, 410] on div "Ad Format Campaign & Ad Group Assets Ad Name Spark Ad Post ID Call to Action Ad…" at bounding box center [727, 287] width 1434 height 462
click at [265, 359] on div "Ad Format Campaign & Ad Group Assets Ad Name Spark Ad Post ID Call to Action Ad…" at bounding box center [727, 287] width 1434 height 462
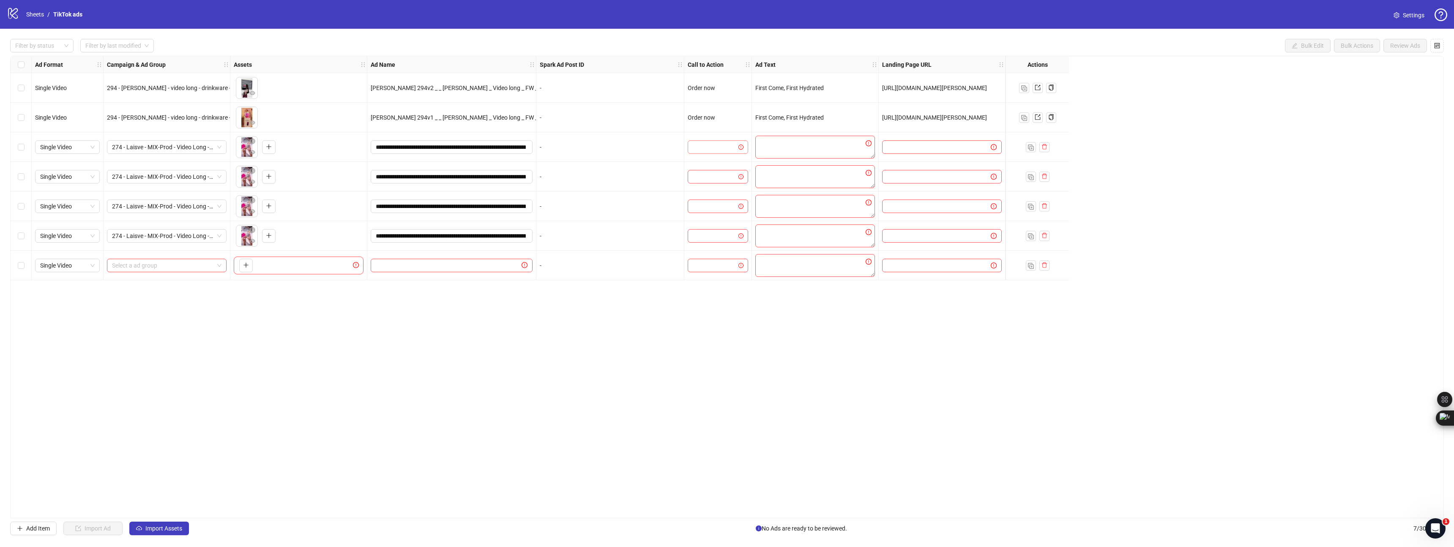
click at [704, 149] on input "search" at bounding box center [714, 147] width 43 height 13
type input "**"
click at [23, 150] on label "Select row 3" at bounding box center [21, 146] width 7 height 9
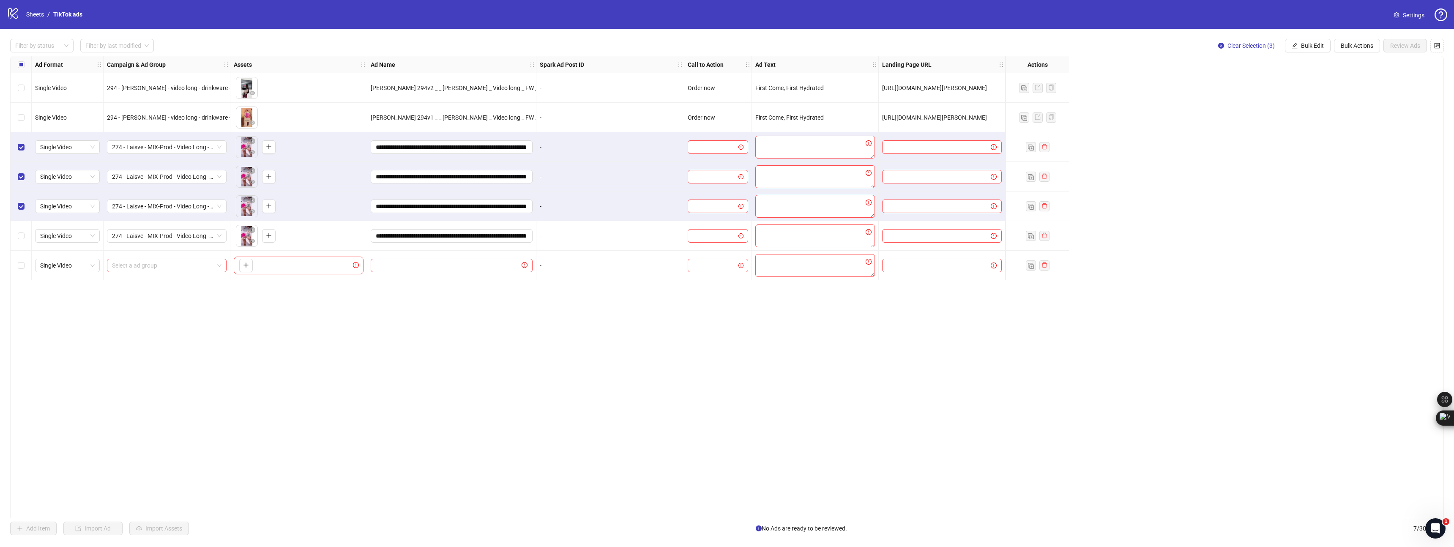
click at [22, 224] on div "Select row 6" at bounding box center [21, 236] width 21 height 30
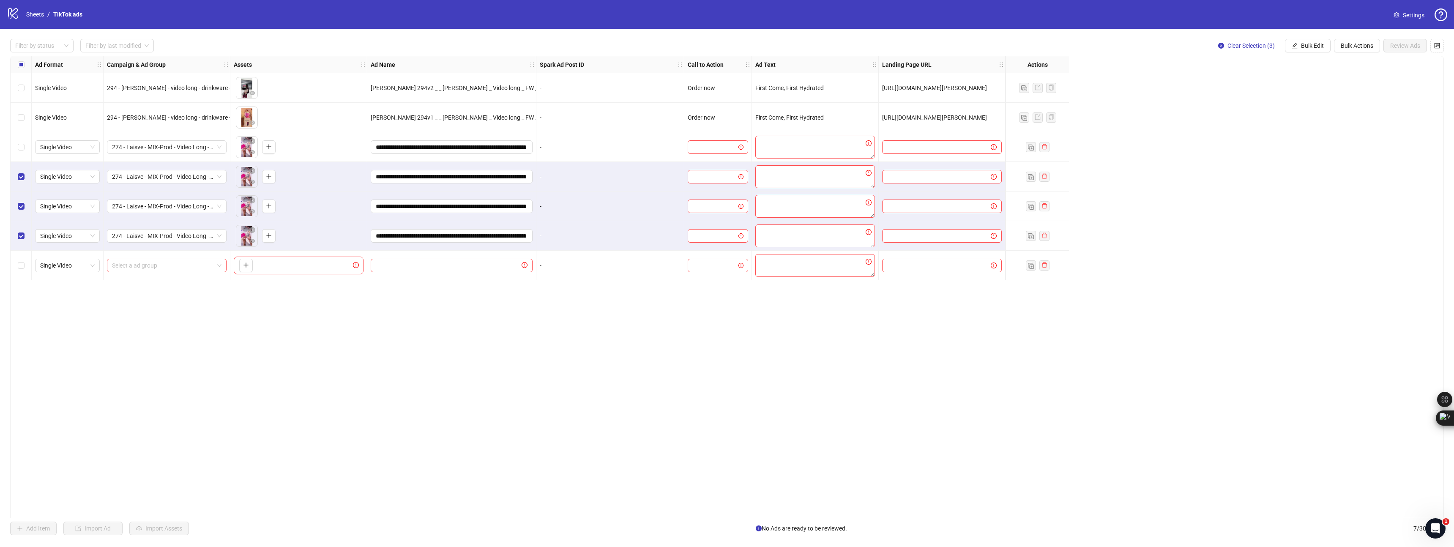
click at [18, 171] on div "Select row 4" at bounding box center [21, 177] width 21 height 30
click at [27, 207] on div "Select row 5" at bounding box center [21, 207] width 21 height 30
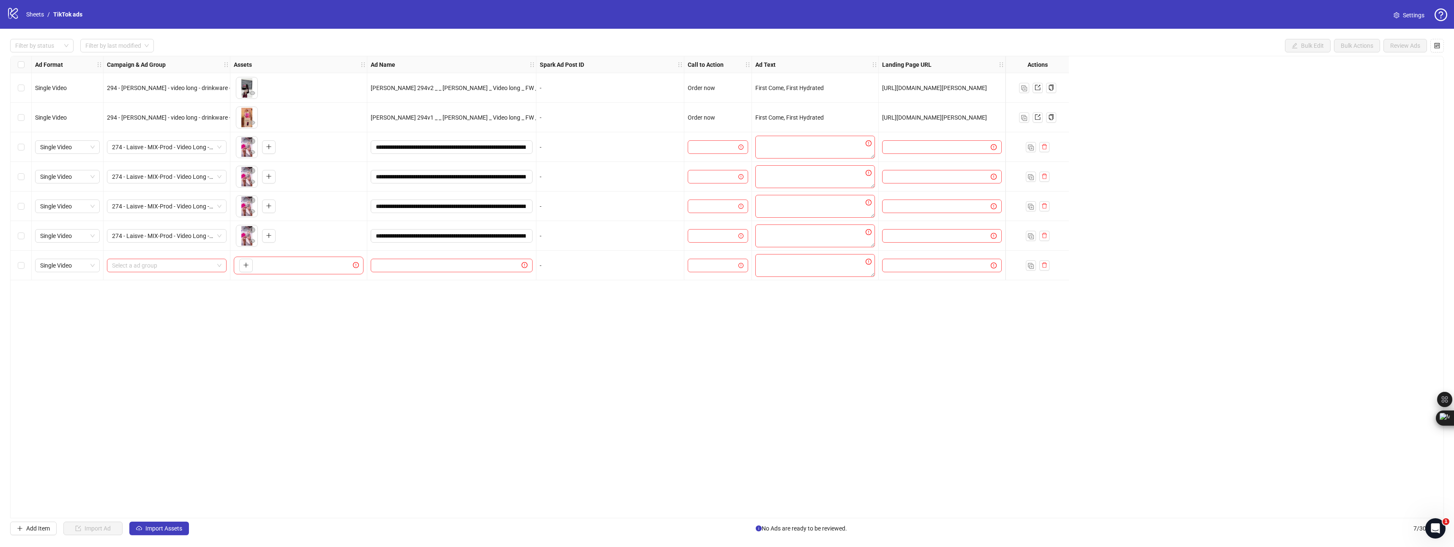
drag, startPoint x: 26, startPoint y: 262, endPoint x: 34, endPoint y: 263, distance: 7.7
click at [26, 263] on div "Select row 7" at bounding box center [21, 266] width 21 height 30
click at [259, 335] on div "Ad Format Campaign & Ad Group Assets Ad Name Spark Ad Post ID Call to Action Ad…" at bounding box center [727, 287] width 1434 height 462
click at [16, 265] on div "Select row 7" at bounding box center [21, 266] width 21 height 30
click at [12, 145] on div "Select row 3" at bounding box center [21, 147] width 21 height 30
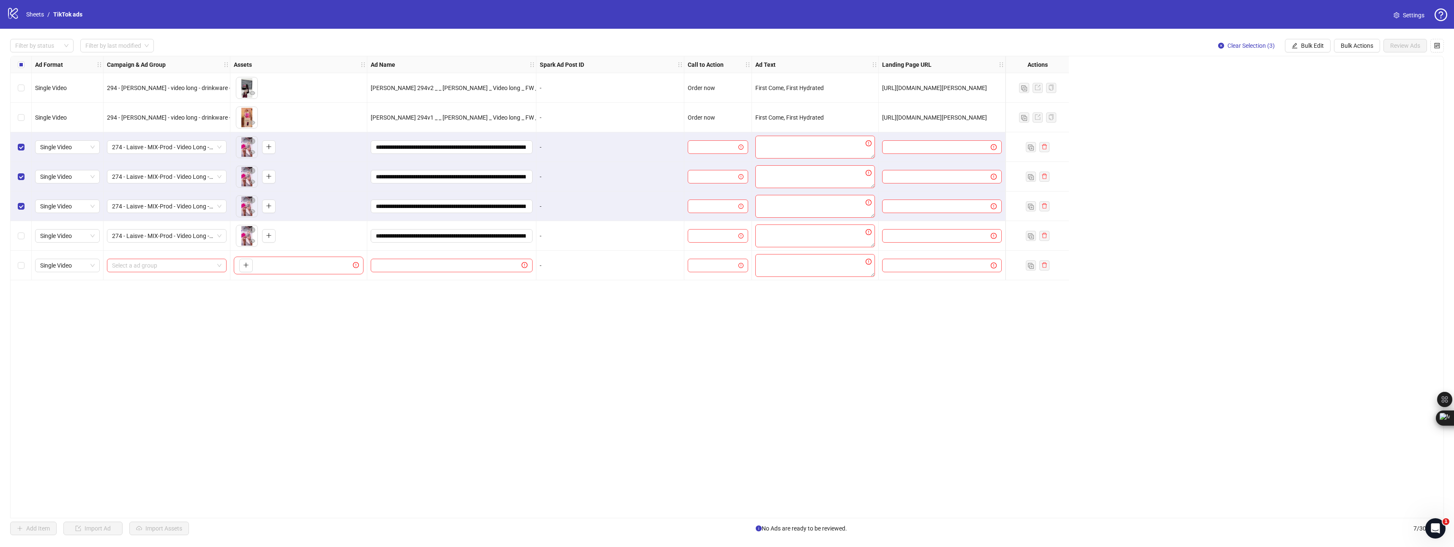
click at [25, 237] on div "Select row 6" at bounding box center [21, 236] width 21 height 30
click at [697, 142] on input "search" at bounding box center [714, 147] width 43 height 13
click at [724, 177] on div "Shop now" at bounding box center [718, 175] width 47 height 9
click at [1311, 46] on span "Bulk Edit" at bounding box center [1312, 45] width 23 height 7
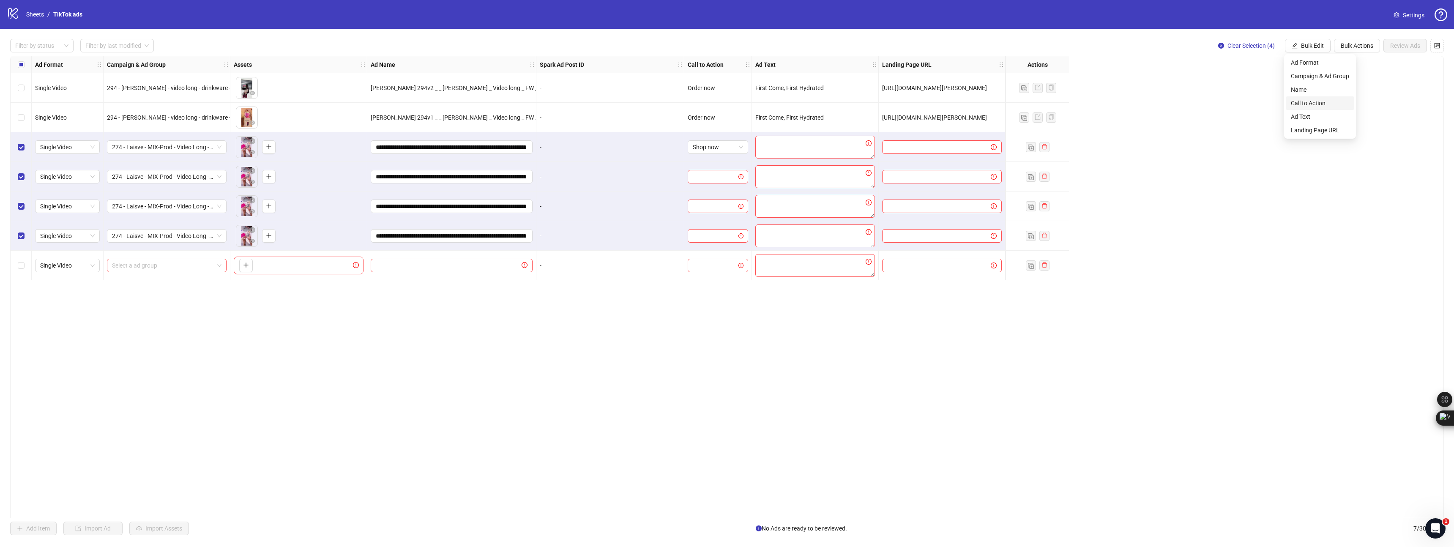
click at [1310, 101] on span "Call to Action" at bounding box center [1320, 103] width 58 height 9
click at [1345, 105] on icon "check" at bounding box center [1343, 104] width 6 height 6
click at [809, 148] on textarea at bounding box center [815, 147] width 120 height 23
click at [1311, 50] on button "Bulk Edit" at bounding box center [1308, 46] width 46 height 14
click at [1316, 121] on li "Ad Text" at bounding box center [1320, 117] width 68 height 14
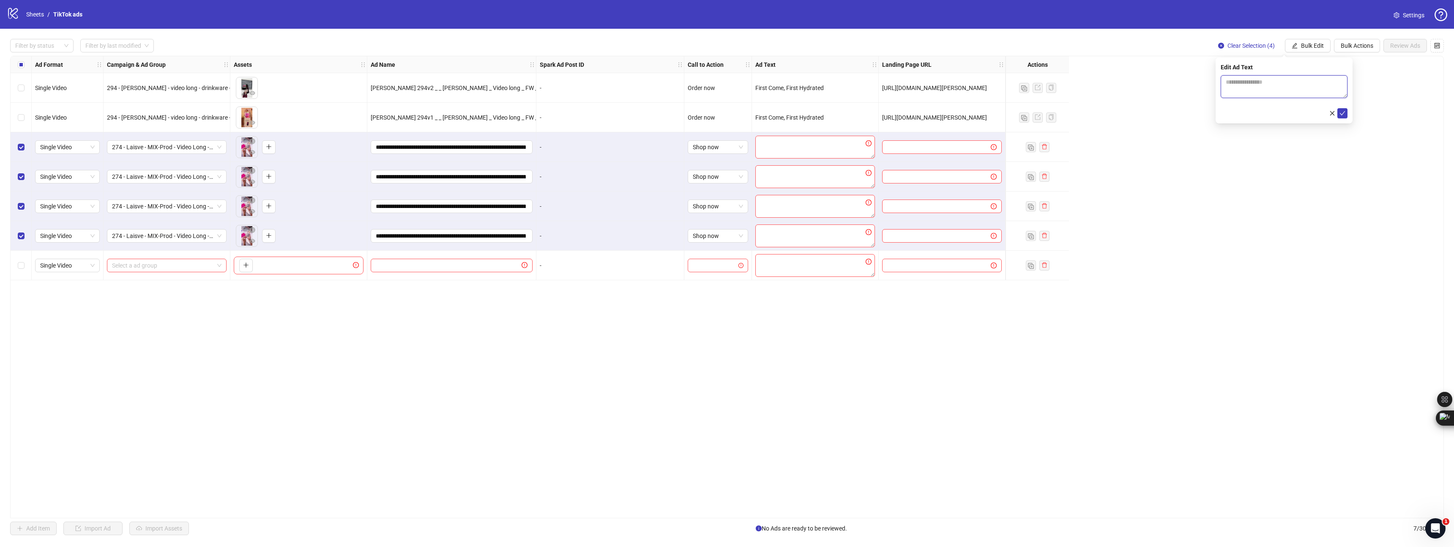
click at [1278, 84] on textarea at bounding box center [1284, 86] width 127 height 23
paste textarea "**********"
type textarea "**********"
click at [1339, 113] on button "submit" at bounding box center [1343, 113] width 10 height 10
click at [937, 148] on input "text" at bounding box center [933, 146] width 92 height 9
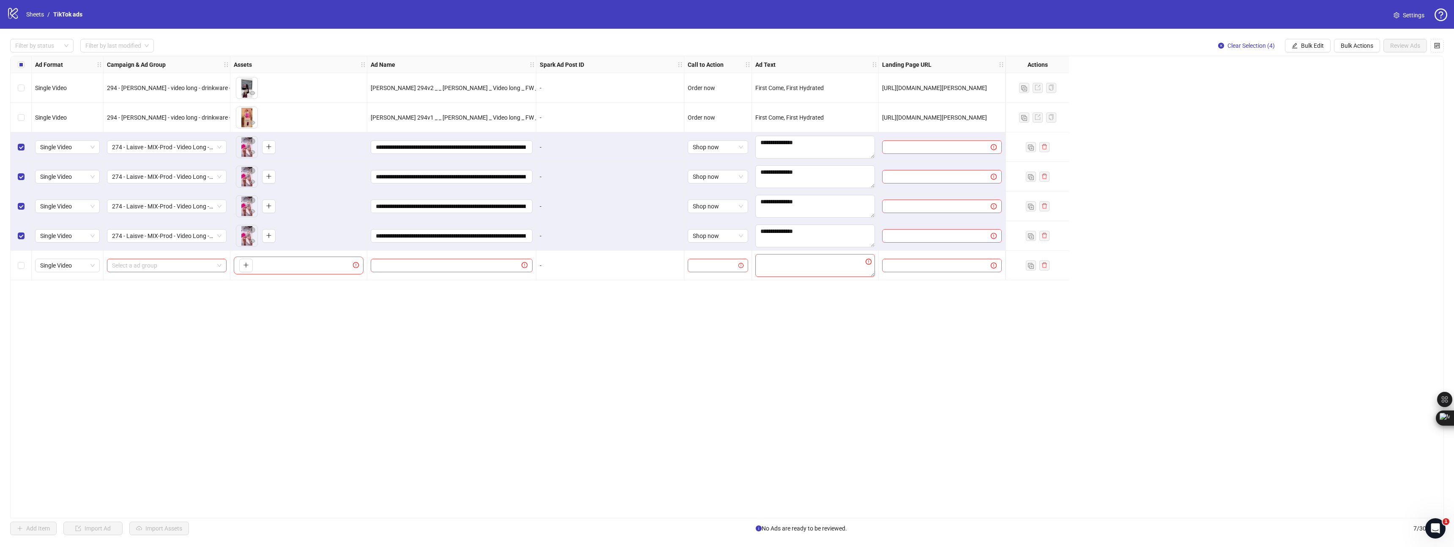
click at [908, 154] on div at bounding box center [942, 147] width 127 height 30
click at [909, 148] on input "text" at bounding box center [933, 146] width 92 height 9
paste input "**********"
type input "**********"
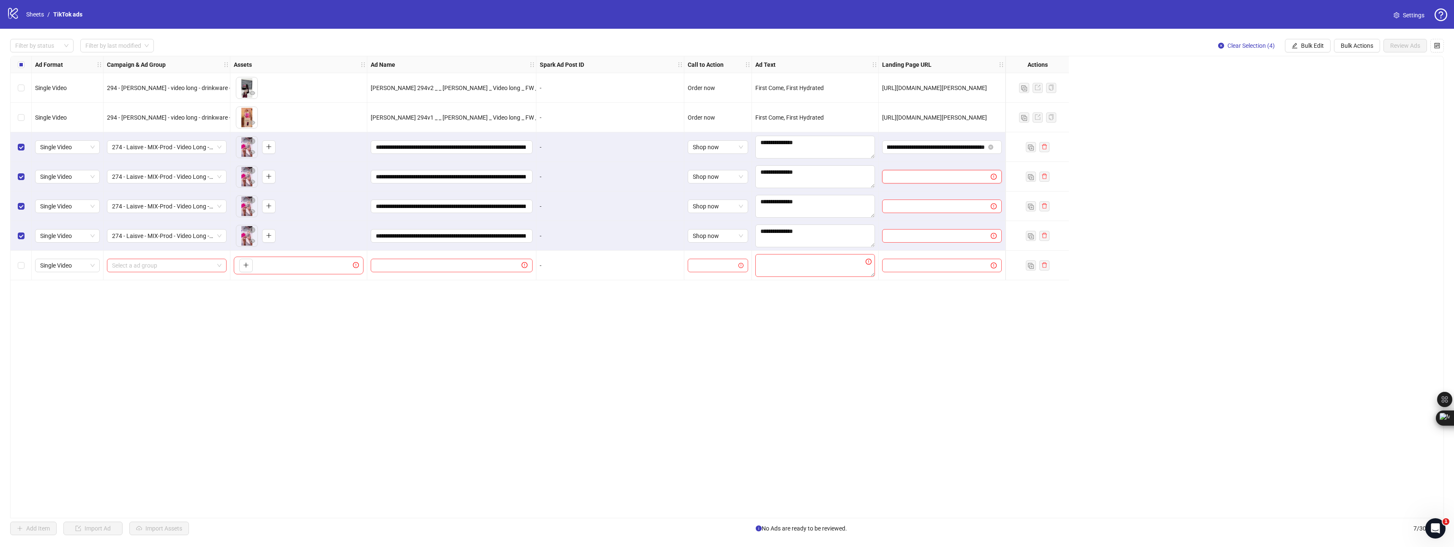
click at [910, 177] on input "text" at bounding box center [933, 176] width 92 height 9
paste input "**********"
type input "**********"
click at [918, 192] on div at bounding box center [942, 207] width 127 height 30
click at [921, 203] on input "text" at bounding box center [933, 206] width 92 height 9
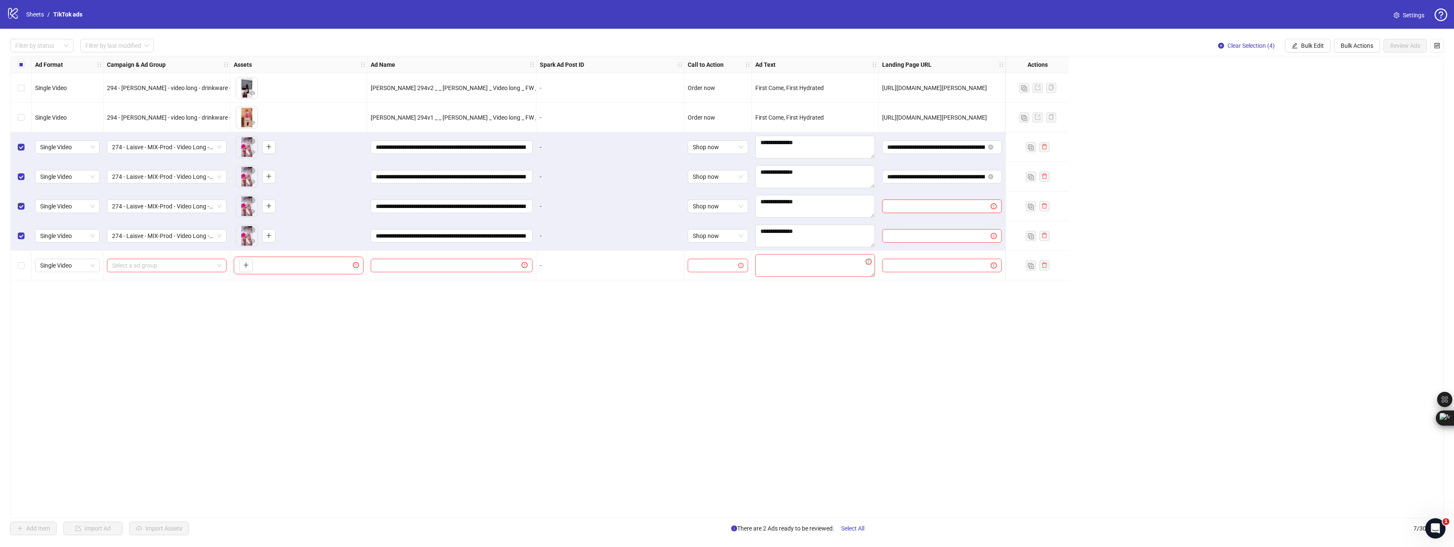
paste input "**********"
type input "**********"
click at [915, 240] on input "text" at bounding box center [933, 235] width 92 height 9
paste input "**********"
type input "**********"
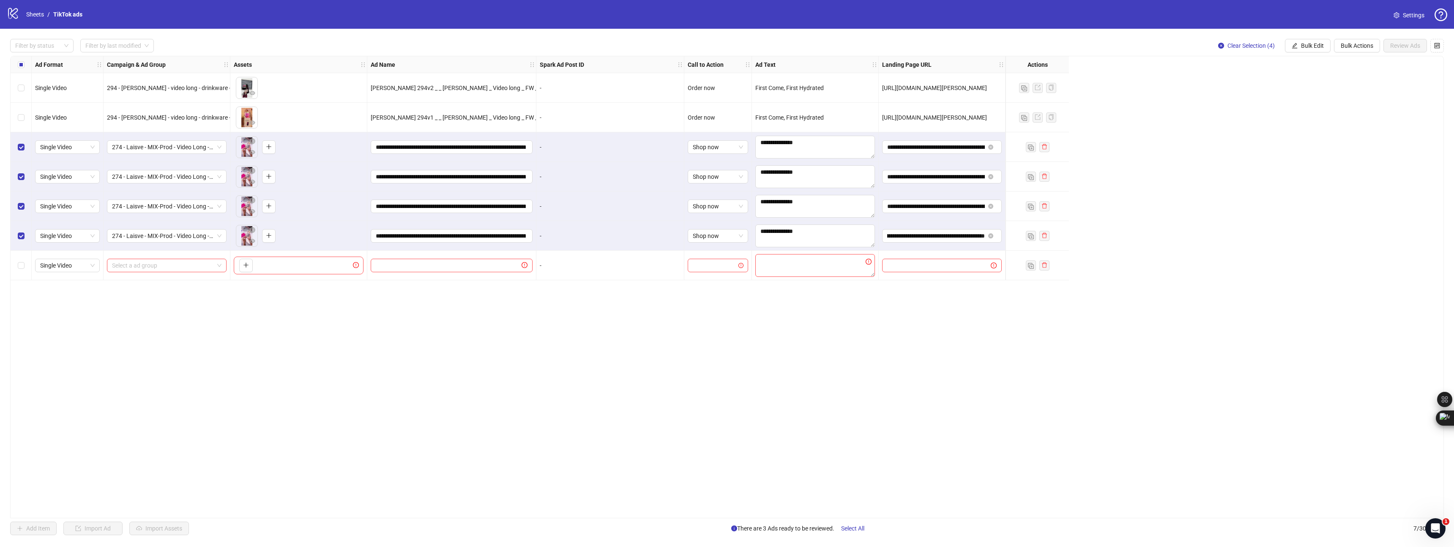
click at [889, 329] on div "Ad Format Campaign & Ad Group Assets Ad Name Spark Ad Post ID Call to Action Ad…" at bounding box center [727, 287] width 1434 height 462
click at [146, 183] on div "274 - Laisve - MIX-Prod - Video Long - Bundle1 - CREATIVE 2025.10.05" at bounding box center [167, 177] width 127 height 30
click at [151, 176] on span "274 - Laisve - MIX-Prod - Video Long - Bundle1 - CREATIVE 2025.10.05" at bounding box center [166, 176] width 109 height 13
click at [818, 400] on div "Ad Format Campaign & Ad Group Assets Ad Name Spark Ad Post ID Call to Action Ad…" at bounding box center [727, 287] width 1434 height 462
click at [783, 318] on div "Ad Format Campaign & Ad Group Assets Ad Name Spark Ad Post ID Call to Action Ad…" at bounding box center [727, 287] width 1434 height 462
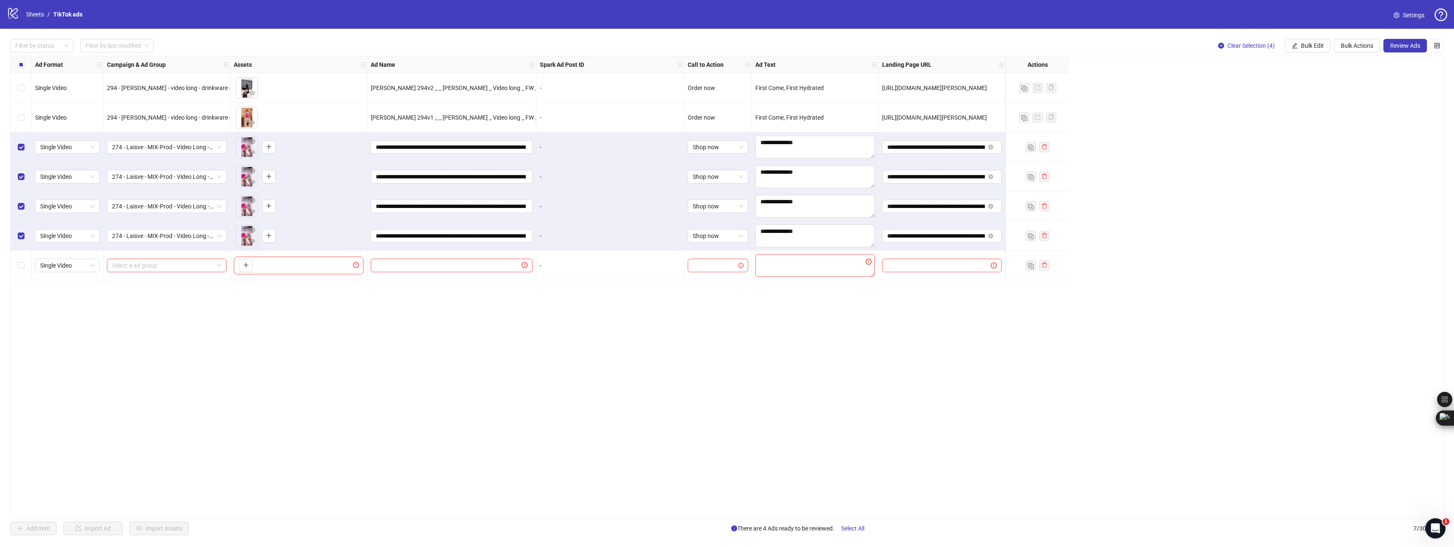
click at [1236, 500] on div "Ad Format Campaign & Ad Group Assets Ad Name Spark Ad Post ID Call to Action Ad…" at bounding box center [727, 287] width 1434 height 462
click at [1406, 46] on span "Review Ads" at bounding box center [1405, 45] width 30 height 7
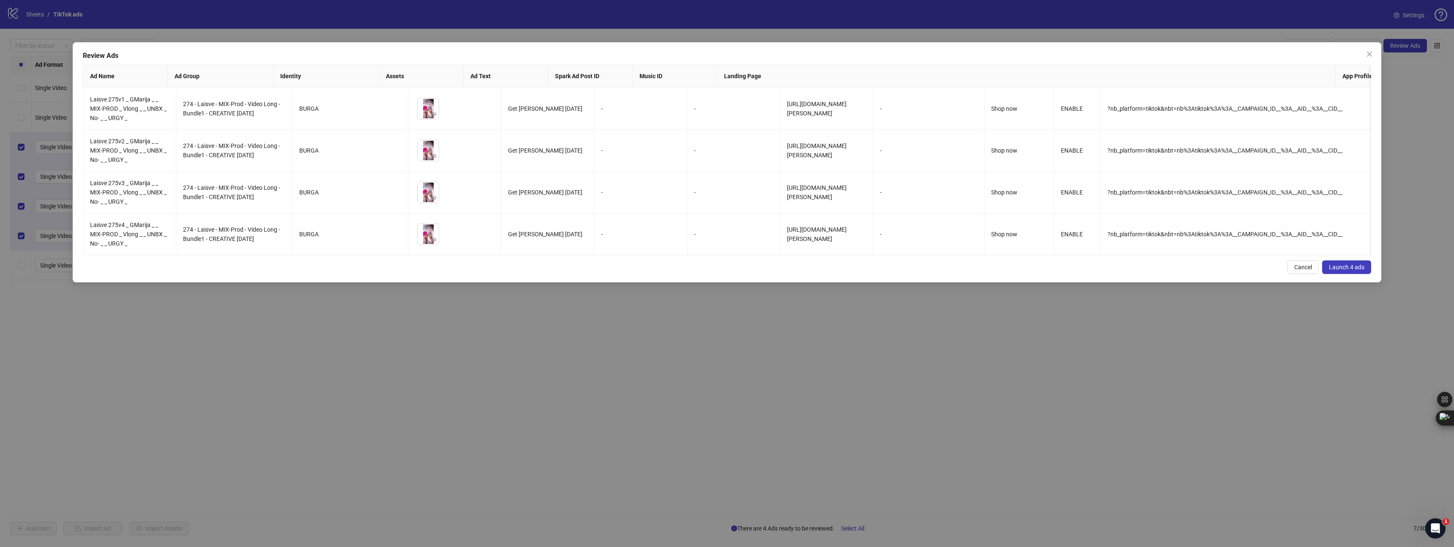
click at [1357, 271] on span "Launch 4 ads" at bounding box center [1347, 267] width 36 height 7
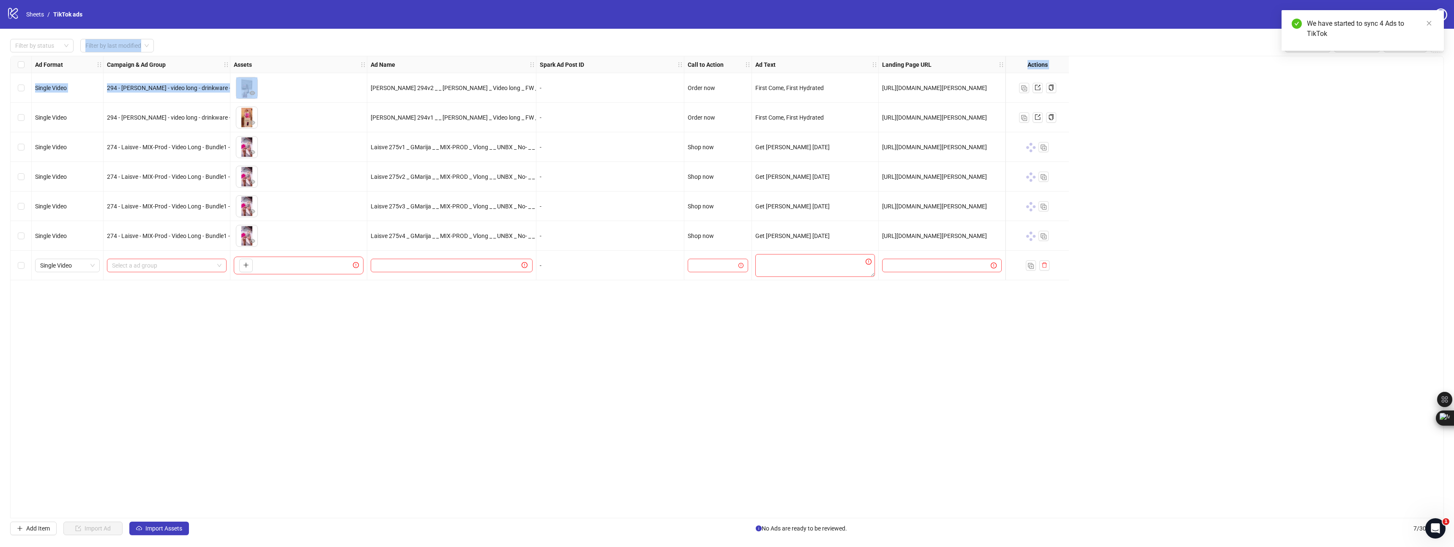
click at [377, 35] on div "Filter by status Filter by last modified Bulk Edit Bulk Actions Review Ads Ad F…" at bounding box center [727, 287] width 1454 height 517
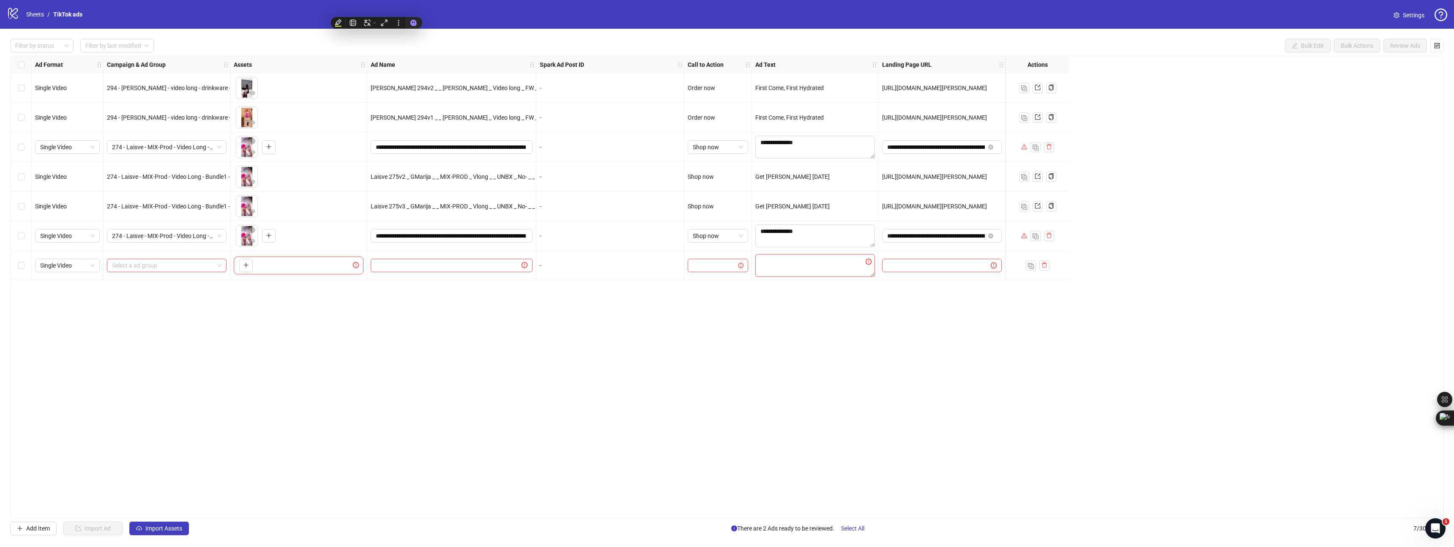
click at [597, 429] on div "Ad Format Campaign & Ad Group Assets Ad Name Spark Ad Post ID Call to Action Ad…" at bounding box center [727, 287] width 1434 height 462
click at [1044, 267] on icon "delete" at bounding box center [1045, 265] width 6 height 6
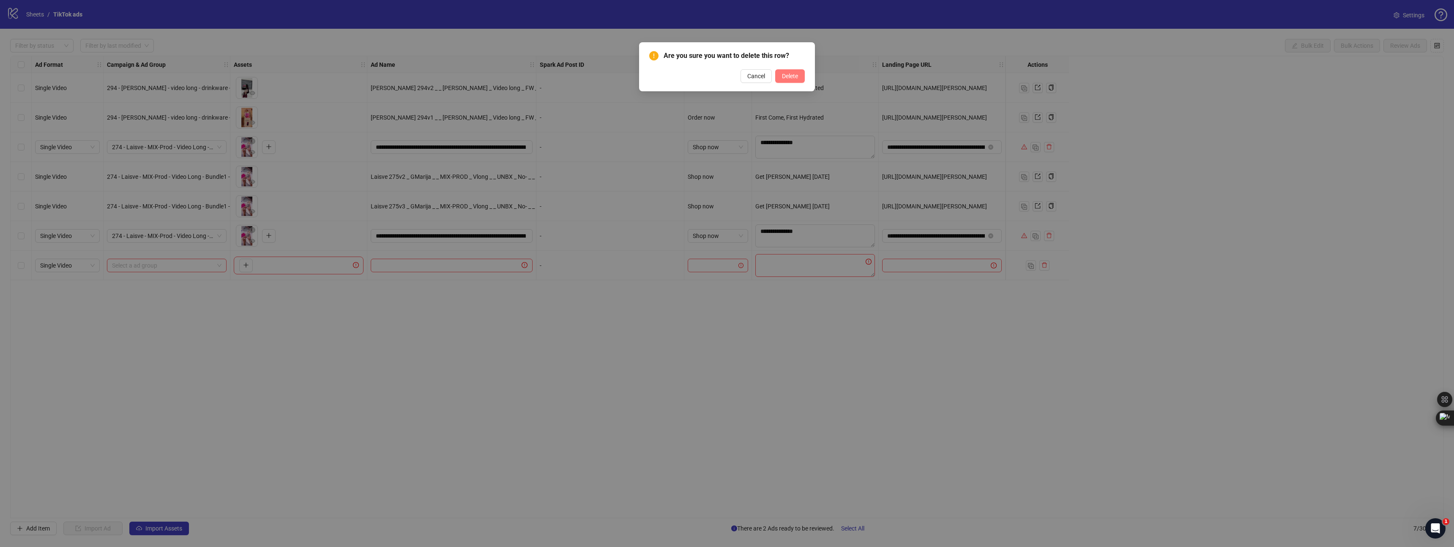
click at [787, 76] on span "Delete" at bounding box center [790, 76] width 16 height 7
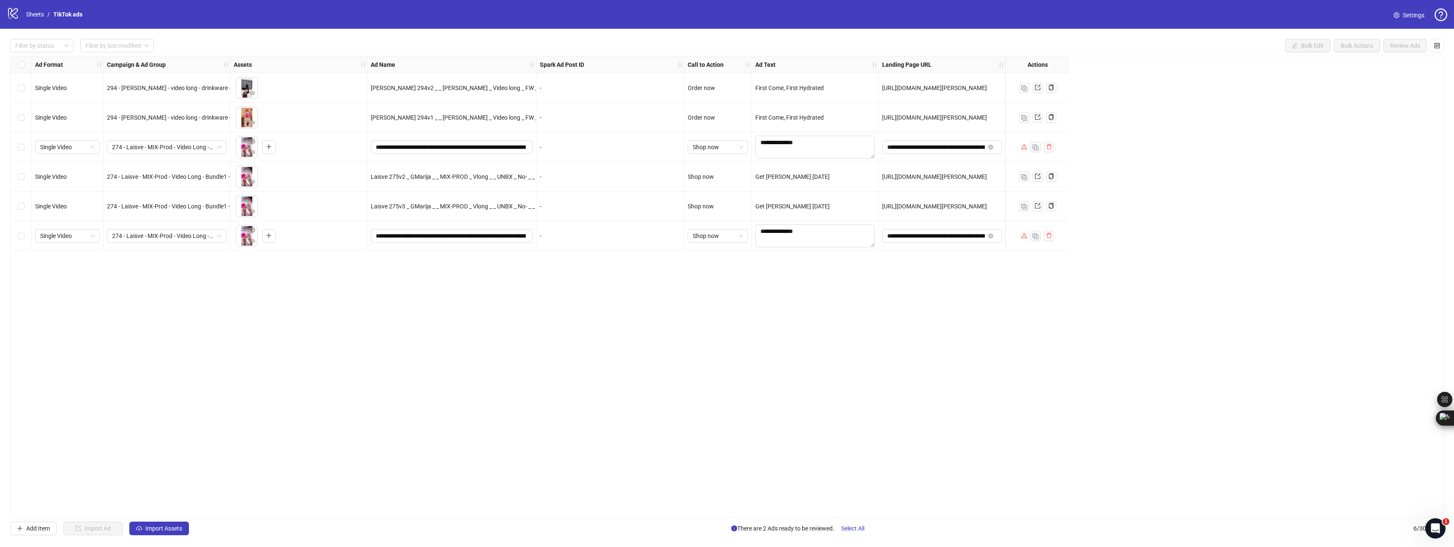
click at [1025, 319] on div "Ad Format Campaign & Ad Group Assets Ad Name Spark Ad Post ID Call to Action Ad…" at bounding box center [727, 287] width 1434 height 462
click at [421, 371] on div "Ad Format Campaign & Ad Group Assets Ad Name Spark Ad Post ID Call to Action Ad…" at bounding box center [727, 287] width 1434 height 462
click at [465, 362] on div "Ad Format Campaign & Ad Group Assets Ad Name Spark Ad Post ID Call to Action Ad…" at bounding box center [727, 287] width 1434 height 462
click at [808, 421] on div "Ad Format Campaign & Ad Group Assets Ad Name Spark Ad Post ID Call to Action Ad…" at bounding box center [727, 287] width 1434 height 462
click at [167, 152] on span "274 - Laisve - MIX-Prod - Video Long - Bundle1 - CREATIVE 2025.10.05" at bounding box center [166, 147] width 109 height 13
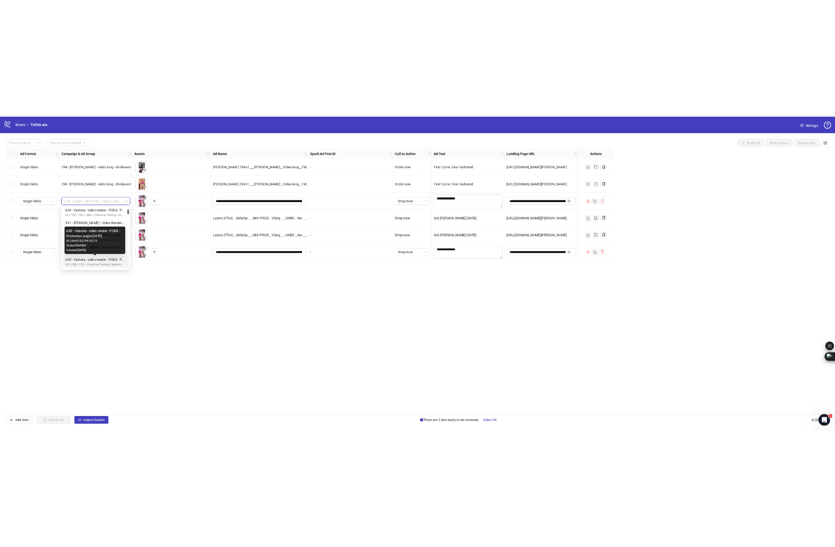
scroll to position [0, 0]
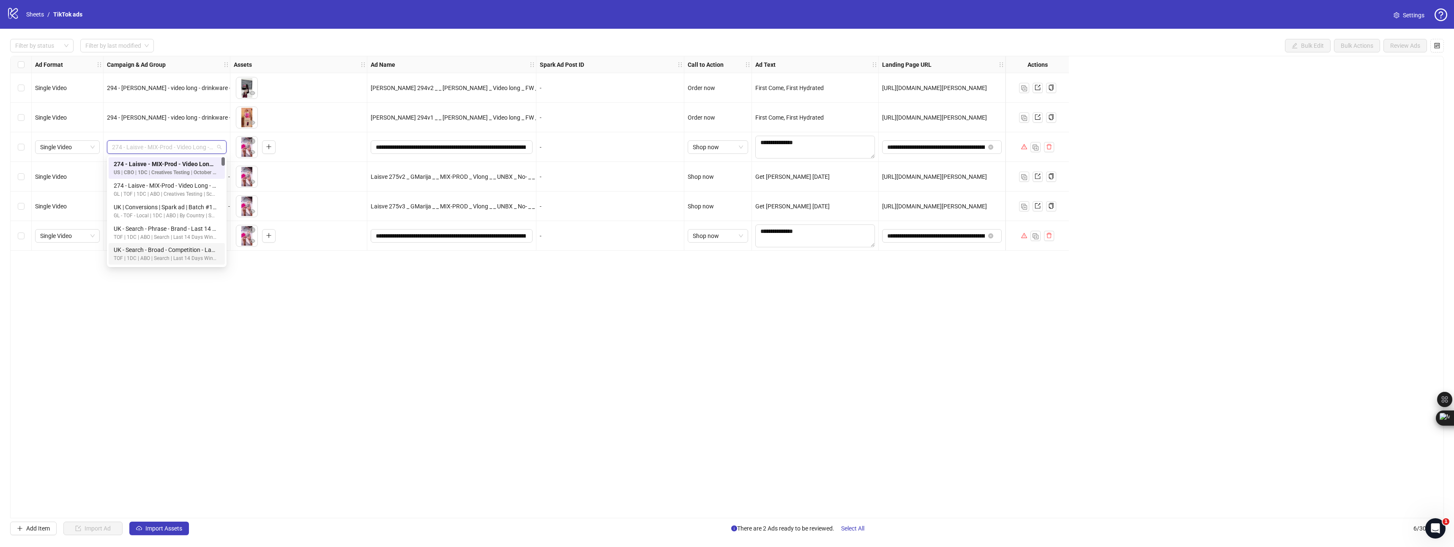
click at [572, 402] on div "Ad Format Campaign & Ad Group Assets Ad Name Spark Ad Post ID Call to Action Ad…" at bounding box center [727, 287] width 1434 height 462
click at [558, 397] on div "Ad Format Campaign & Ad Group Assets Ad Name Spark Ad Post ID Call to Action Ad…" at bounding box center [727, 287] width 1434 height 462
click at [821, 247] on textarea "**********" at bounding box center [815, 235] width 120 height 23
click at [762, 233] on textarea "**********" at bounding box center [815, 235] width 120 height 23
click at [759, 144] on textarea "**********" at bounding box center [815, 147] width 120 height 23
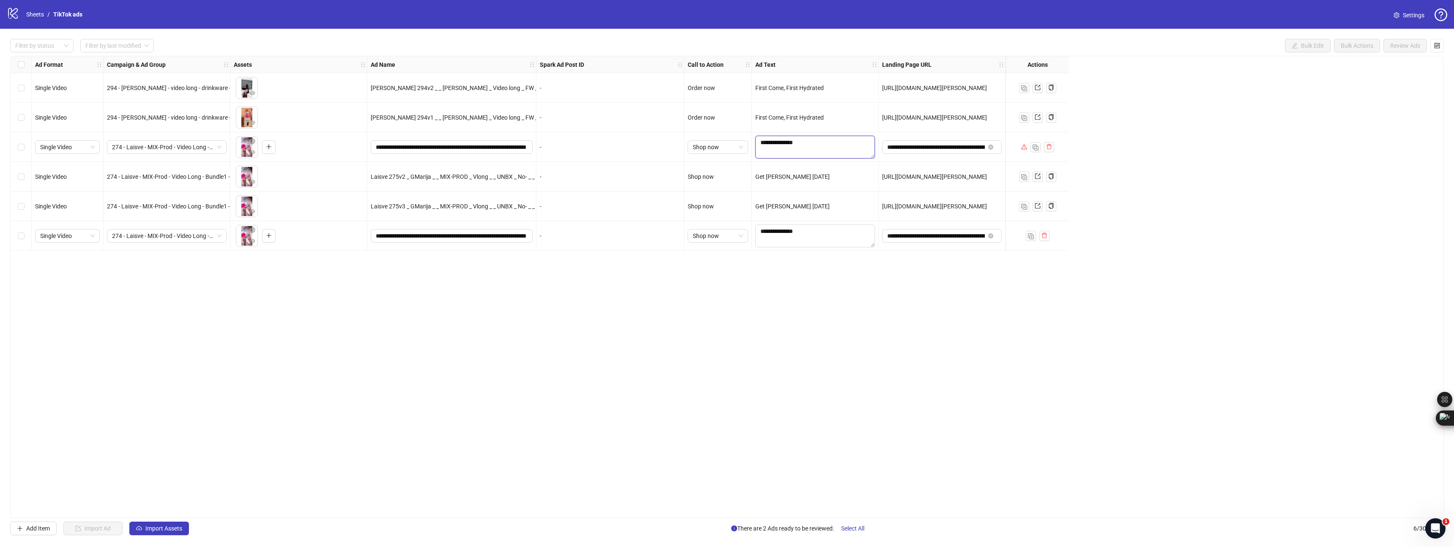
click at [763, 141] on textarea "**********" at bounding box center [815, 147] width 120 height 23
click at [761, 141] on textarea "**********" at bounding box center [815, 147] width 120 height 23
click at [881, 386] on div "Ad Format Campaign & Ad Group Assets Ad Name Spark Ad Post ID Call to Action Ad…" at bounding box center [727, 287] width 1434 height 462
